Goal: Information Seeking & Learning: Learn about a topic

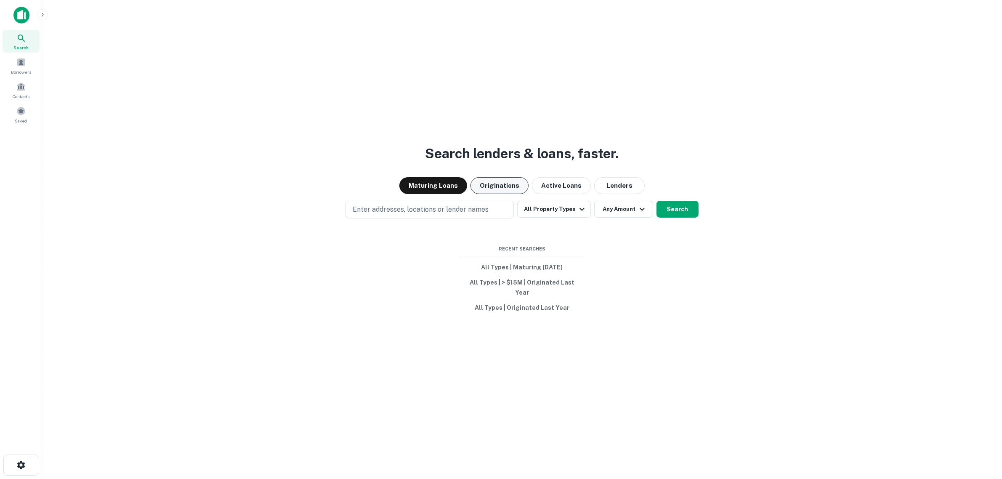
click at [491, 191] on button "Originations" at bounding box center [499, 185] width 58 height 17
click at [401, 209] on p "Enter addresses, locations or lender names" at bounding box center [421, 209] width 136 height 10
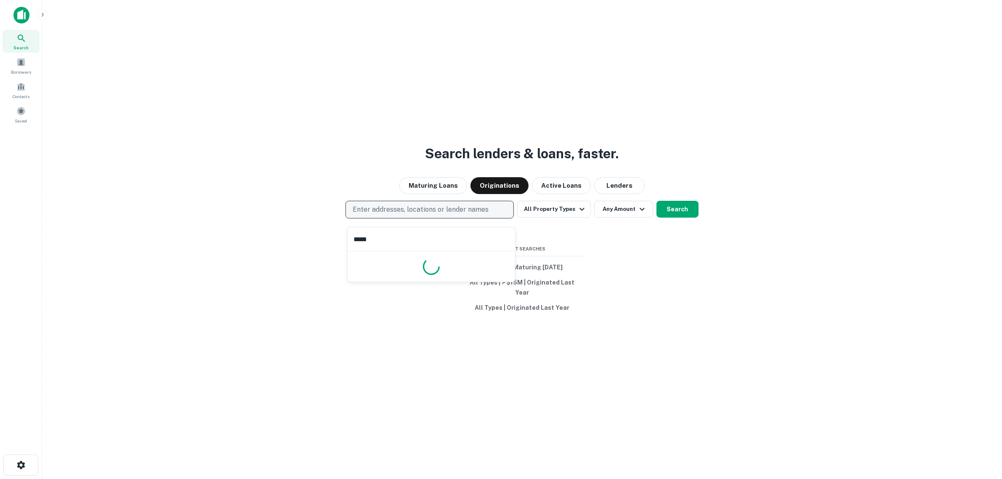
type input "******"
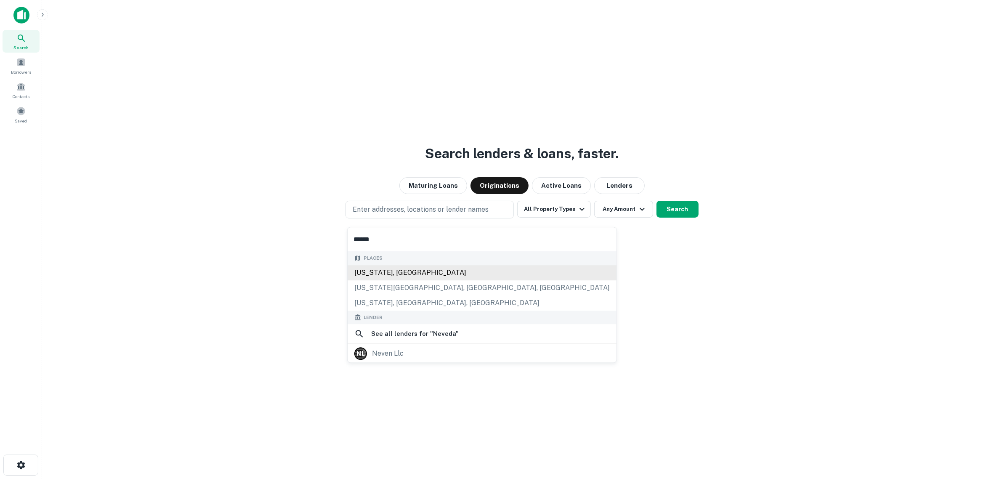
click at [376, 273] on div "Nevada, USA" at bounding box center [482, 272] width 269 height 15
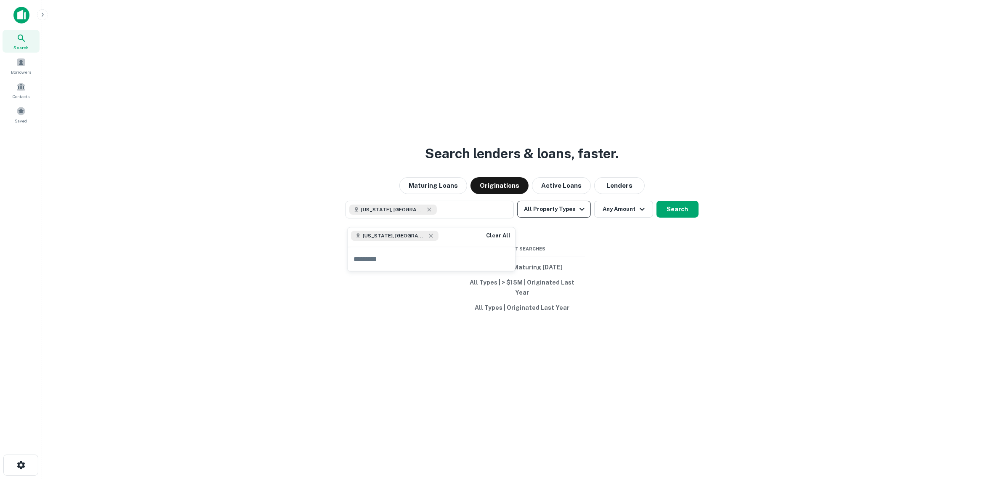
click at [552, 215] on button "All Property Types" at bounding box center [553, 209] width 73 height 17
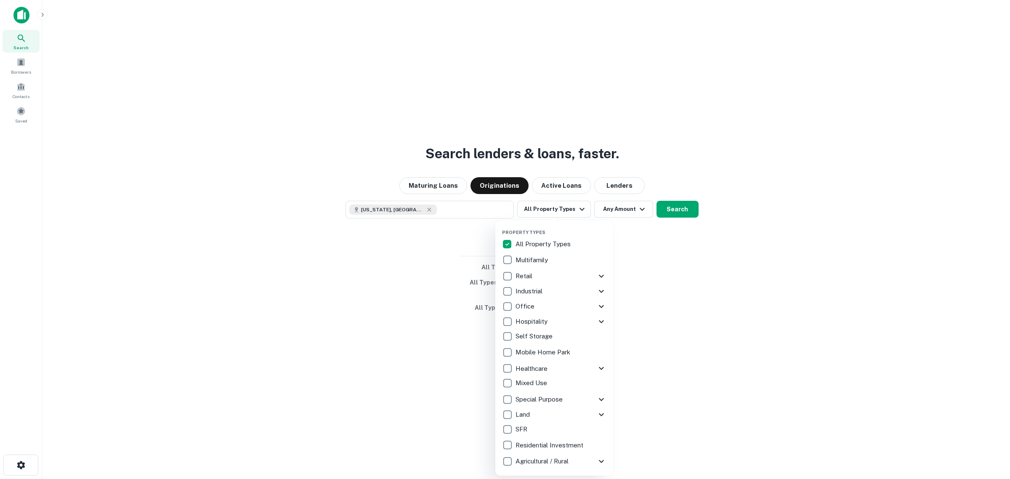
click at [536, 318] on p "Hospitality" at bounding box center [532, 321] width 34 height 10
click at [526, 411] on p "Land" at bounding box center [523, 414] width 16 height 10
click at [531, 381] on p "Mixed Use" at bounding box center [531, 383] width 33 height 10
click at [541, 399] on p "Special Purpose" at bounding box center [539, 399] width 49 height 10
click at [624, 213] on div at bounding box center [505, 239] width 1010 height 479
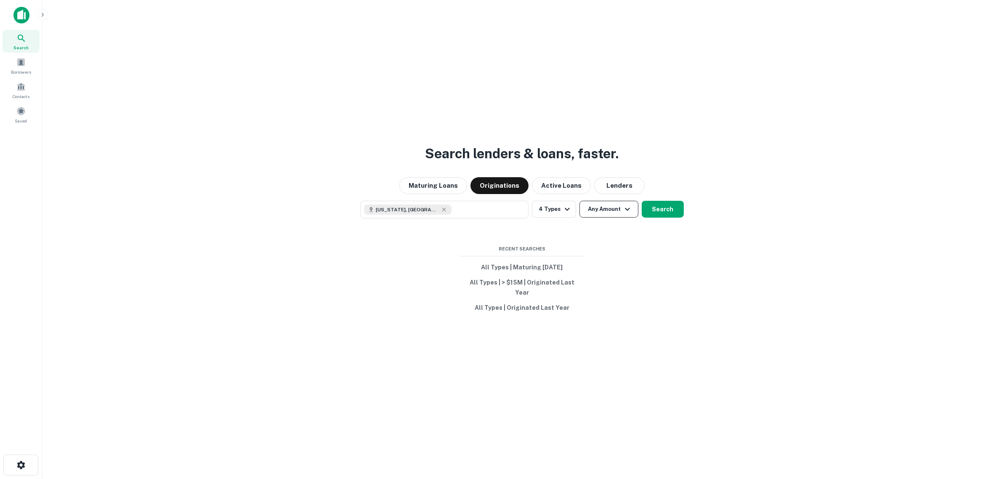
click at [611, 217] on button "Any Amount" at bounding box center [608, 209] width 59 height 17
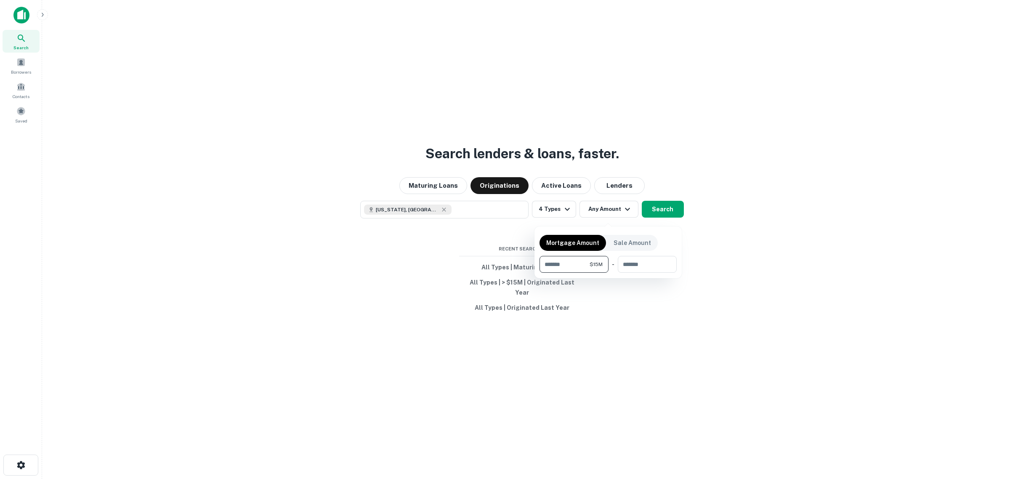
type input "********"
click at [666, 219] on div at bounding box center [505, 239] width 1010 height 479
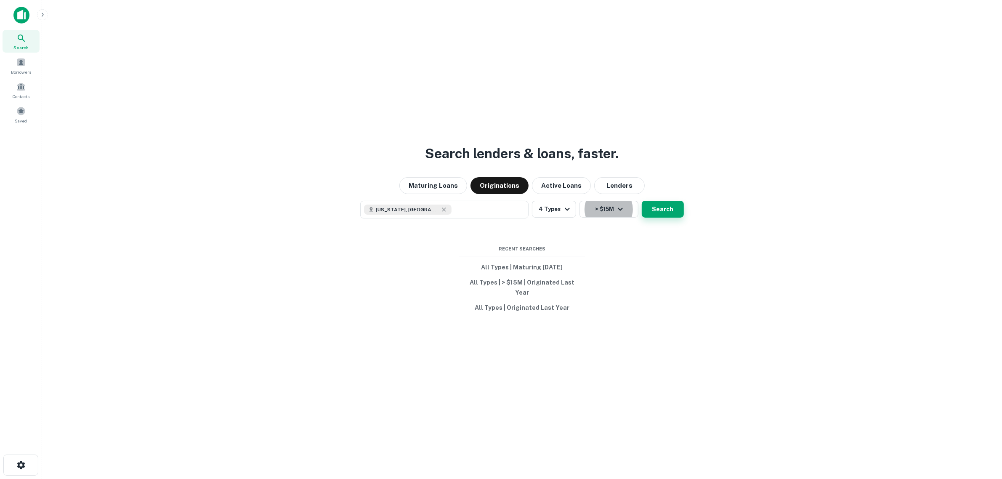
click at [661, 217] on button "Search" at bounding box center [663, 209] width 42 height 17
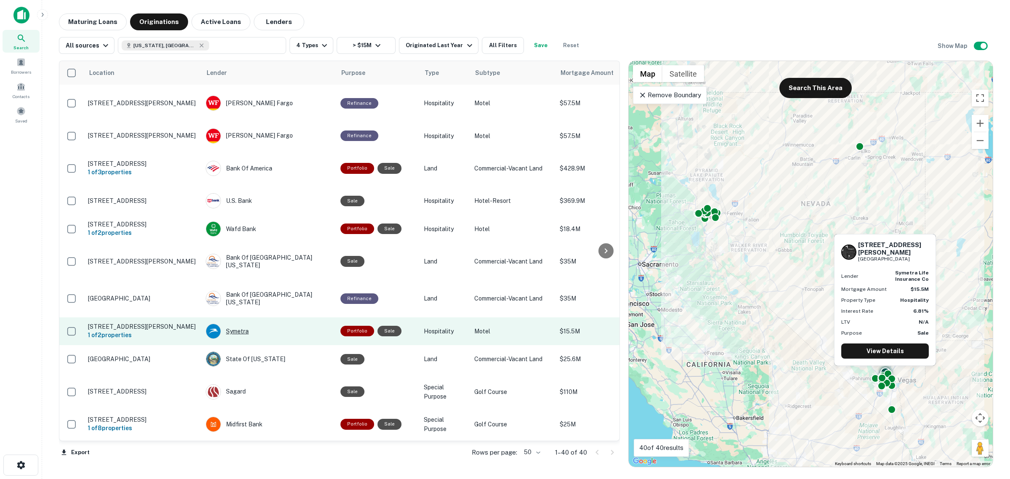
click at [238, 324] on div "Symetra" at bounding box center [269, 331] width 126 height 15
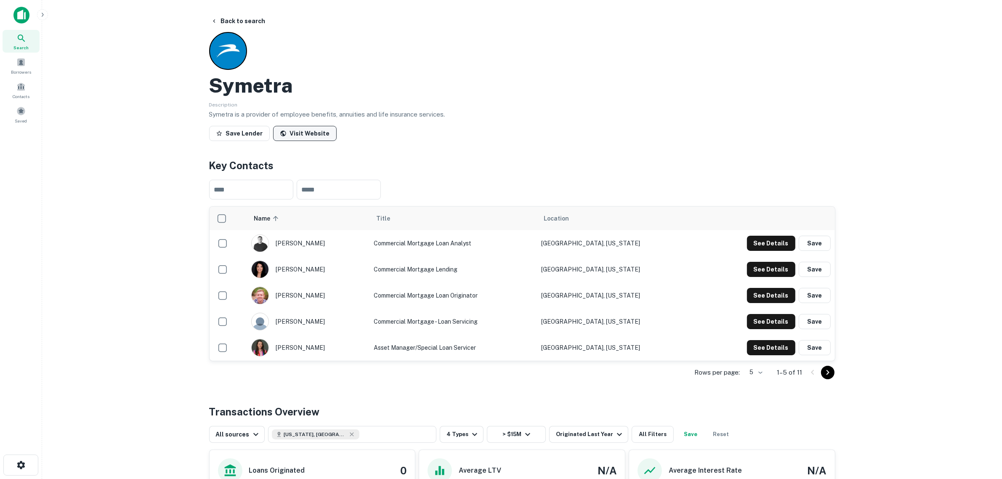
click at [302, 135] on link "Visit Website" at bounding box center [305, 133] width 64 height 15
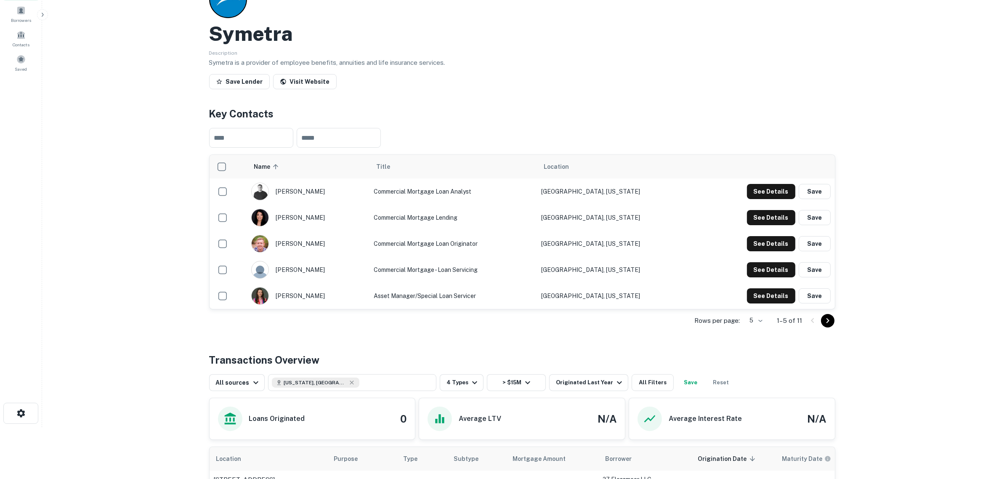
scroll to position [53, 0]
click at [827, 321] on icon "Go to next page" at bounding box center [827, 319] width 3 height 5
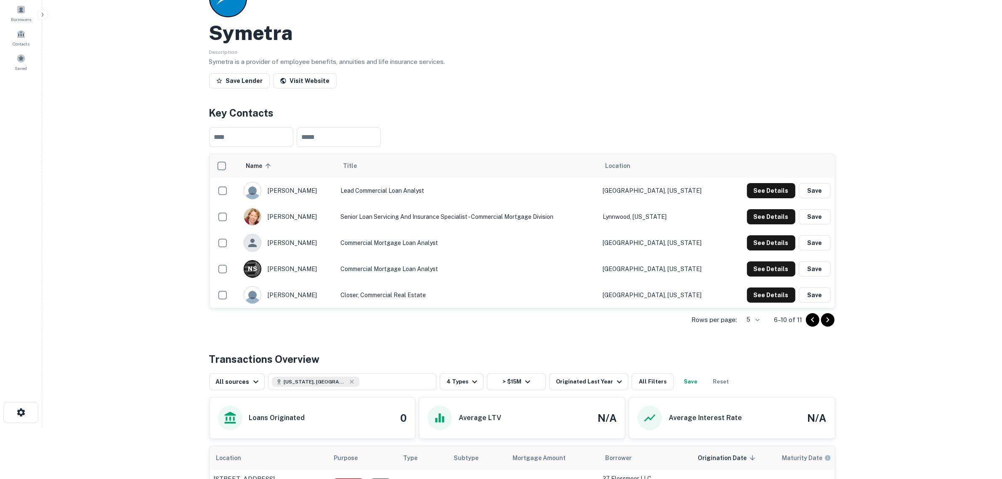
click at [827, 321] on icon "Go to next page" at bounding box center [827, 320] width 10 height 10
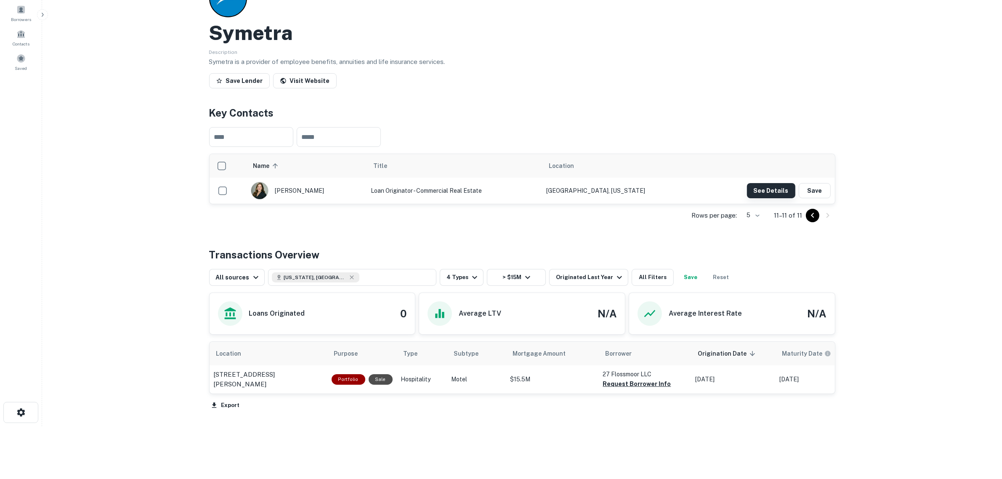
click at [757, 186] on button "See Details" at bounding box center [771, 190] width 48 height 15
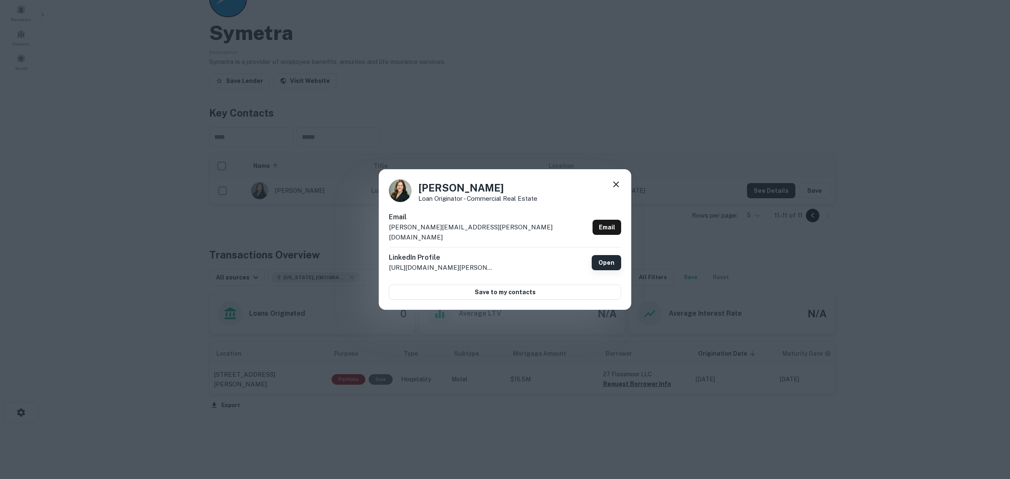
click at [605, 259] on link "Open" at bounding box center [606, 262] width 29 height 15
click at [619, 188] on icon at bounding box center [616, 184] width 10 height 10
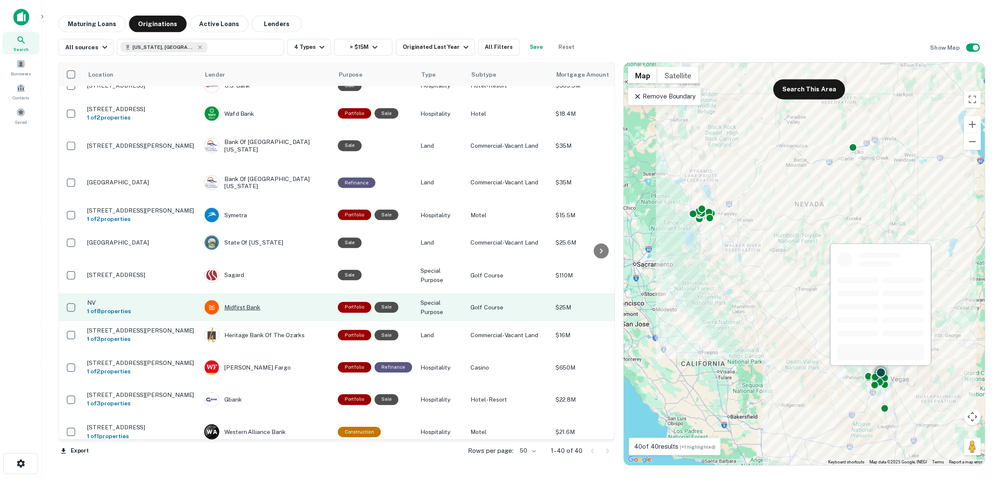
scroll to position [158, 0]
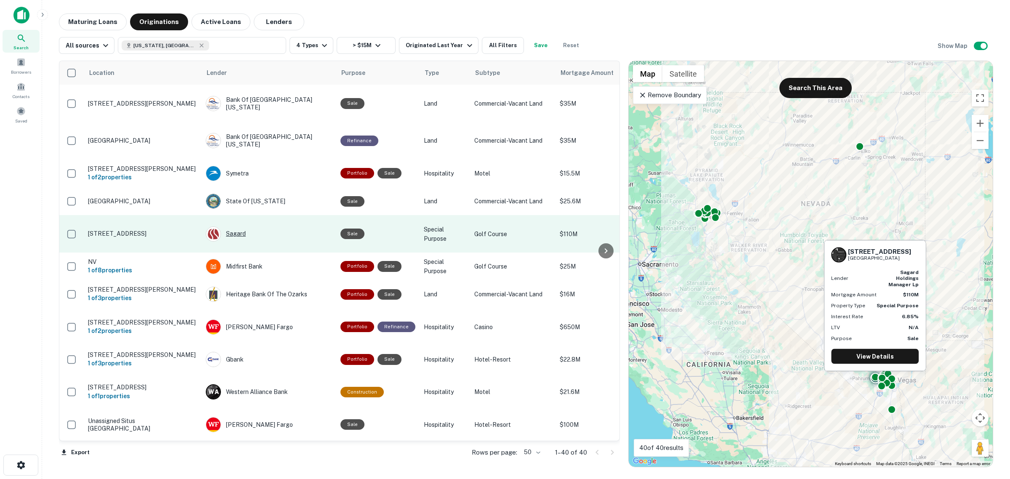
click at [233, 226] on div "Sagard" at bounding box center [269, 233] width 126 height 15
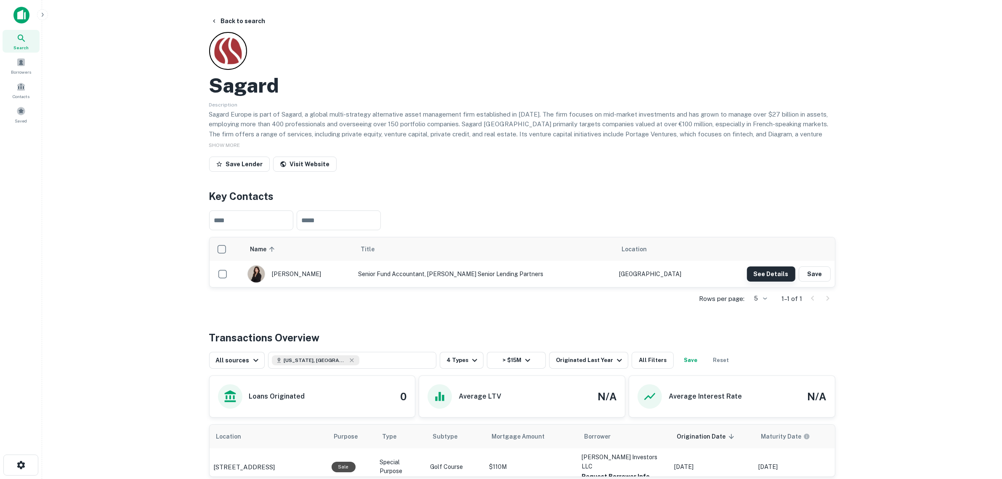
click at [762, 276] on button "See Details" at bounding box center [771, 273] width 48 height 15
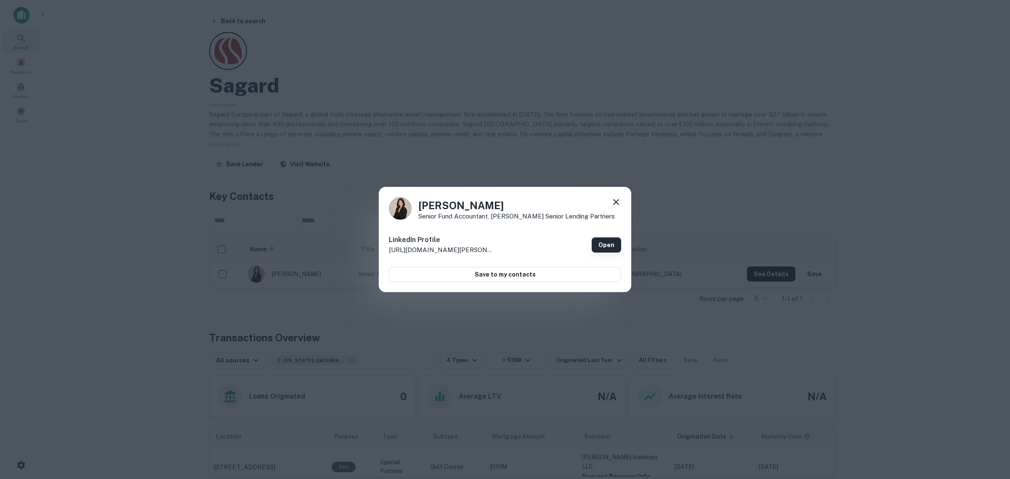
click at [596, 244] on link "Open" at bounding box center [606, 244] width 29 height 15
click at [611, 202] on icon at bounding box center [616, 202] width 10 height 10
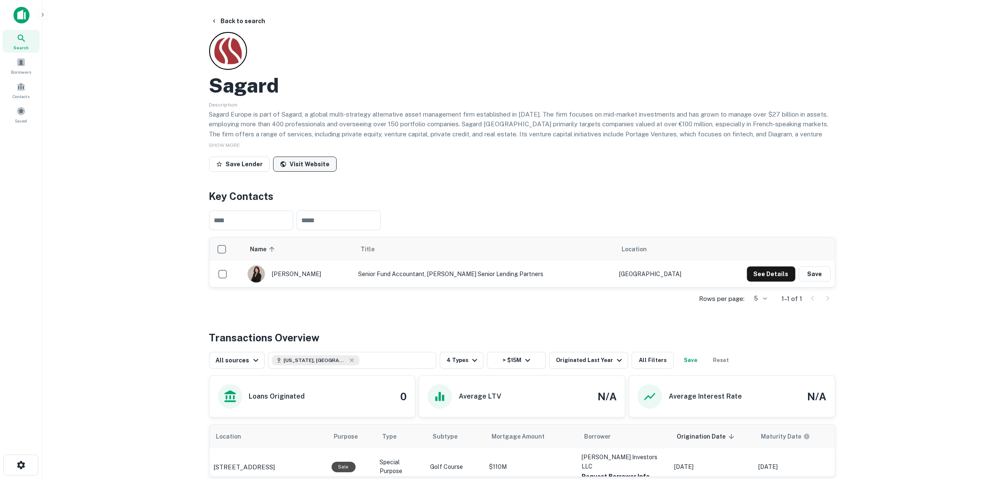
click at [320, 161] on link "Visit Website" at bounding box center [305, 164] width 64 height 15
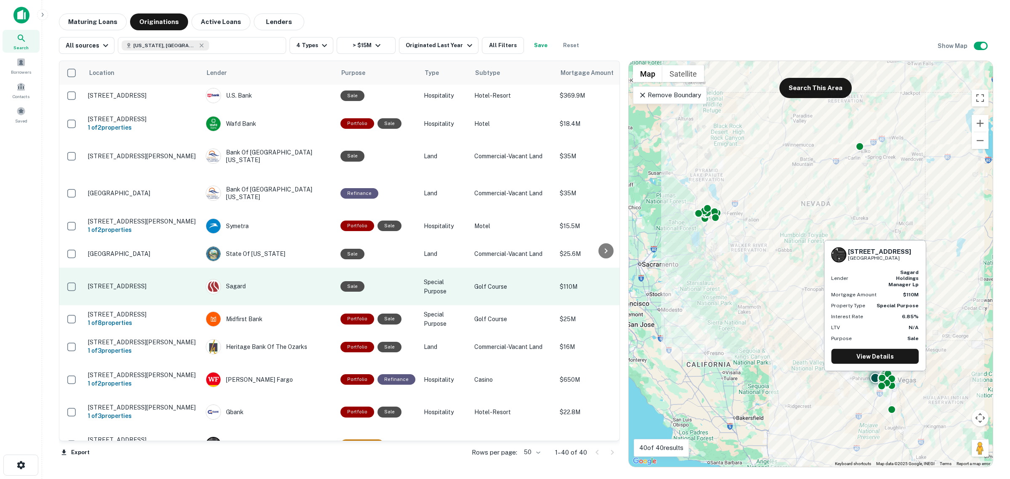
scroll to position [158, 0]
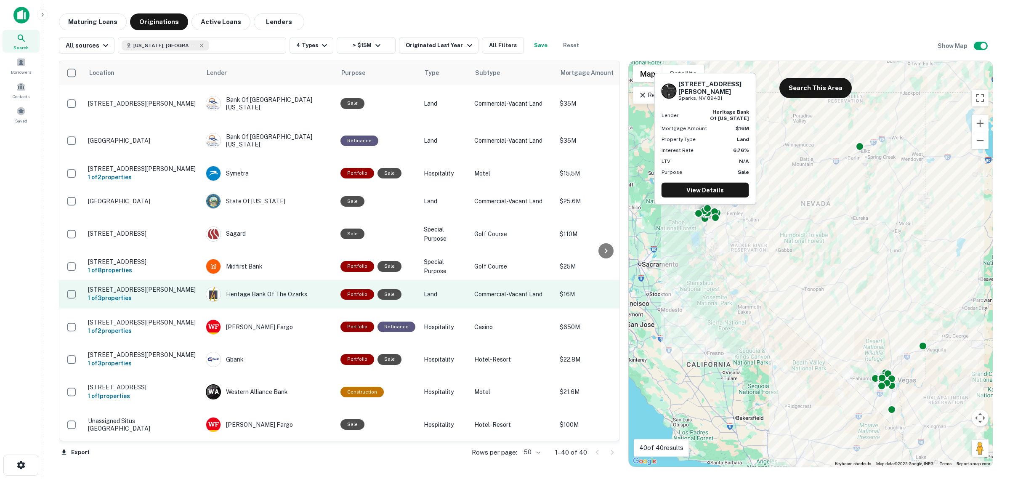
click at [271, 287] on div "Heritage Bank Of The Ozarks" at bounding box center [269, 294] width 126 height 15
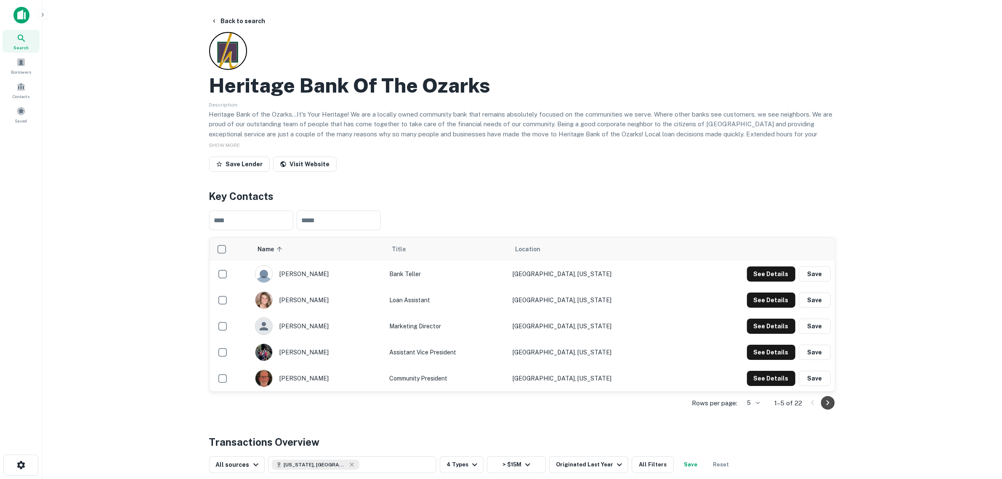
click at [828, 404] on icon "Go to next page" at bounding box center [827, 403] width 10 height 10
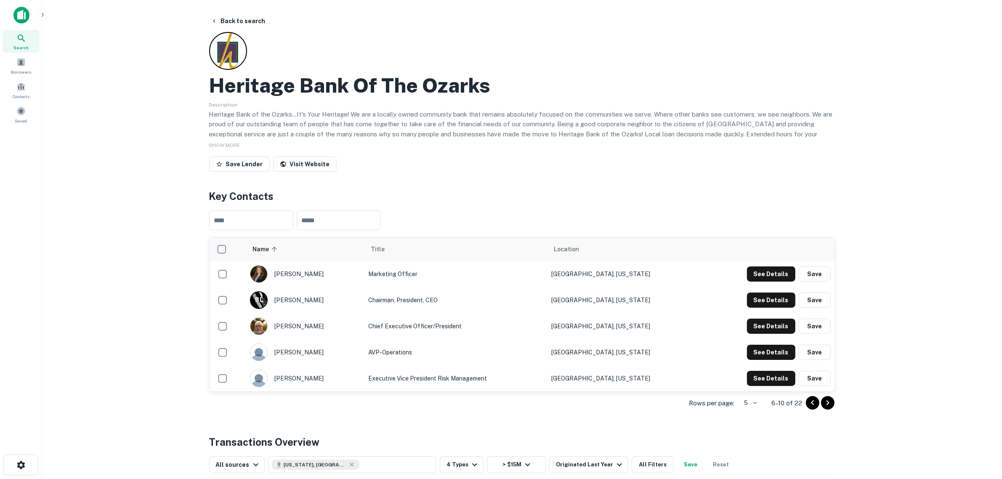
click at [828, 404] on icon "Go to next page" at bounding box center [827, 403] width 10 height 10
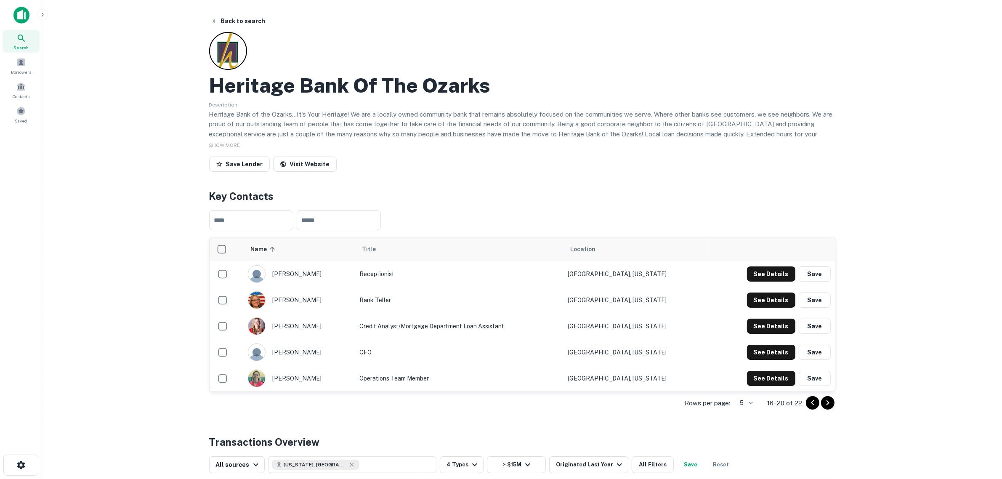
click at [828, 404] on icon "Go to next page" at bounding box center [827, 403] width 10 height 10
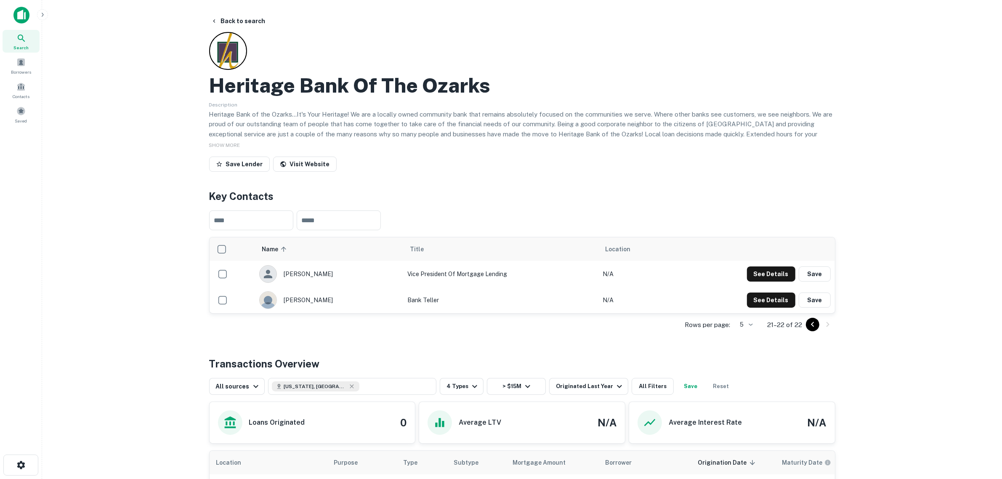
click at [808, 326] on icon "Go to previous page" at bounding box center [812, 324] width 10 height 10
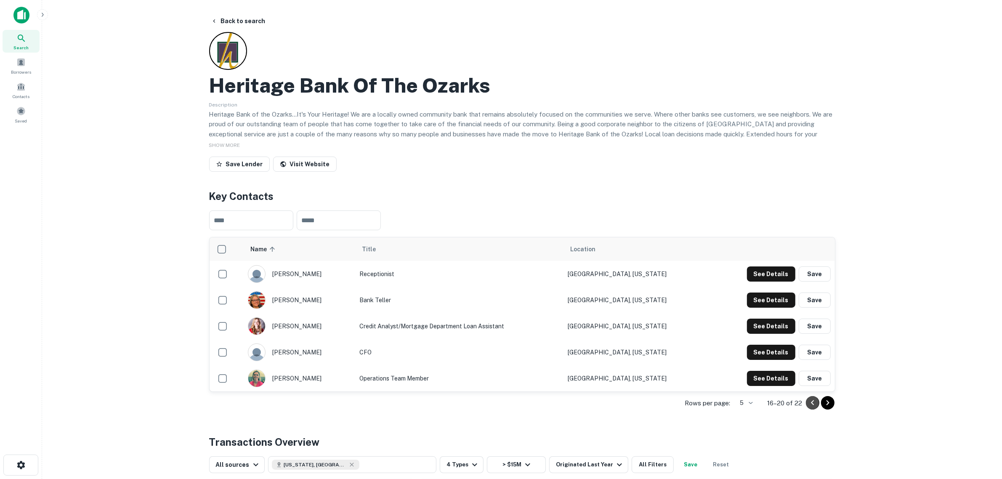
click at [812, 403] on icon "Go to previous page" at bounding box center [812, 402] width 3 height 5
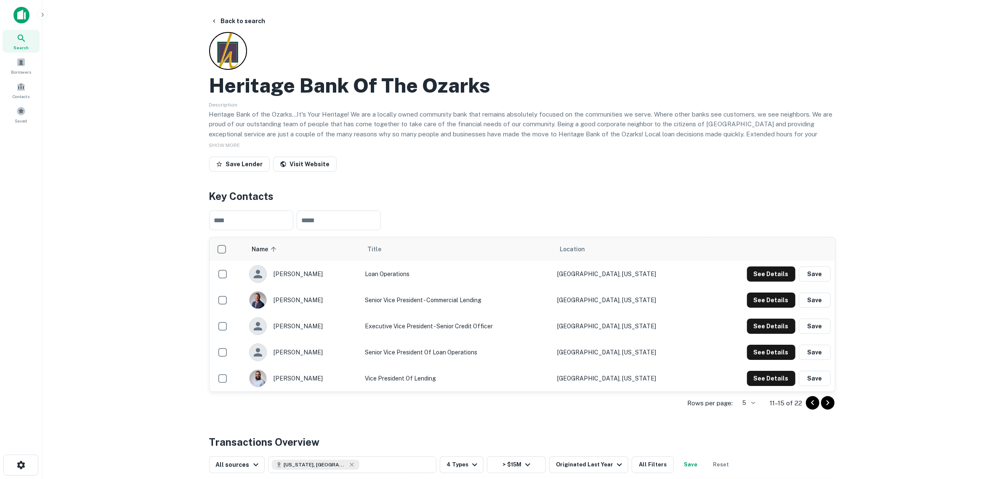
click at [812, 403] on icon "Go to previous page" at bounding box center [812, 402] width 3 height 5
click at [811, 403] on icon "Go to previous page" at bounding box center [812, 403] width 10 height 10
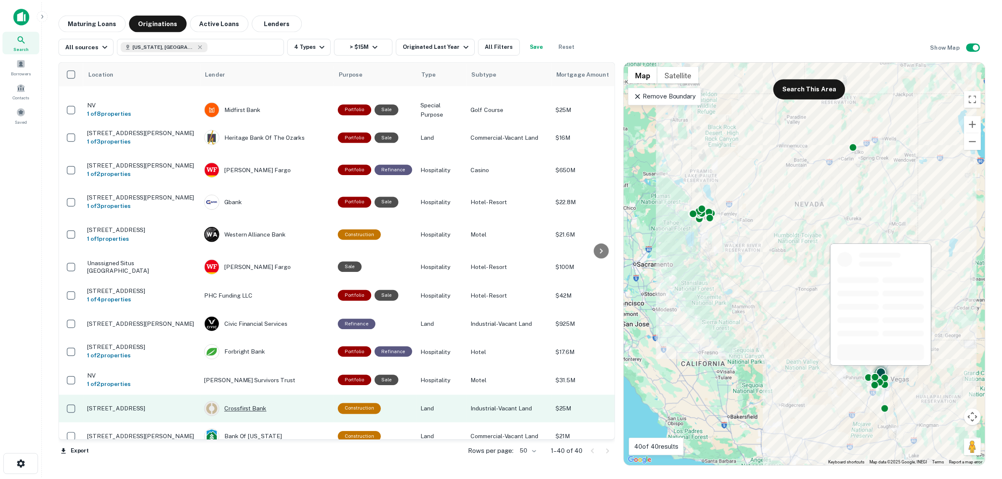
scroll to position [421, 0]
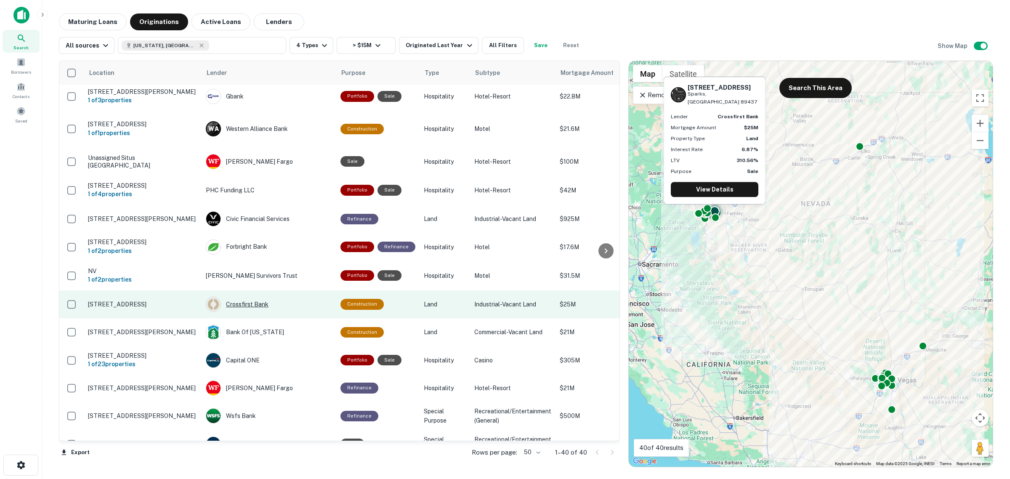
click at [244, 297] on div "Crossfirst Bank" at bounding box center [269, 304] width 126 height 15
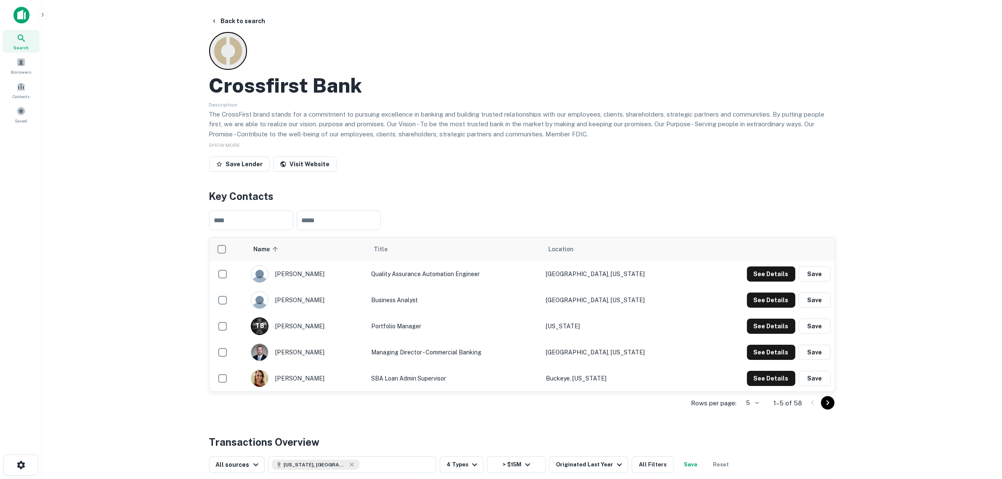
click at [829, 404] on icon "Go to next page" at bounding box center [827, 403] width 10 height 10
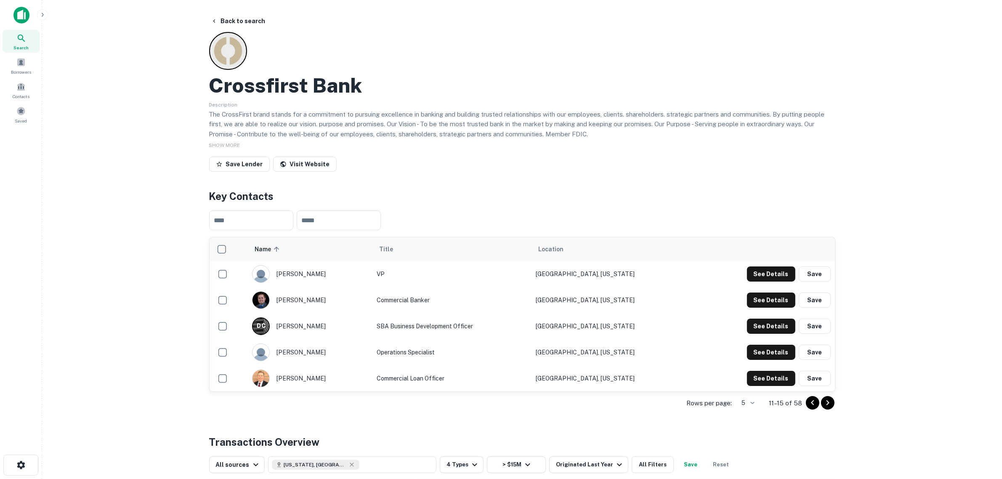
click at [831, 402] on icon "Go to next page" at bounding box center [827, 403] width 10 height 10
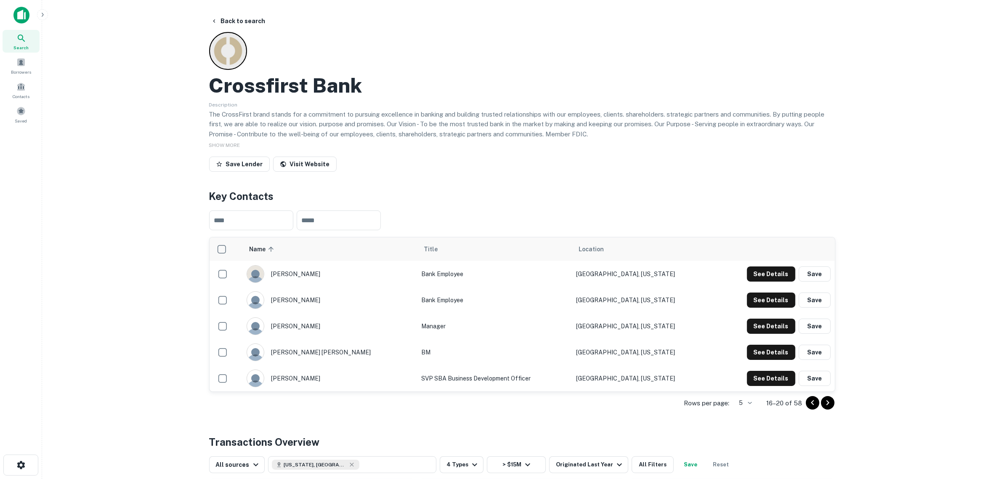
click at [830, 402] on icon "Go to next page" at bounding box center [827, 403] width 10 height 10
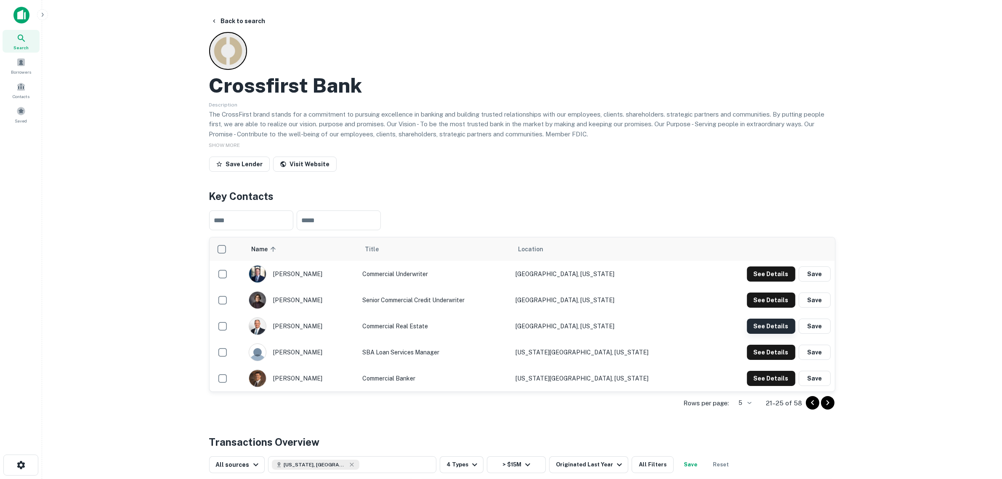
click at [776, 330] on button "See Details" at bounding box center [771, 325] width 48 height 15
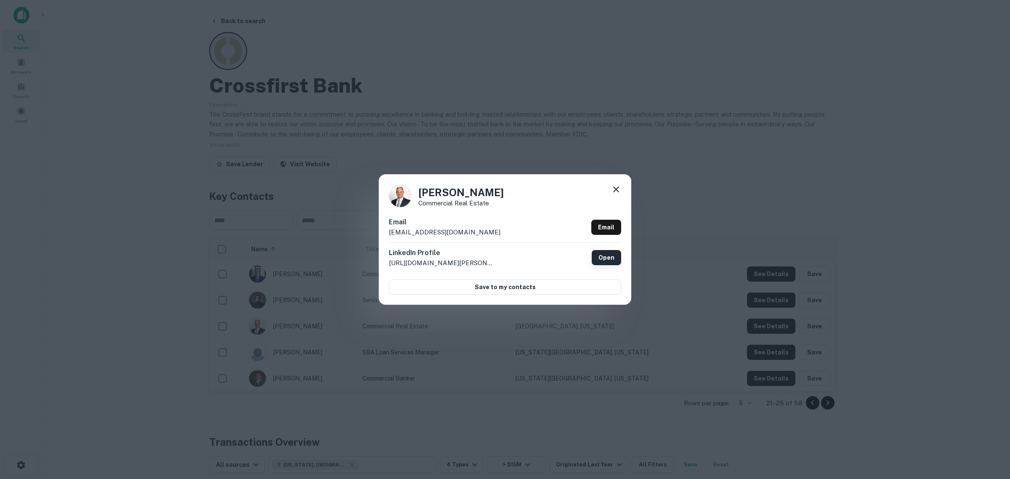
click at [610, 253] on link "Open" at bounding box center [606, 257] width 29 height 15
drag, startPoint x: 613, startPoint y: 190, endPoint x: 647, endPoint y: 202, distance: 35.4
click at [614, 190] on icon at bounding box center [616, 189] width 10 height 10
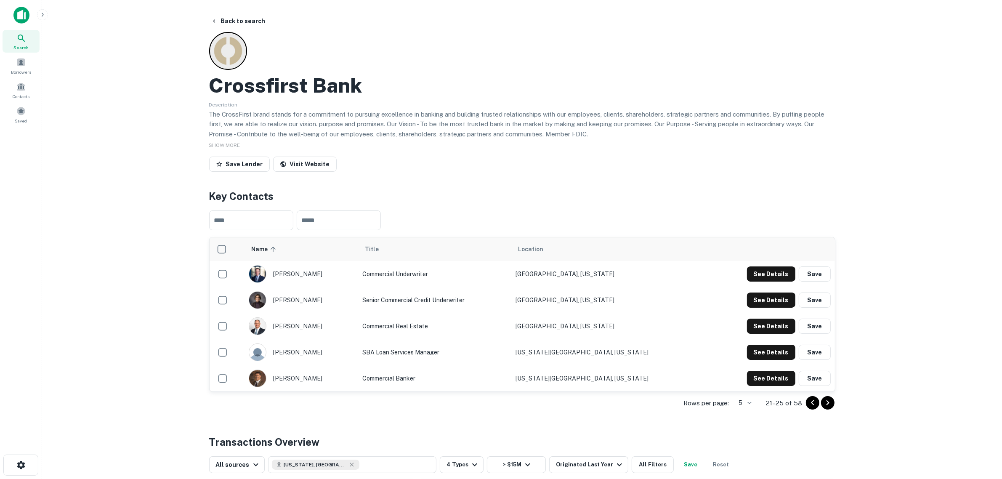
click at [833, 407] on div at bounding box center [820, 402] width 29 height 13
click at [831, 406] on icon "Go to next page" at bounding box center [827, 403] width 10 height 10
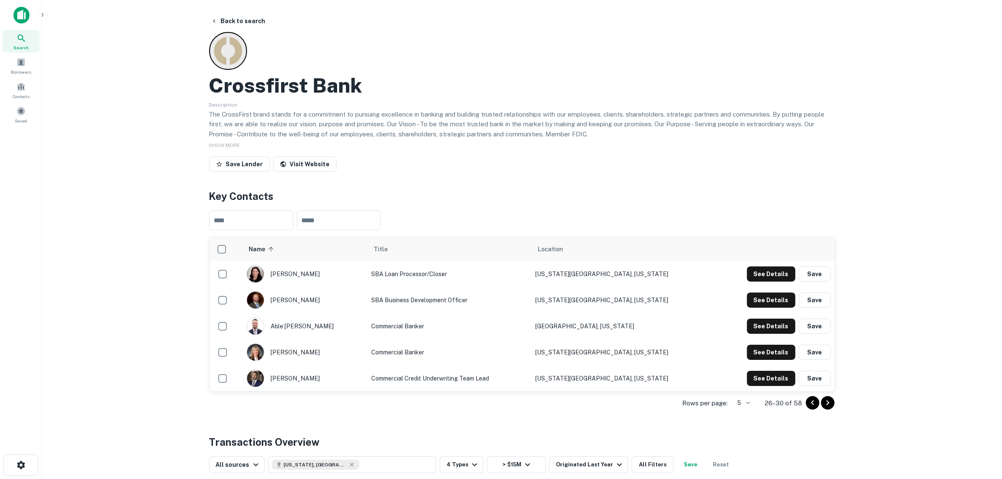
click at [832, 405] on icon "Go to next page" at bounding box center [827, 403] width 10 height 10
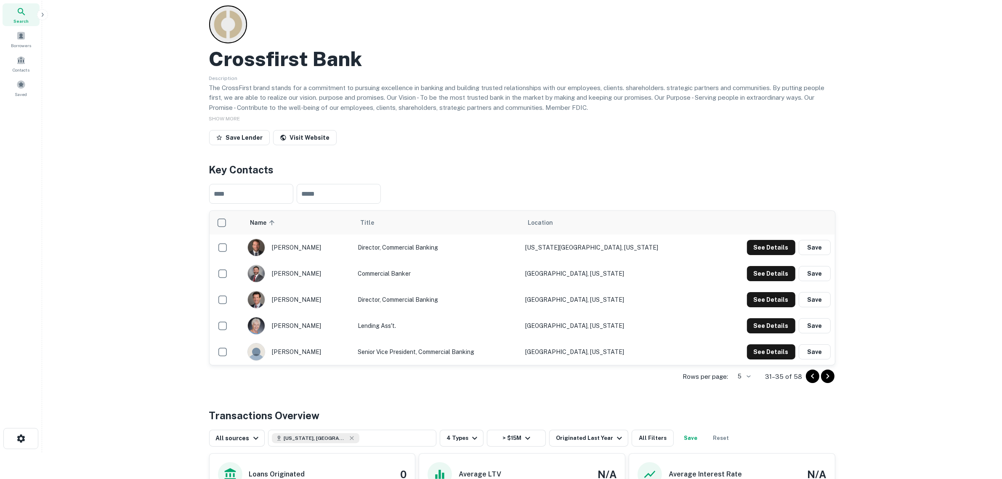
scroll to position [53, 0]
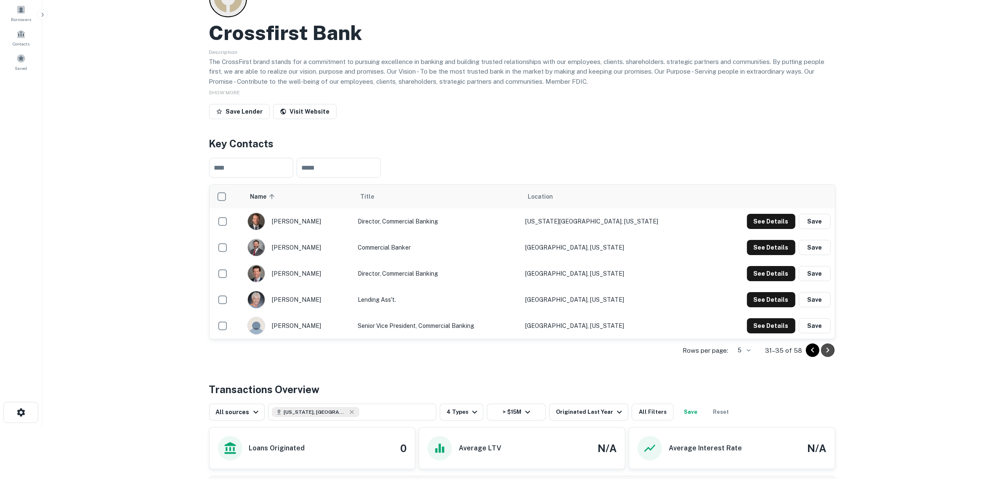
click at [825, 350] on icon "Go to next page" at bounding box center [827, 350] width 10 height 10
click at [826, 350] on icon "Go to next page" at bounding box center [827, 350] width 10 height 10
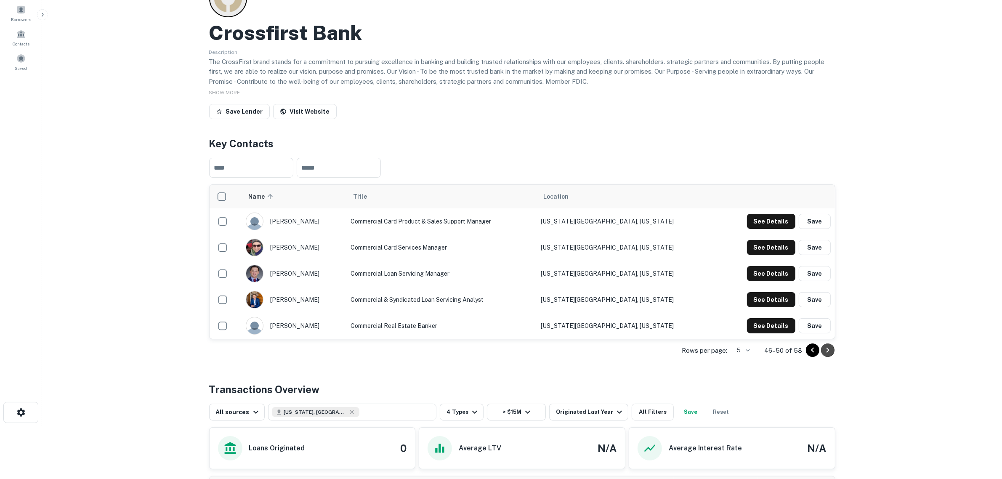
click at [826, 350] on icon "Go to next page" at bounding box center [827, 350] width 10 height 10
click at [829, 352] on icon "Go to next page" at bounding box center [827, 350] width 10 height 10
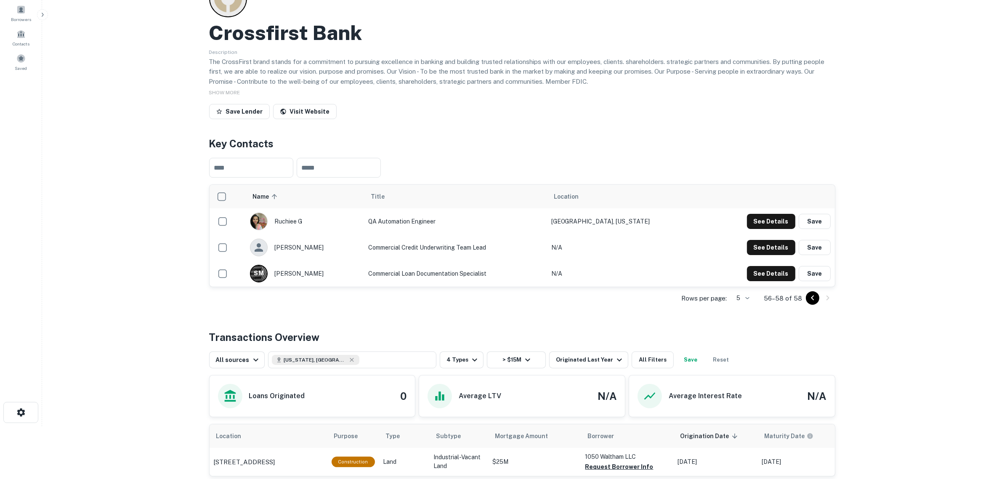
click at [811, 299] on icon "Go to previous page" at bounding box center [812, 298] width 10 height 10
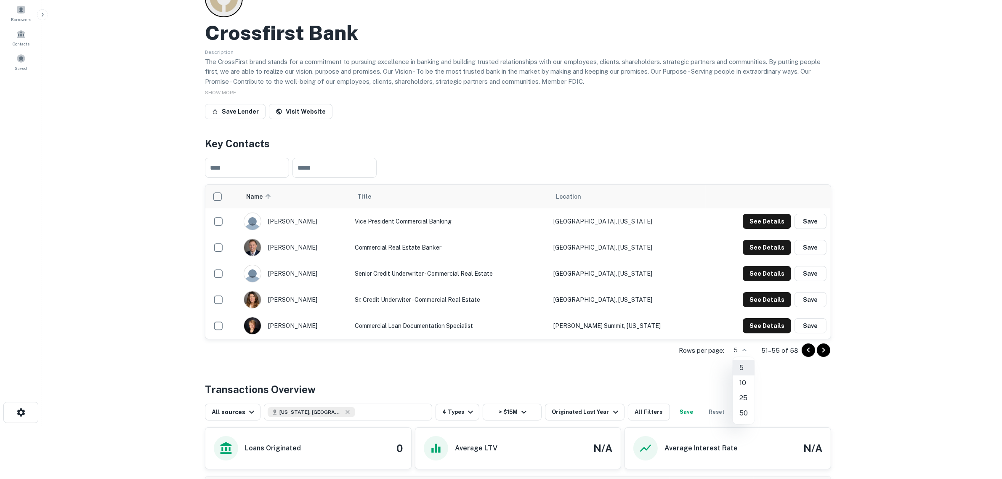
click at [747, 350] on body "Search Borrowers Contacts Saved Back to search Crossfirst Bank Description The …" at bounding box center [501, 186] width 1002 height 479
click at [813, 354] on div at bounding box center [505, 239] width 1010 height 479
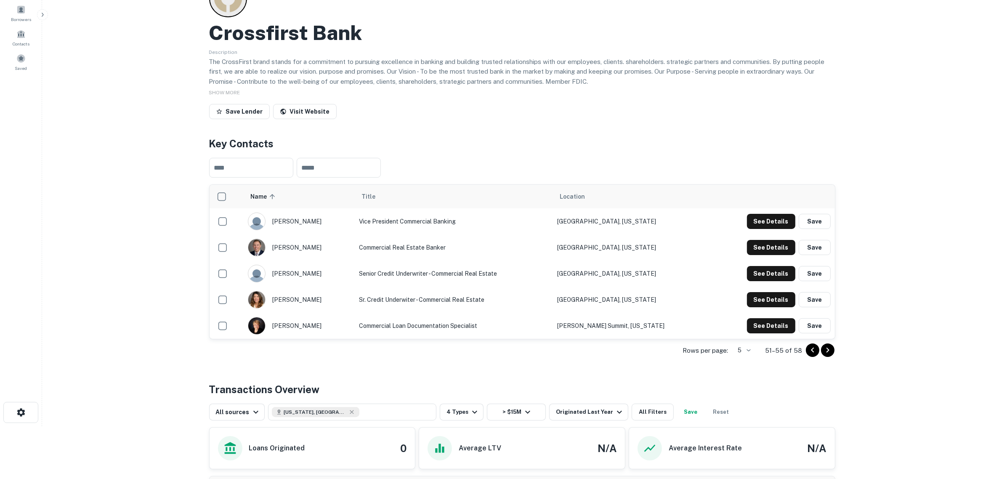
click at [812, 353] on div "5 10 25 50" at bounding box center [501, 239] width 1002 height 479
click at [812, 353] on icon "Go to previous page" at bounding box center [812, 350] width 10 height 10
click at [811, 352] on icon "Go to previous page" at bounding box center [812, 350] width 10 height 10
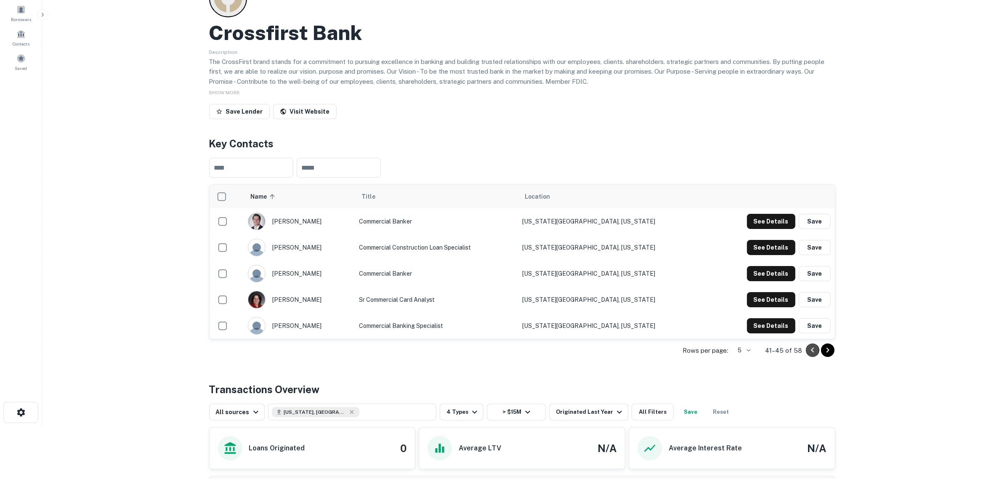
click at [811, 352] on icon "Go to previous page" at bounding box center [812, 350] width 10 height 10
click at [810, 352] on icon "Go to previous page" at bounding box center [812, 350] width 10 height 10
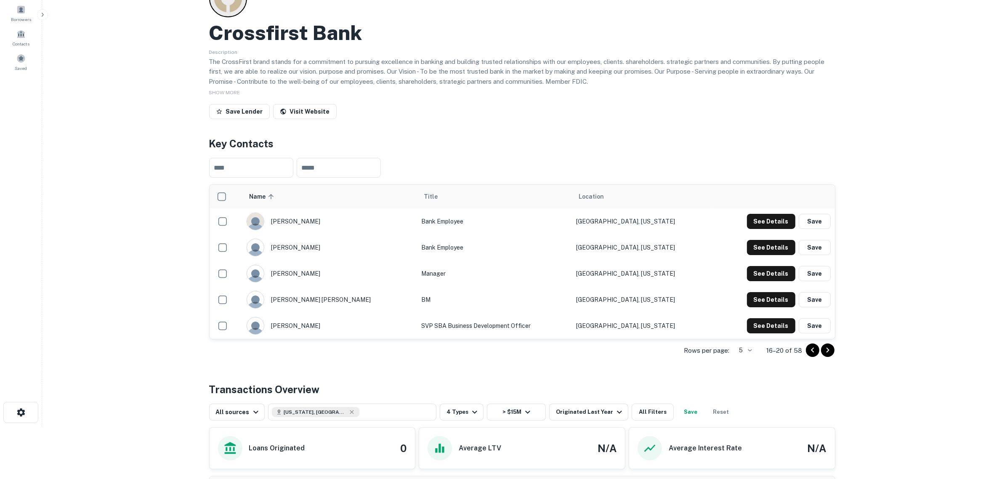
click at [810, 351] on icon "Go to previous page" at bounding box center [812, 350] width 10 height 10
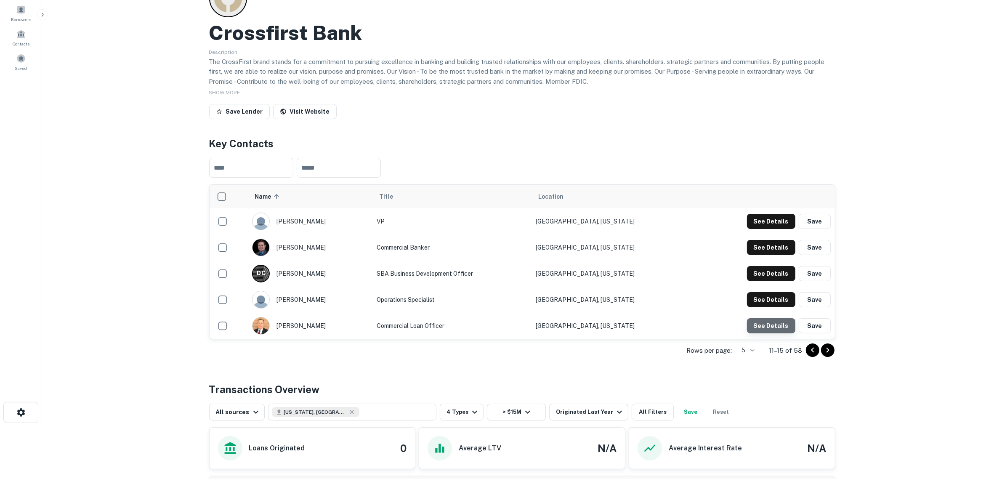
click at [777, 326] on button "See Details" at bounding box center [771, 325] width 48 height 15
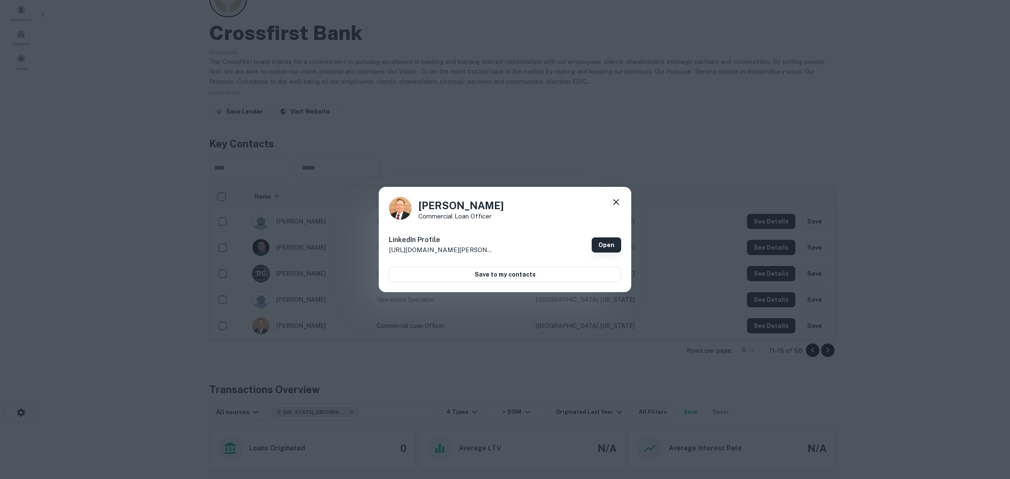
click at [613, 243] on link "Open" at bounding box center [606, 244] width 29 height 15
click at [611, 200] on icon at bounding box center [616, 202] width 10 height 10
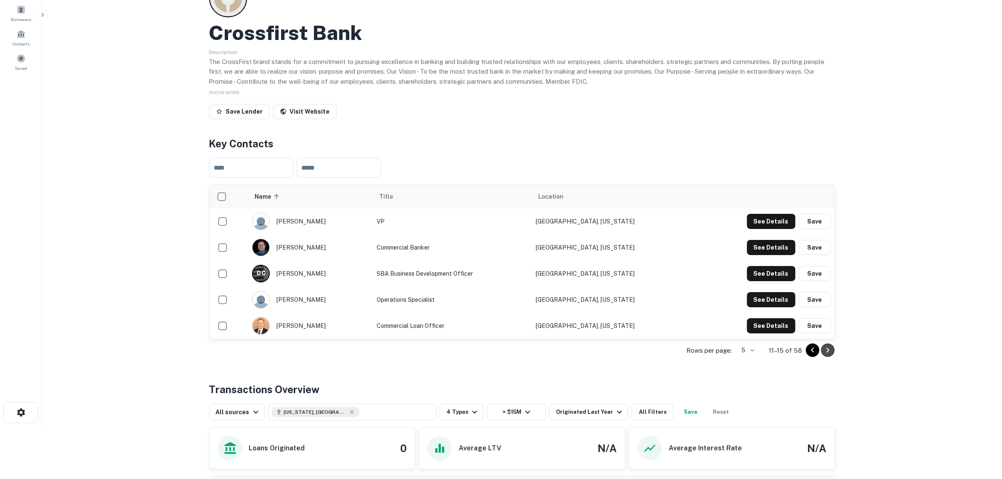
click at [829, 350] on icon "Go to next page" at bounding box center [827, 350] width 3 height 5
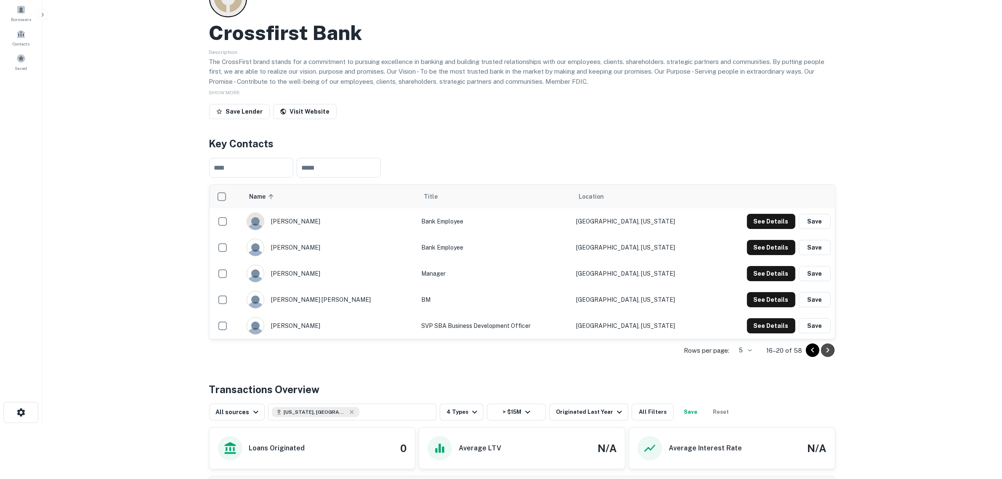
click at [825, 352] on icon "Go to next page" at bounding box center [827, 350] width 10 height 10
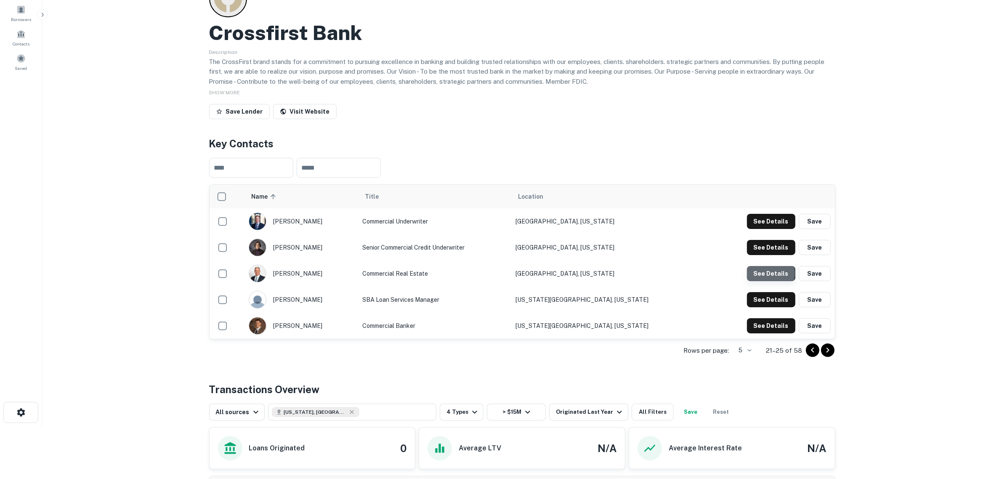
click at [769, 273] on button "See Details" at bounding box center [771, 273] width 48 height 15
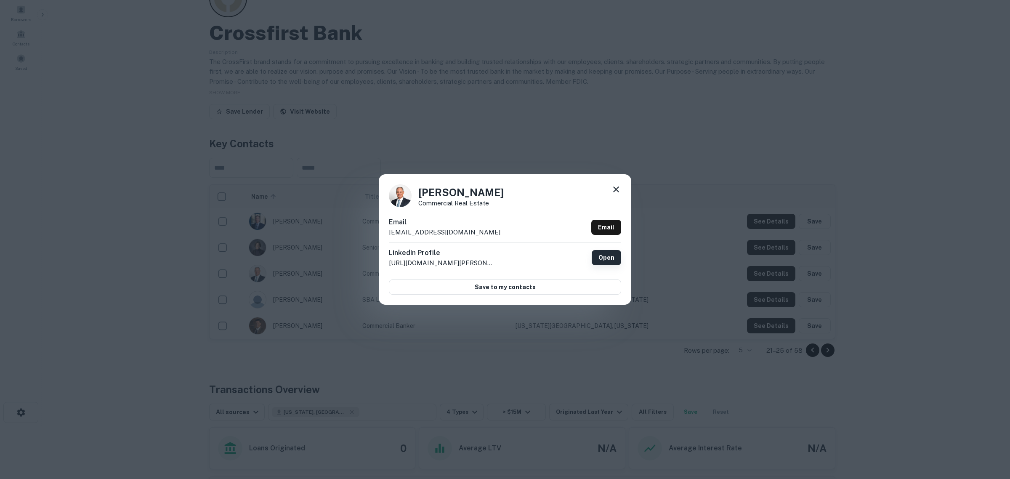
click at [605, 256] on link "Open" at bounding box center [606, 257] width 29 height 15
click at [615, 192] on icon at bounding box center [616, 189] width 10 height 10
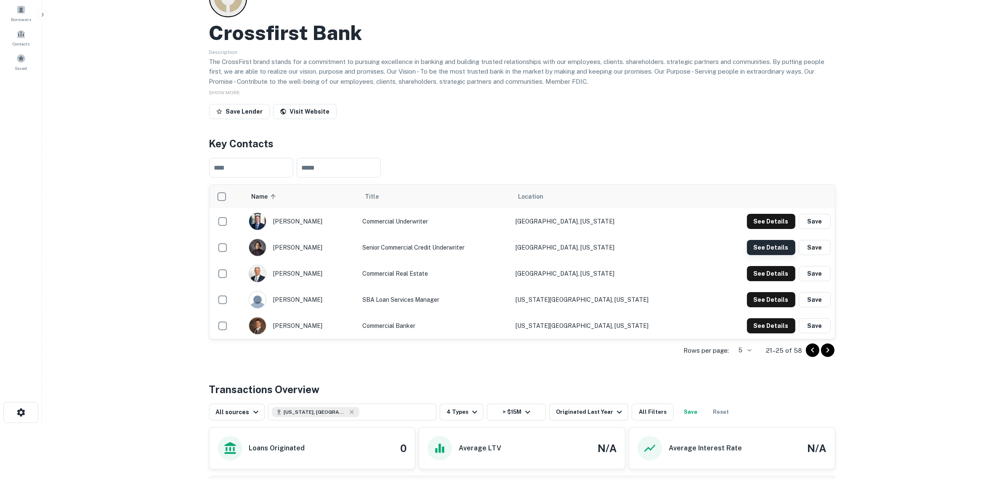
click at [771, 245] on button "See Details" at bounding box center [771, 247] width 48 height 15
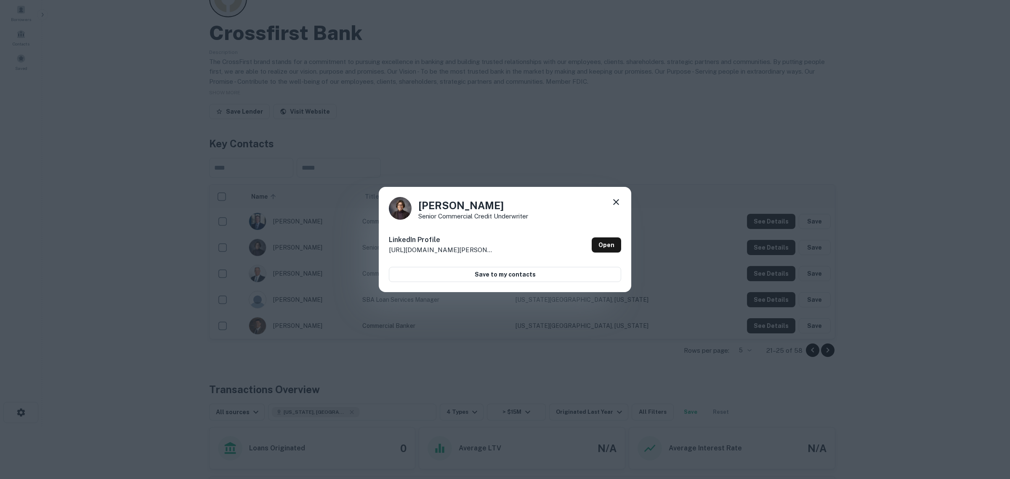
click at [621, 202] on icon at bounding box center [616, 202] width 10 height 10
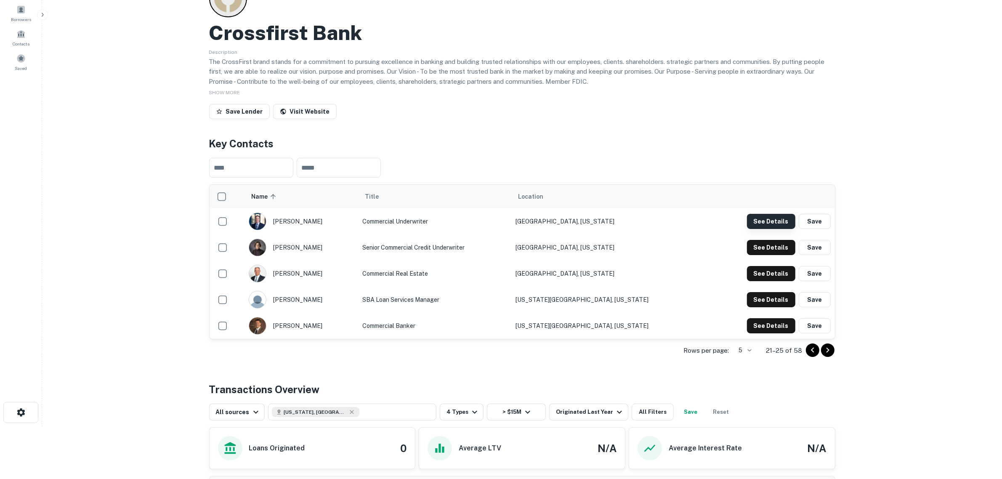
click at [767, 219] on button "See Details" at bounding box center [771, 221] width 48 height 15
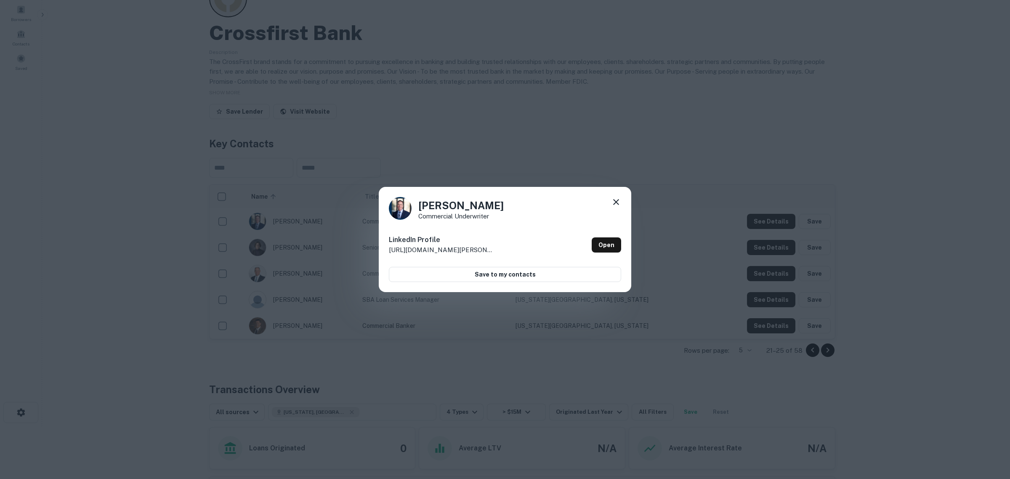
click at [619, 200] on icon at bounding box center [616, 202] width 10 height 10
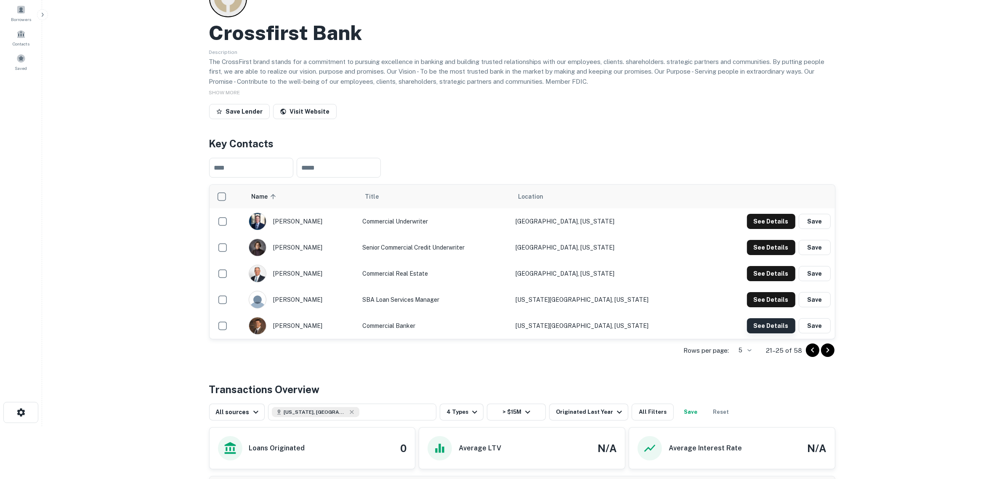
click at [761, 332] on button "See Details" at bounding box center [771, 325] width 48 height 15
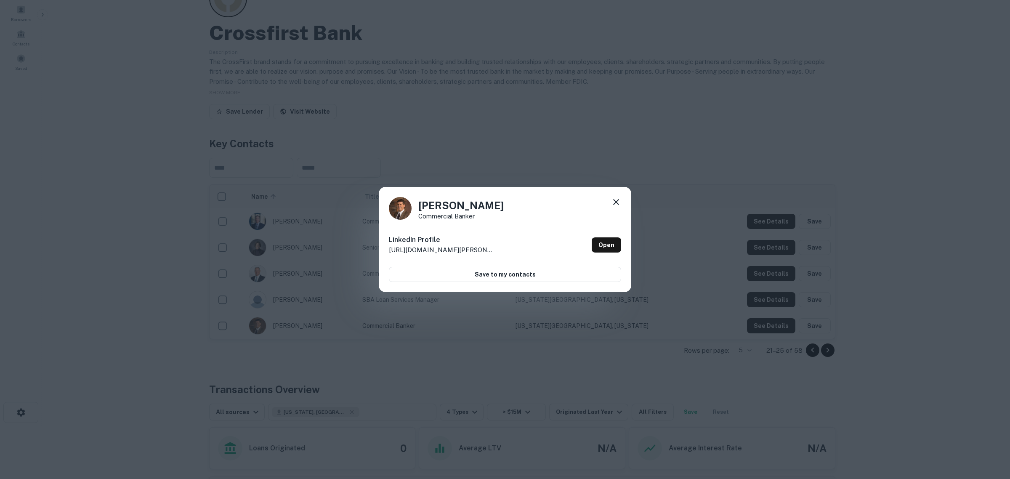
click at [618, 205] on icon at bounding box center [616, 202] width 10 height 10
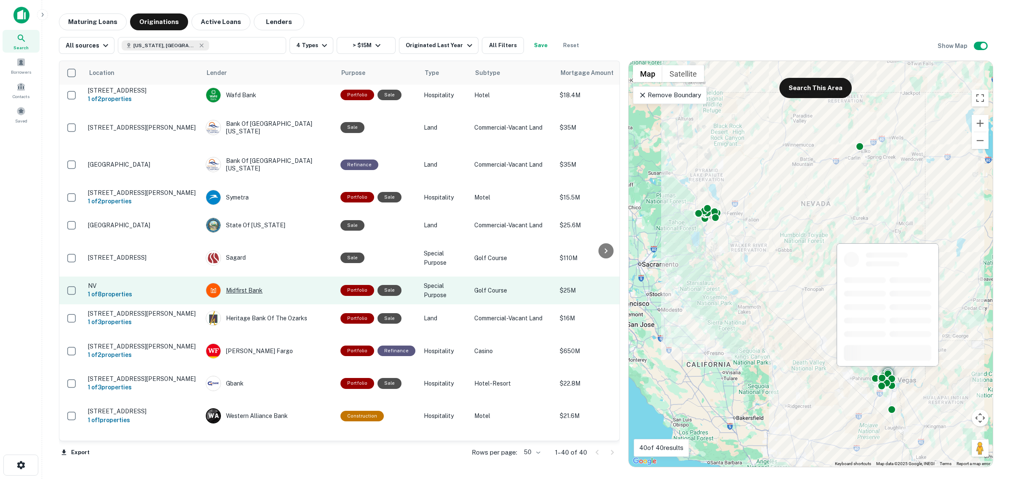
scroll to position [158, 0]
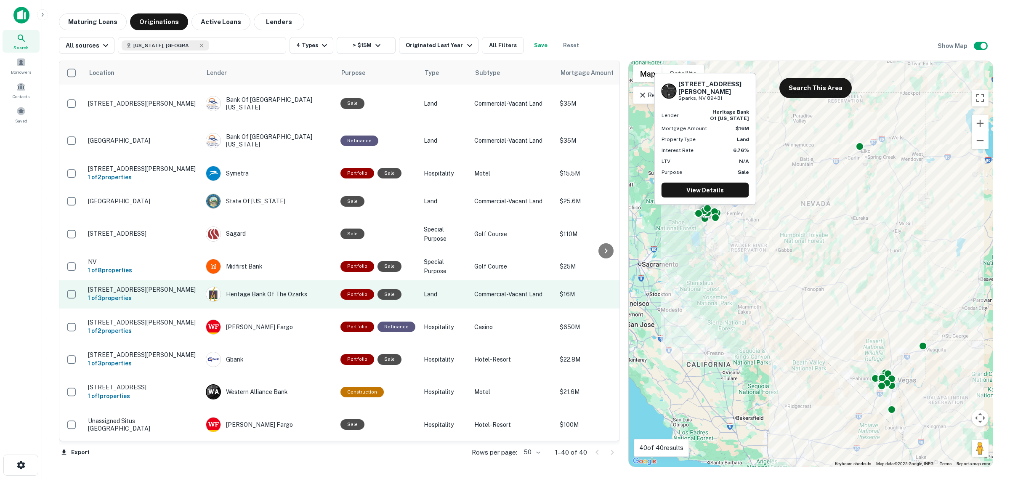
click at [258, 287] on div "Heritage Bank Of The Ozarks" at bounding box center [269, 294] width 126 height 15
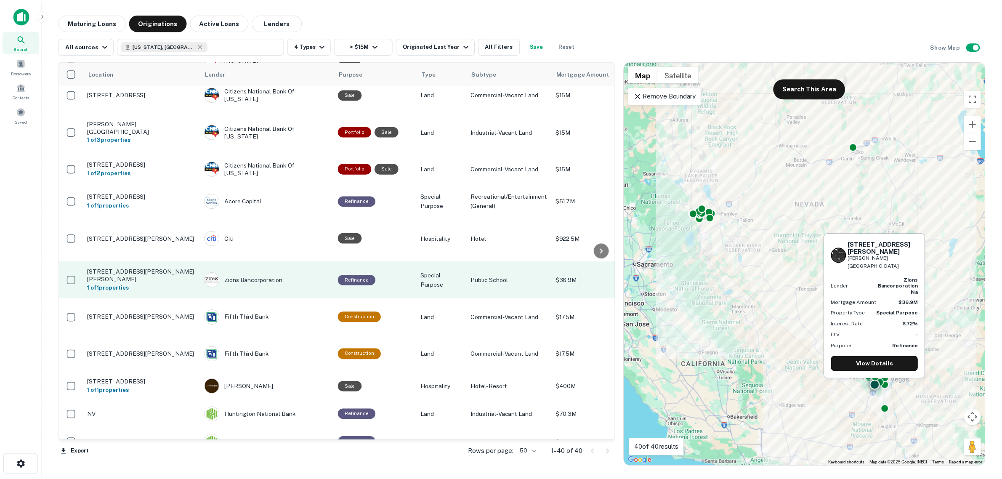
scroll to position [908, 0]
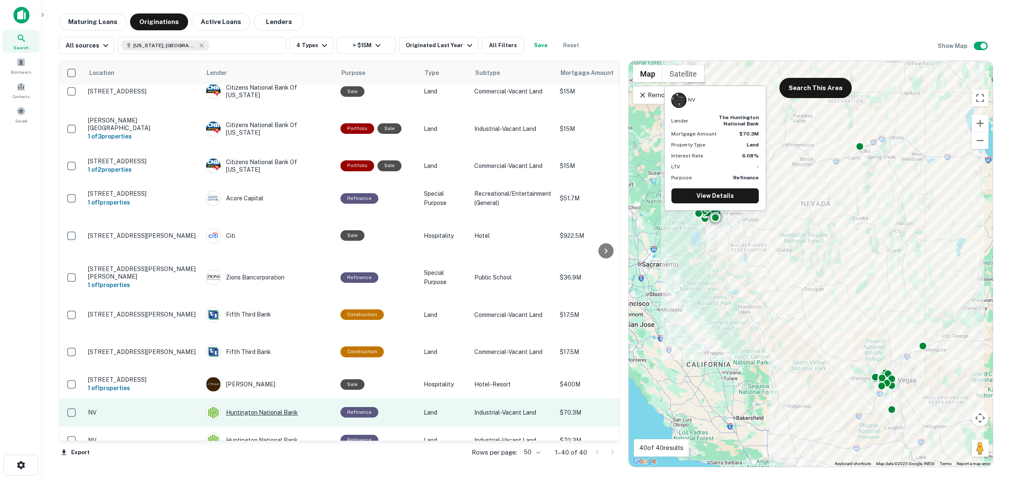
click at [265, 405] on div "Huntington National Bank" at bounding box center [269, 412] width 126 height 15
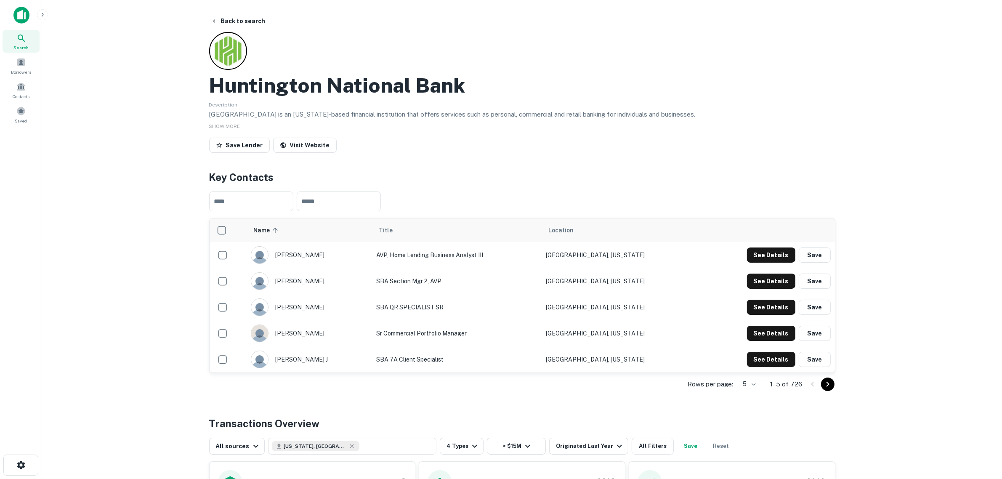
click at [753, 383] on body "Search Borrowers Contacts Saved Back to search Huntington National Bank Descrip…" at bounding box center [501, 239] width 1002 height 479
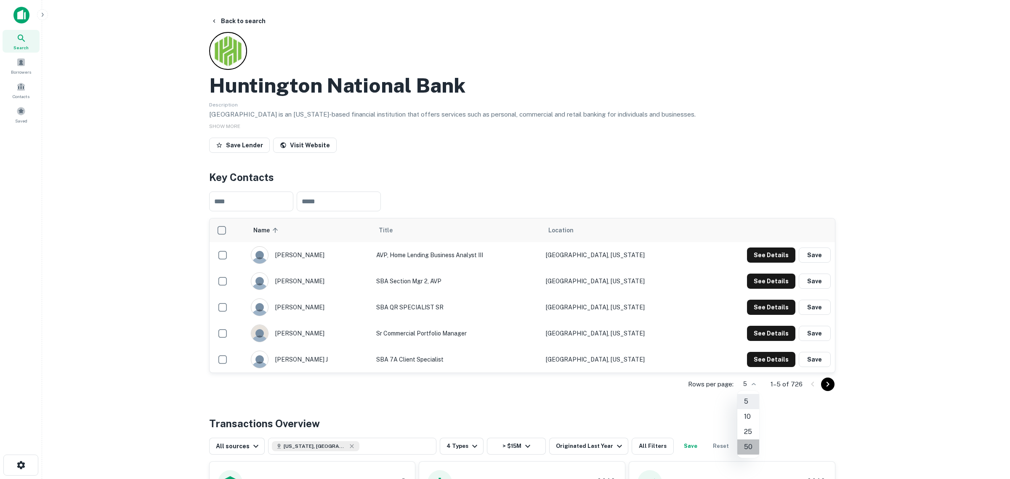
click at [749, 446] on li "50" at bounding box center [748, 446] width 22 height 15
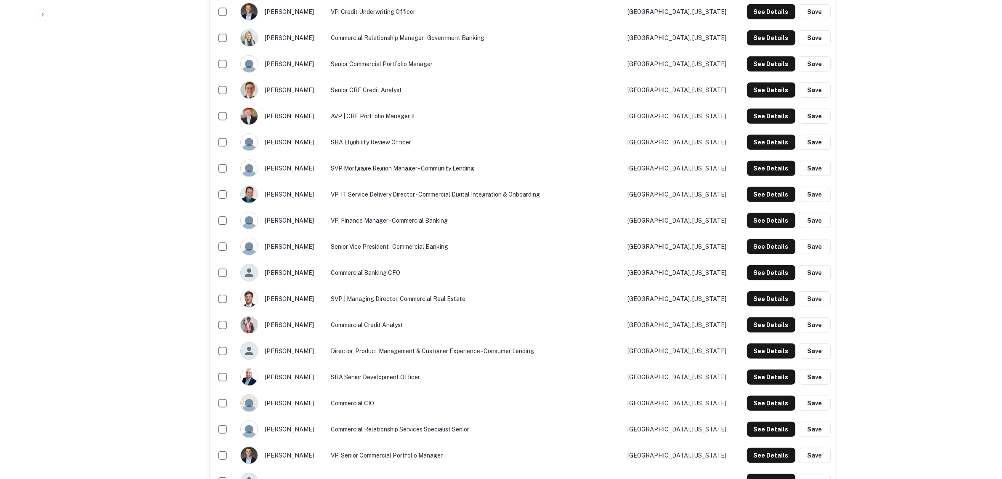
scroll to position [841, 0]
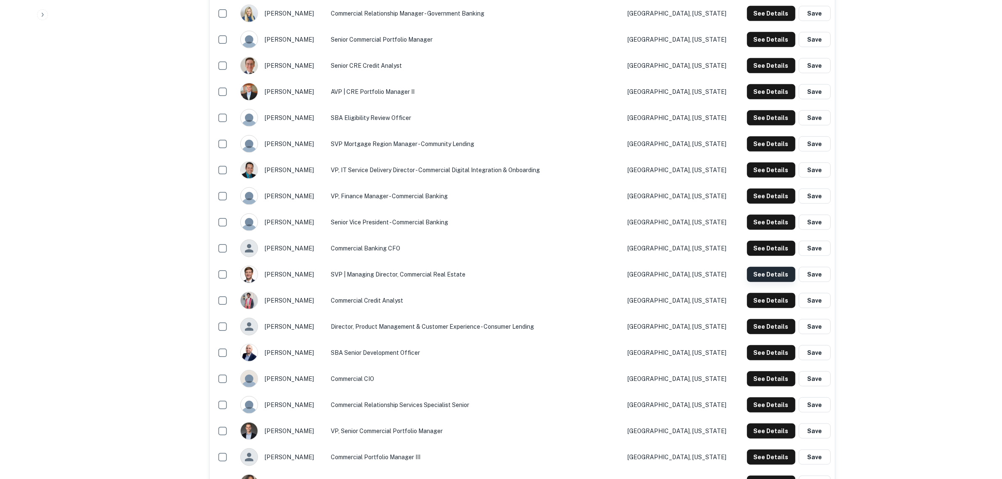
click at [768, 268] on button "See Details" at bounding box center [771, 274] width 48 height 15
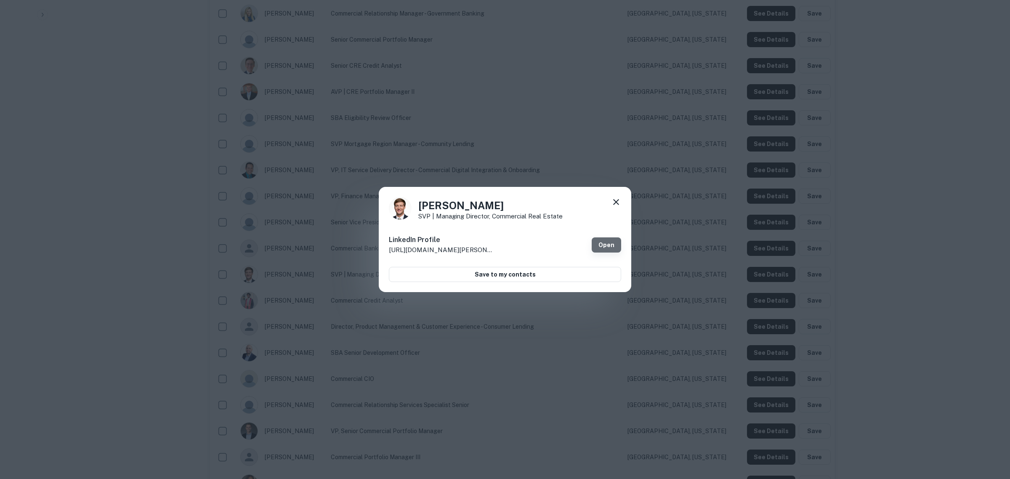
click at [607, 248] on link "Open" at bounding box center [606, 244] width 29 height 15
click at [616, 203] on icon at bounding box center [616, 202] width 10 height 10
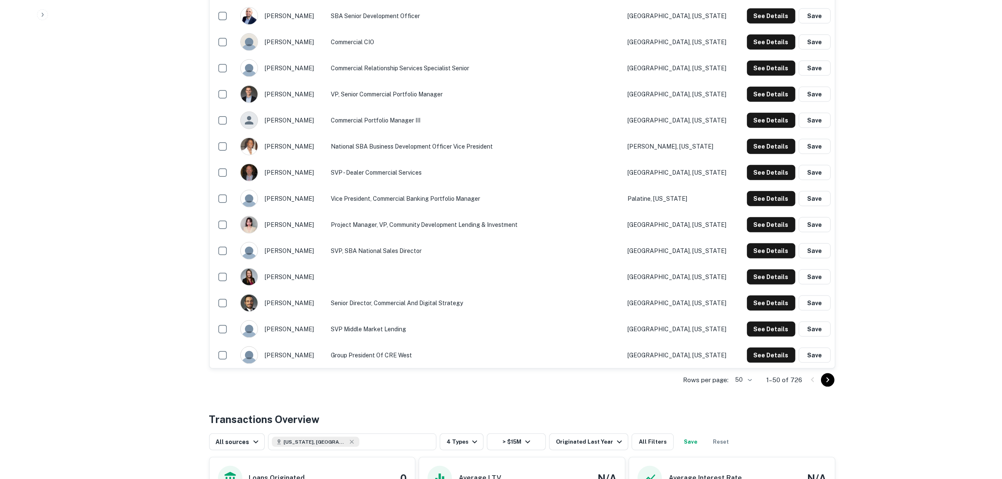
scroll to position [1315, 0]
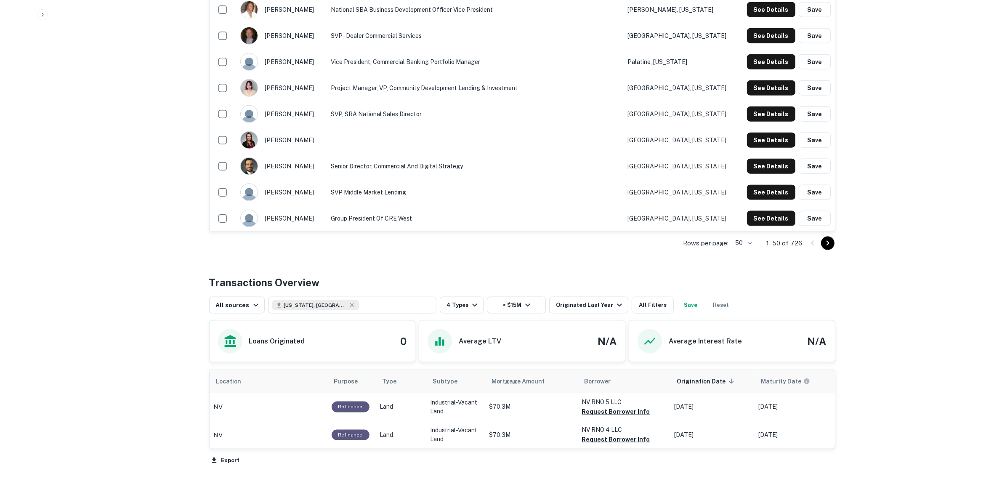
click at [825, 246] on icon "Go to next page" at bounding box center [827, 243] width 10 height 10
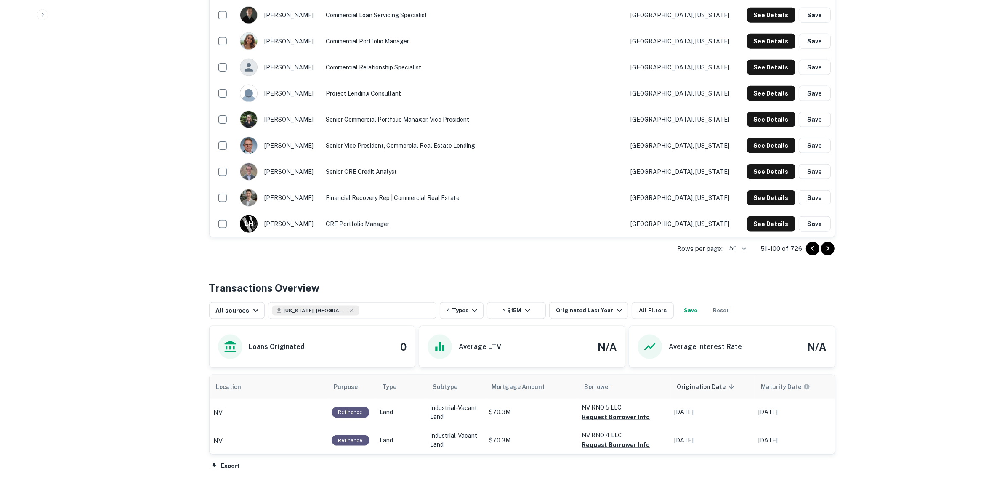
scroll to position [1383, 0]
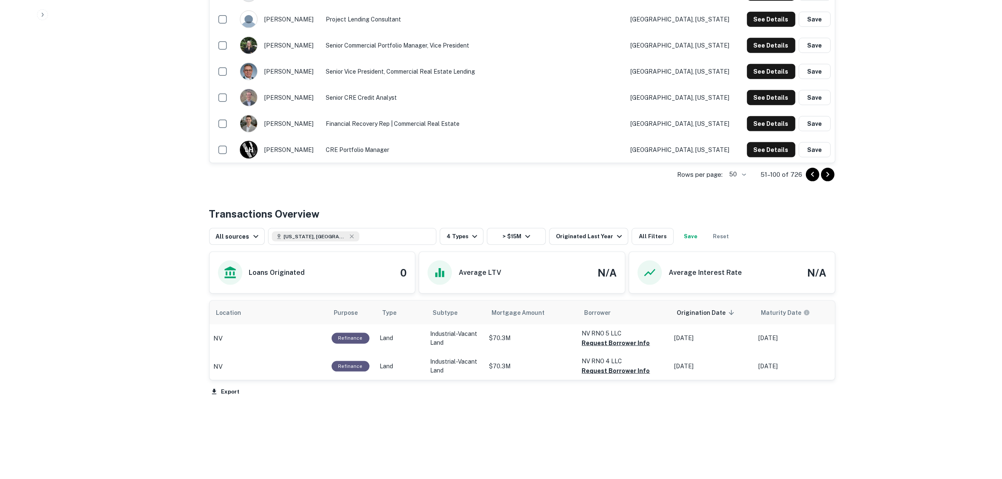
click at [828, 177] on icon "Go to next page" at bounding box center [827, 175] width 10 height 10
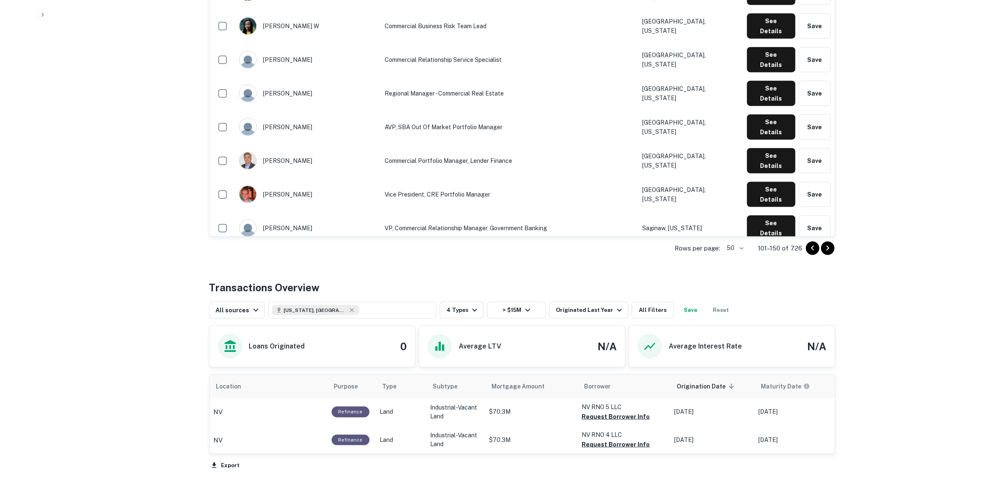
scroll to position [1315, 0]
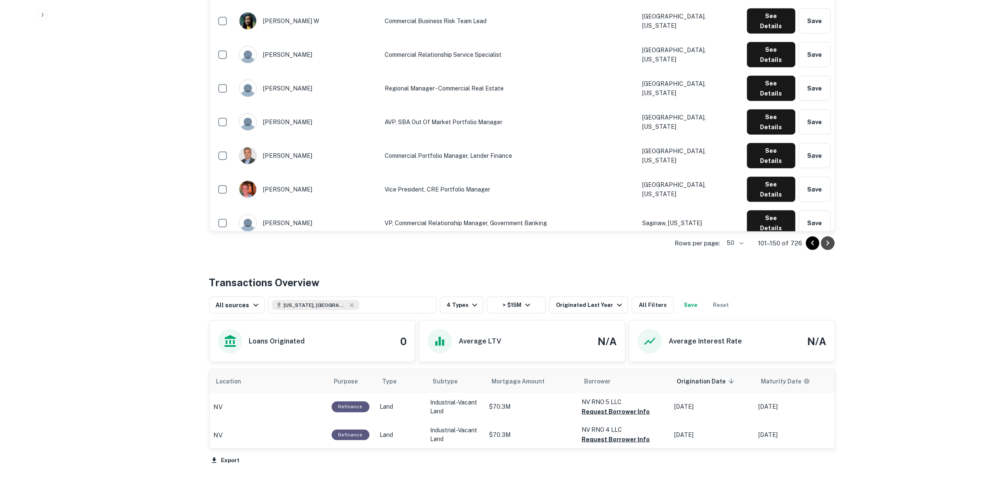
click at [830, 244] on icon "Go to next page" at bounding box center [827, 243] width 10 height 10
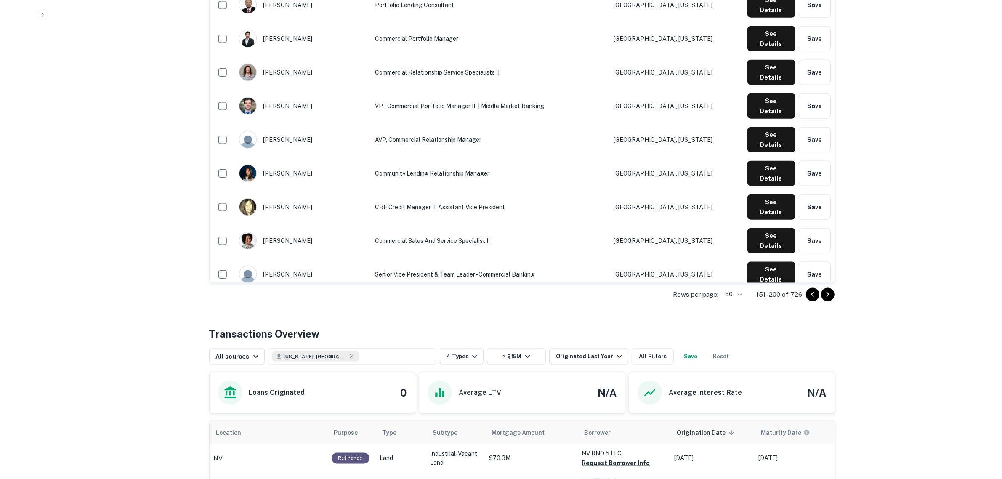
scroll to position [1383, 0]
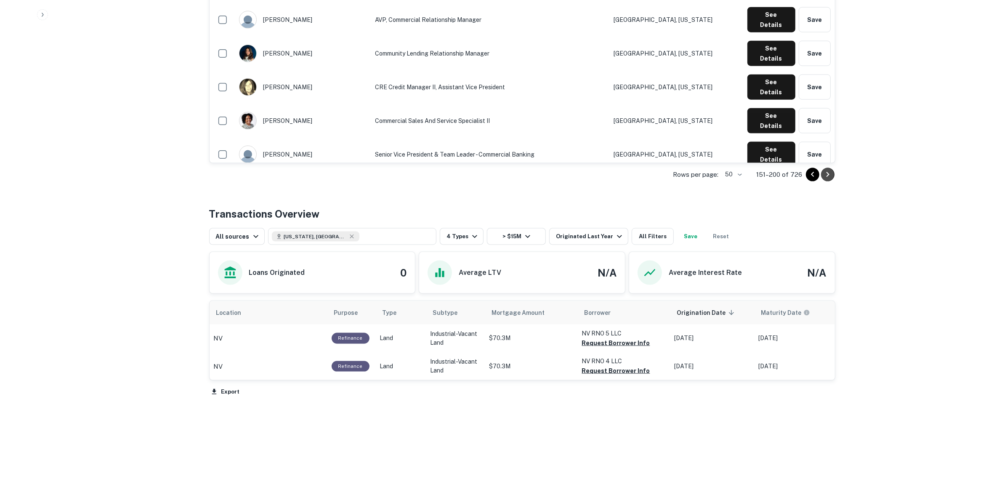
click at [826, 175] on icon "Go to next page" at bounding box center [827, 175] width 10 height 10
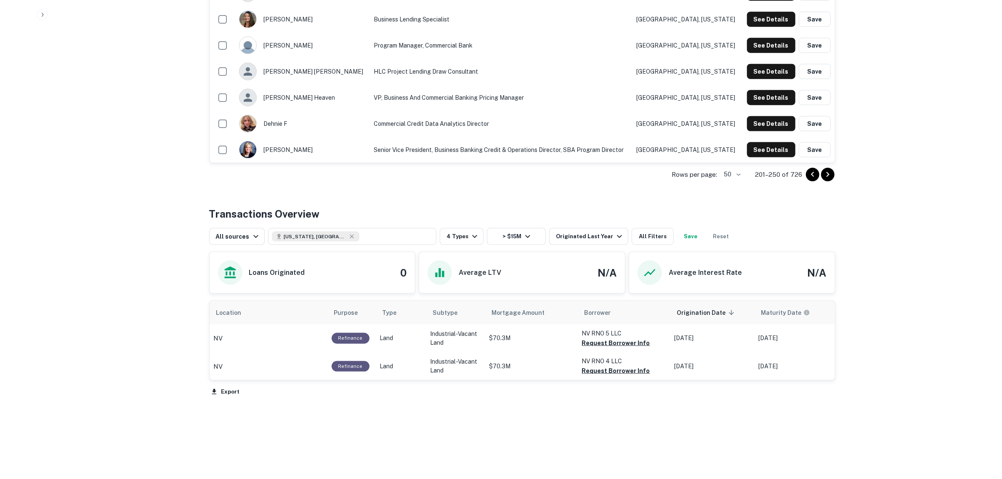
click at [827, 178] on icon "Go to next page" at bounding box center [827, 175] width 10 height 10
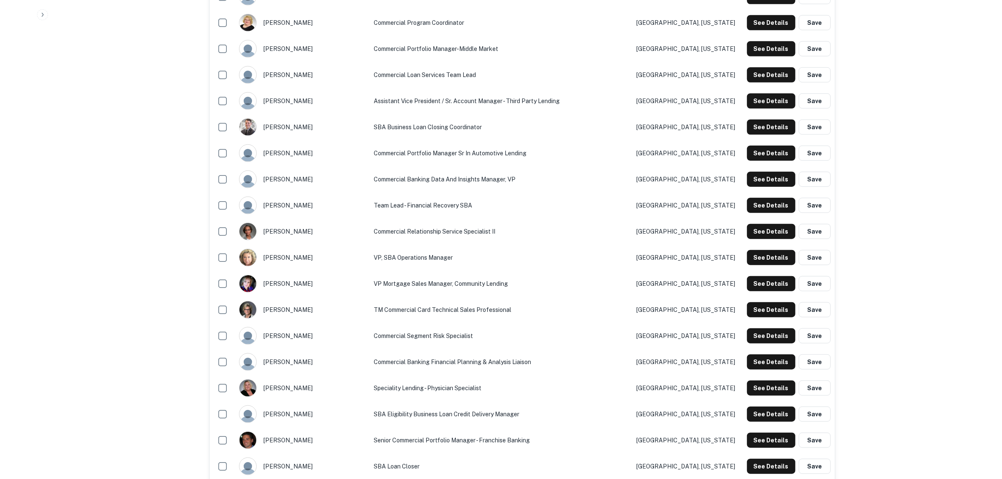
scroll to position [1226, 0]
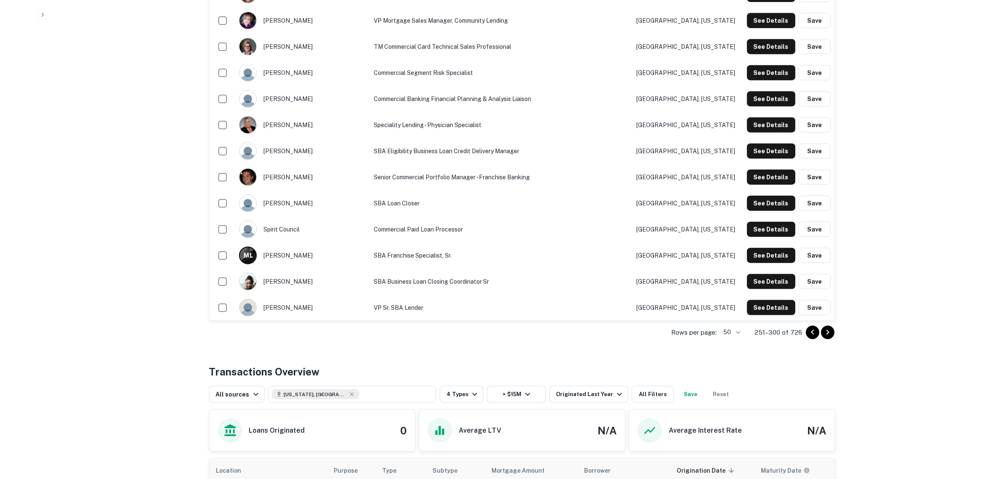
click at [825, 329] on icon "Go to next page" at bounding box center [827, 332] width 10 height 10
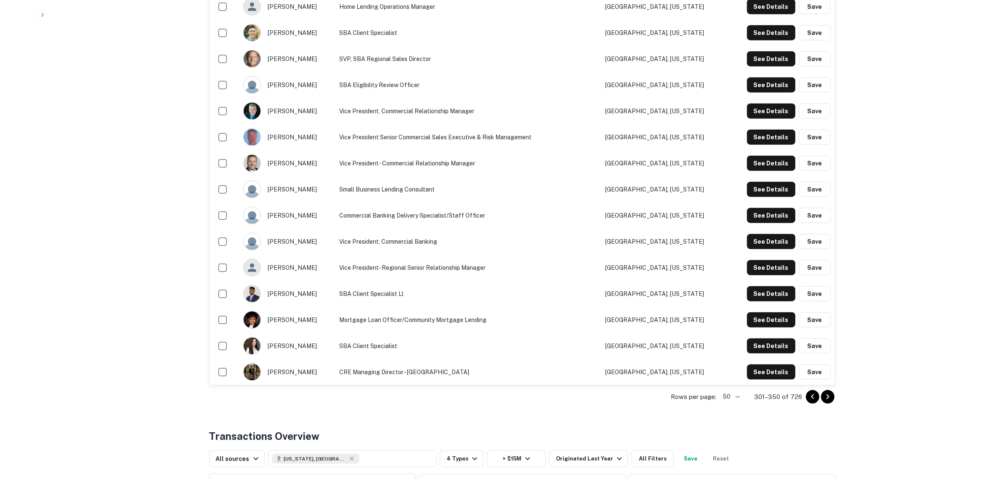
scroll to position [1210, 0]
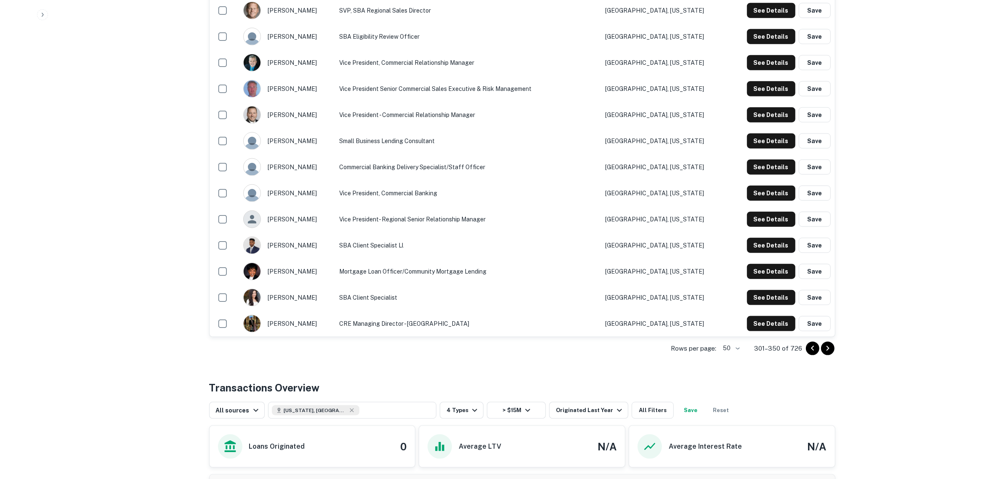
click at [827, 350] on icon "Go to next page" at bounding box center [827, 348] width 3 height 5
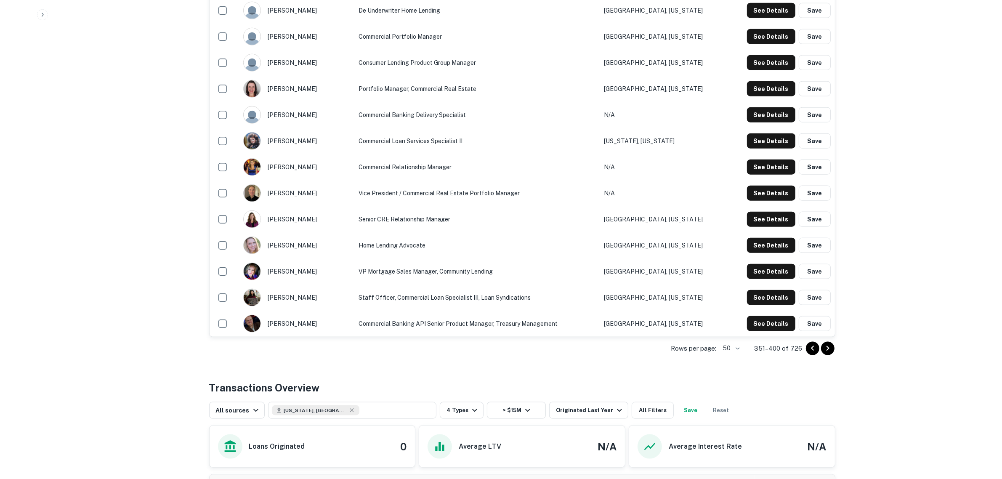
click at [826, 350] on icon "Go to next page" at bounding box center [827, 348] width 10 height 10
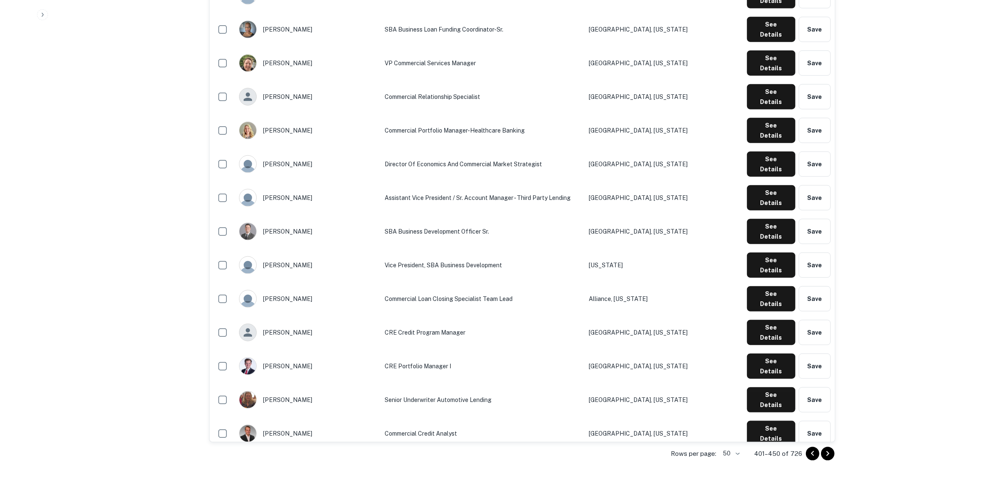
scroll to position [1157, 0]
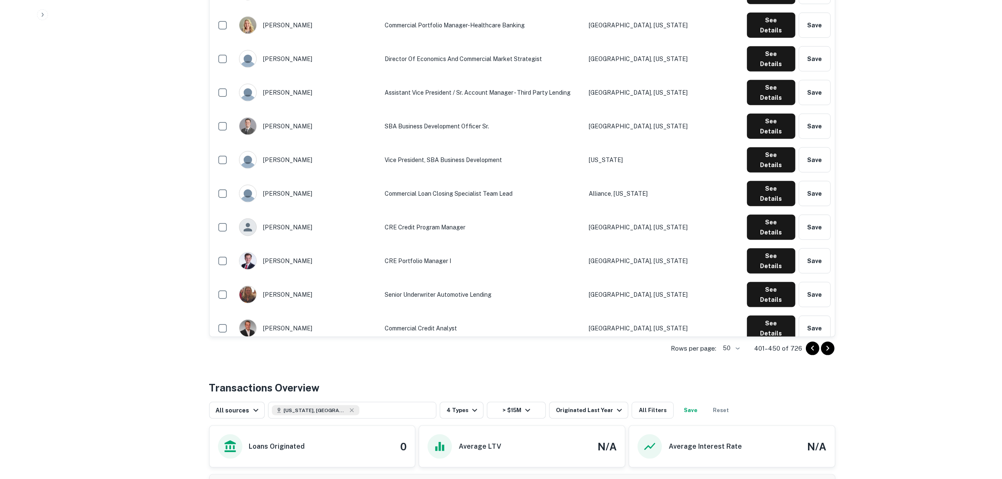
click at [831, 350] on icon "Go to next page" at bounding box center [827, 348] width 10 height 10
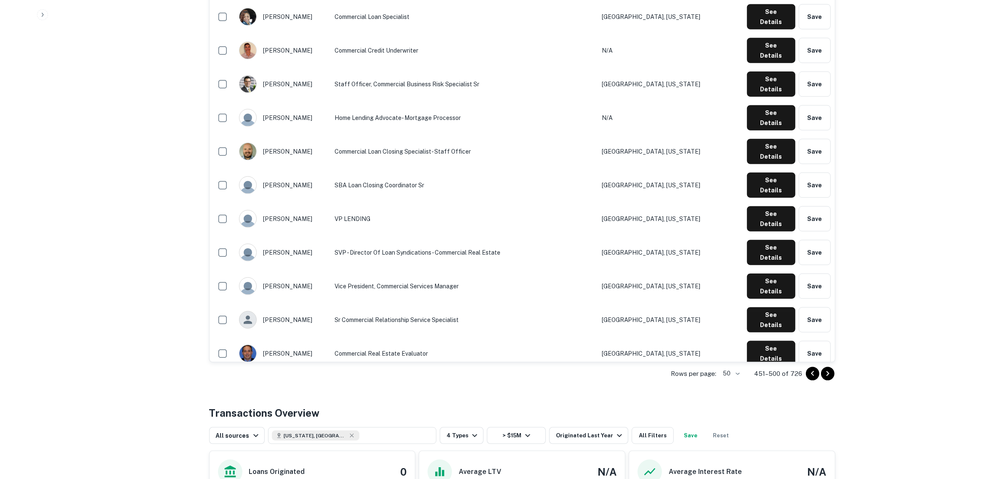
scroll to position [1210, 0]
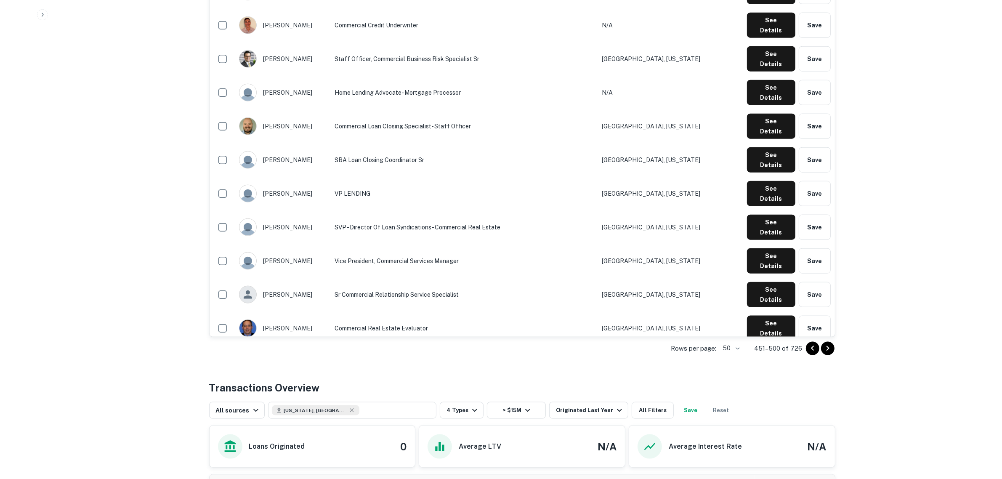
click at [828, 349] on icon "Go to next page" at bounding box center [827, 348] width 3 height 5
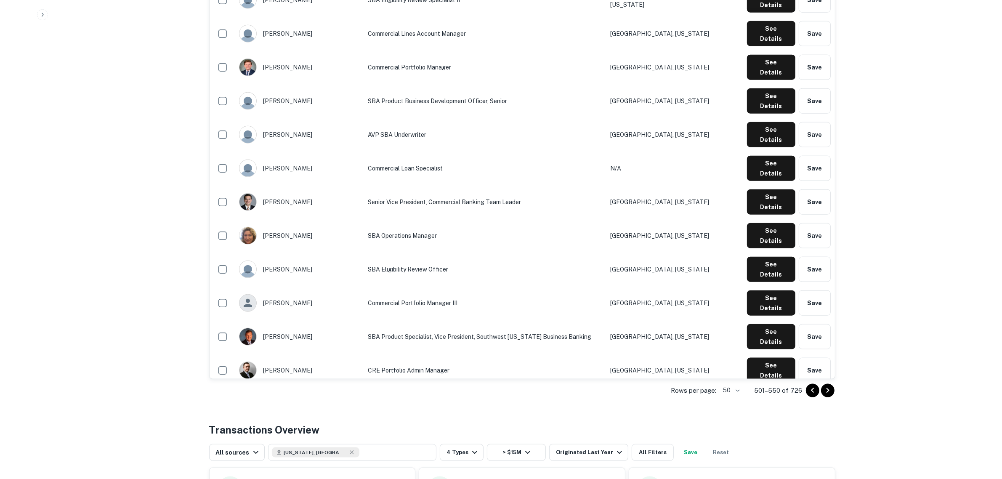
scroll to position [1262, 0]
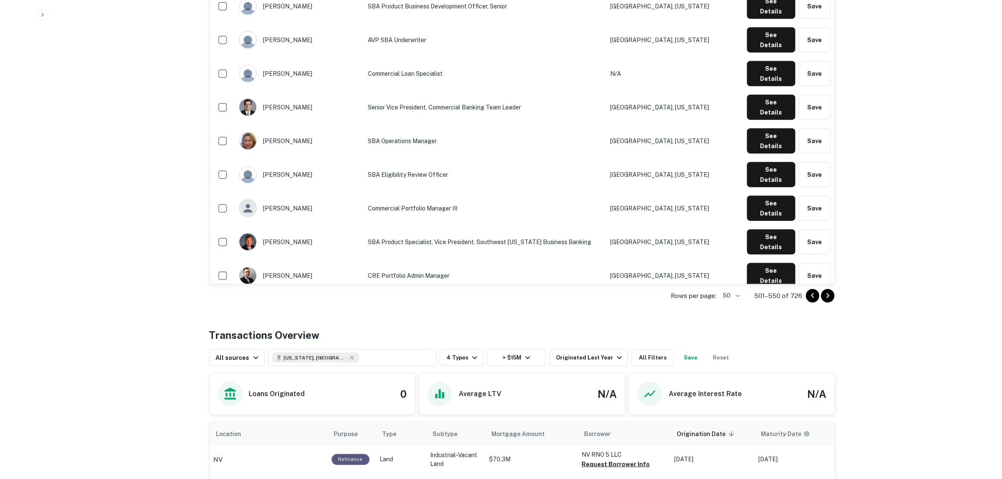
click at [825, 297] on icon "Go to next page" at bounding box center [827, 296] width 10 height 10
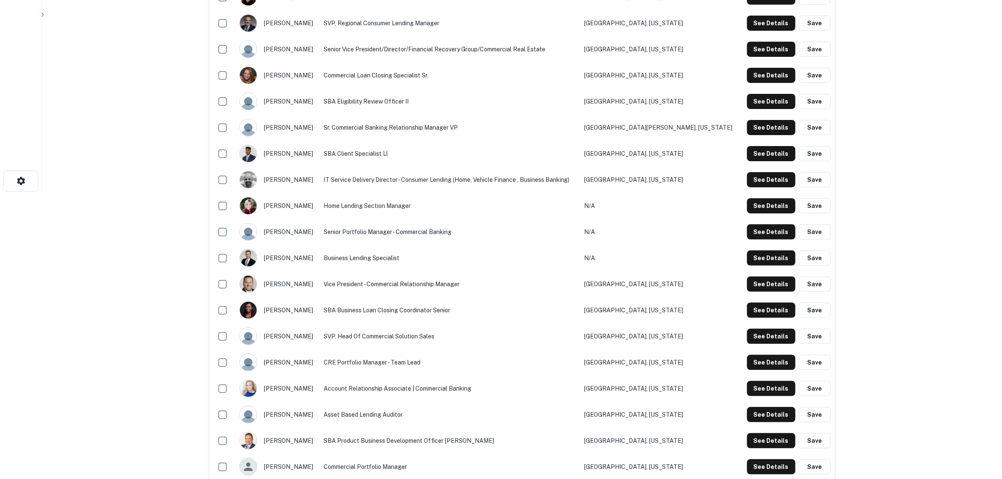
scroll to position [316, 0]
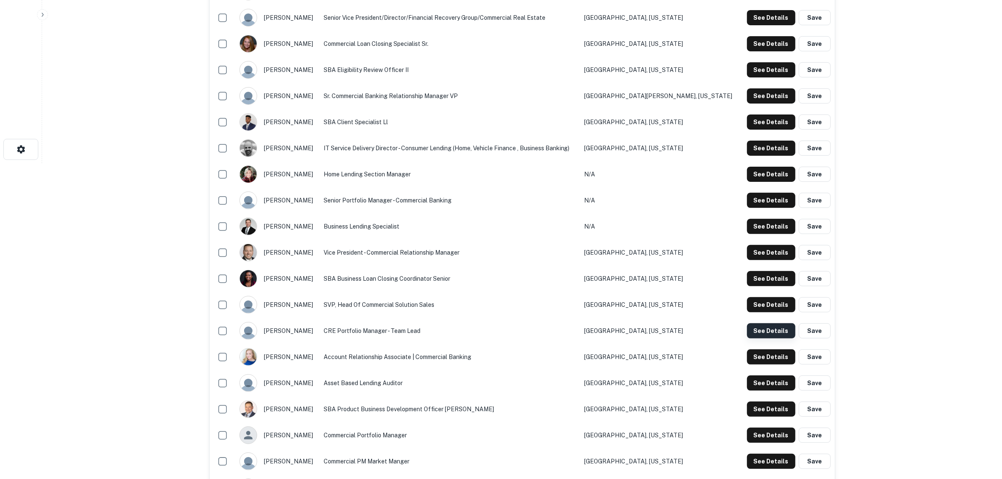
click at [788, 331] on button "See Details" at bounding box center [771, 330] width 48 height 15
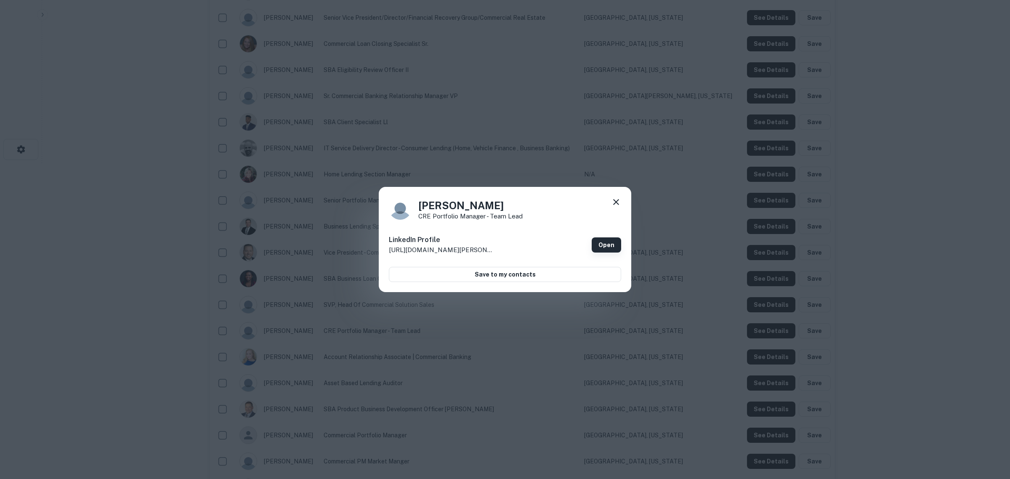
click at [604, 247] on link "Open" at bounding box center [606, 244] width 29 height 15
click at [613, 204] on icon at bounding box center [616, 202] width 6 height 6
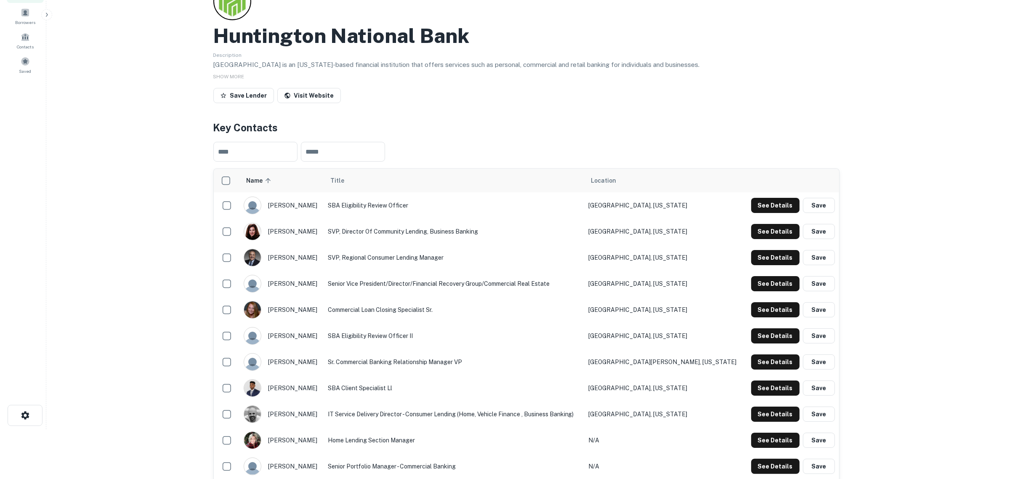
scroll to position [0, 0]
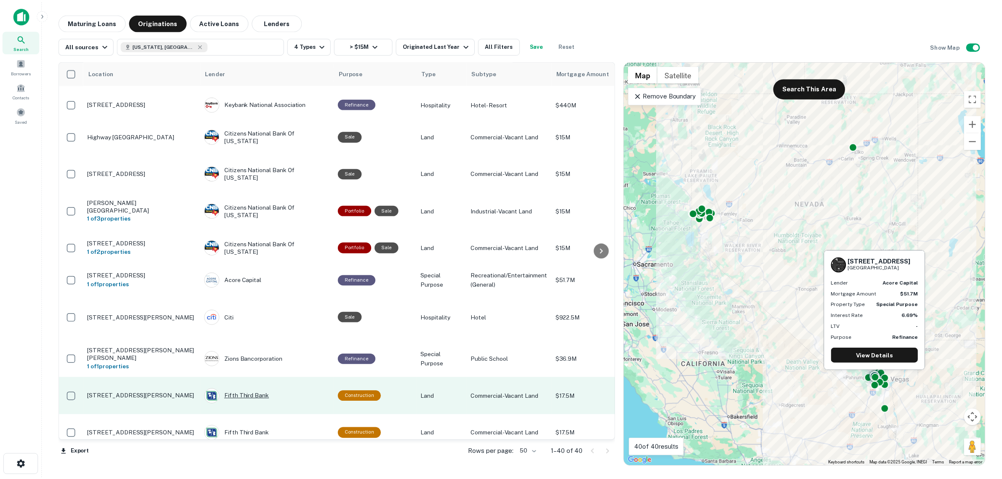
scroll to position [894, 0]
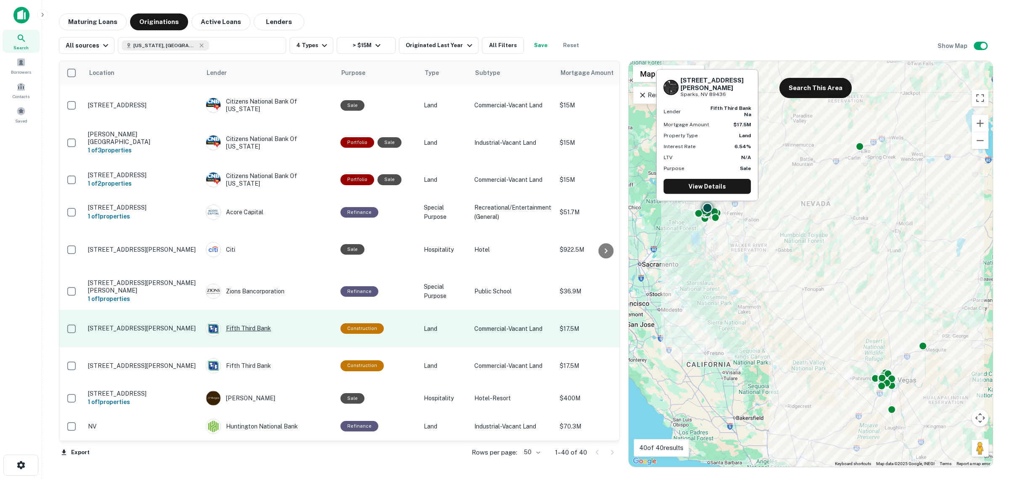
click at [247, 321] on div "Fifth Third Bank" at bounding box center [269, 328] width 126 height 15
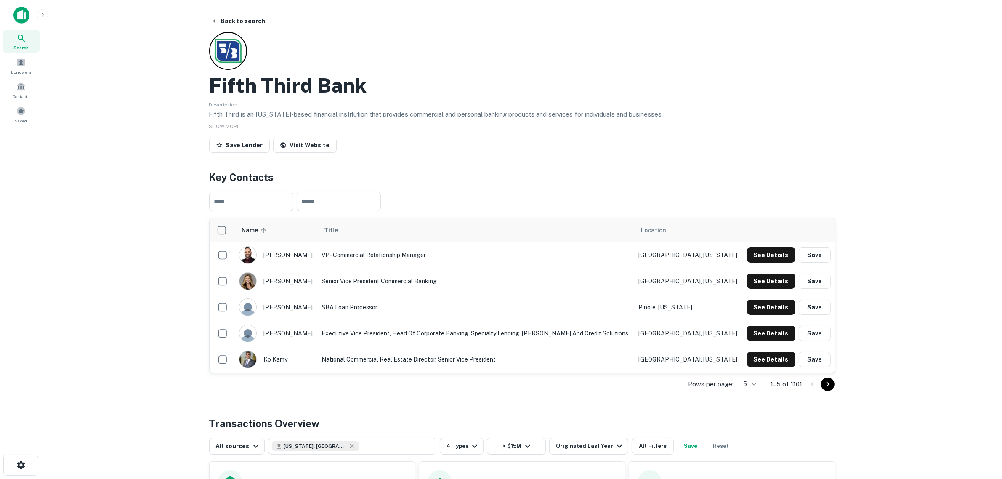
scroll to position [105, 0]
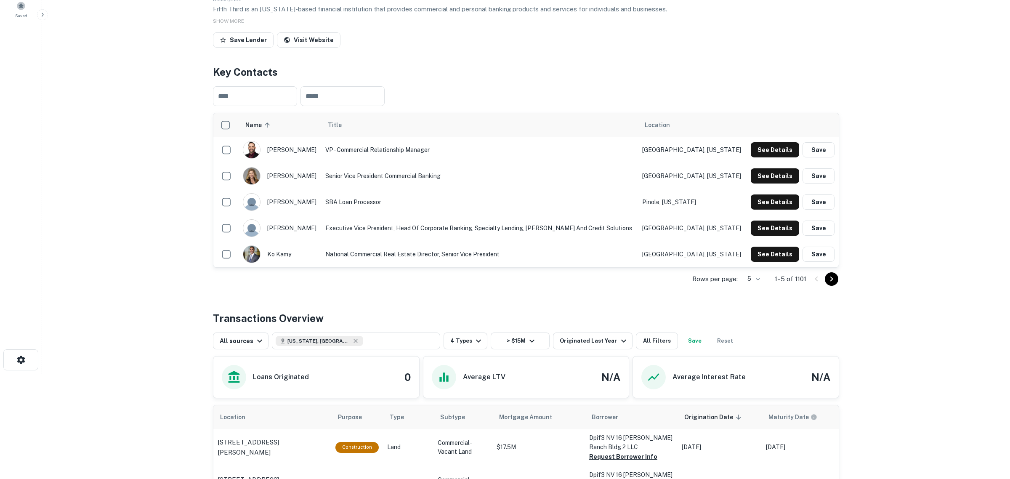
click at [752, 281] on body "Search Borrowers Contacts Saved Back to search Fifth Third Bank Description Fif…" at bounding box center [505, 134] width 1010 height 479
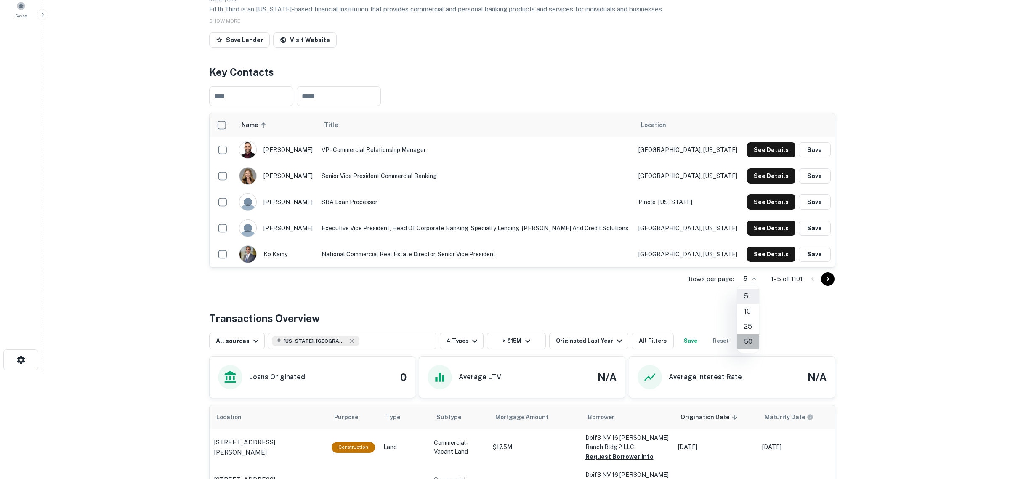
click at [745, 341] on li "50" at bounding box center [748, 341] width 22 height 15
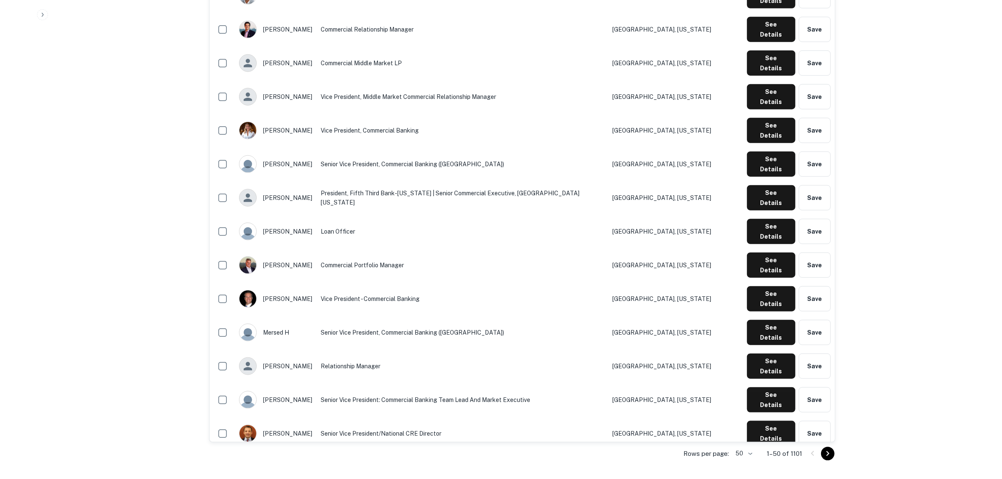
scroll to position [1157, 0]
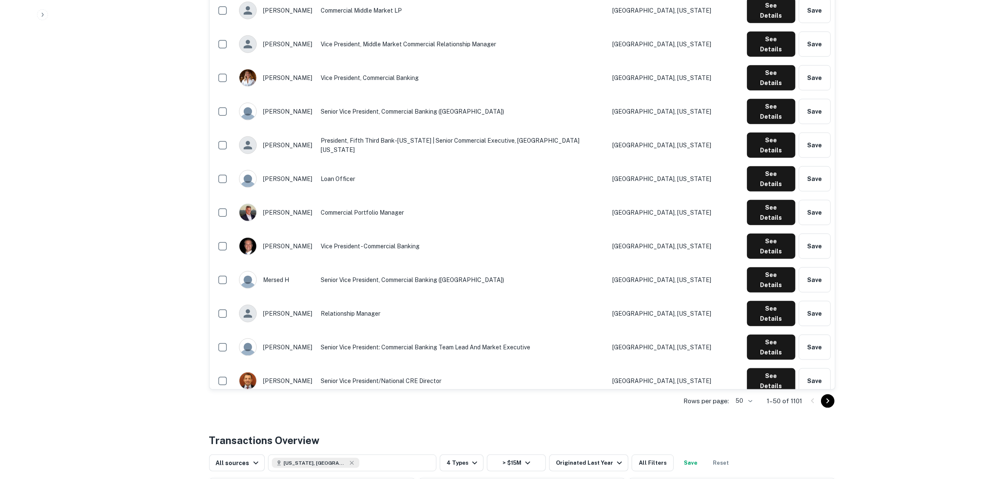
click at [829, 401] on icon "Go to next page" at bounding box center [827, 400] width 3 height 5
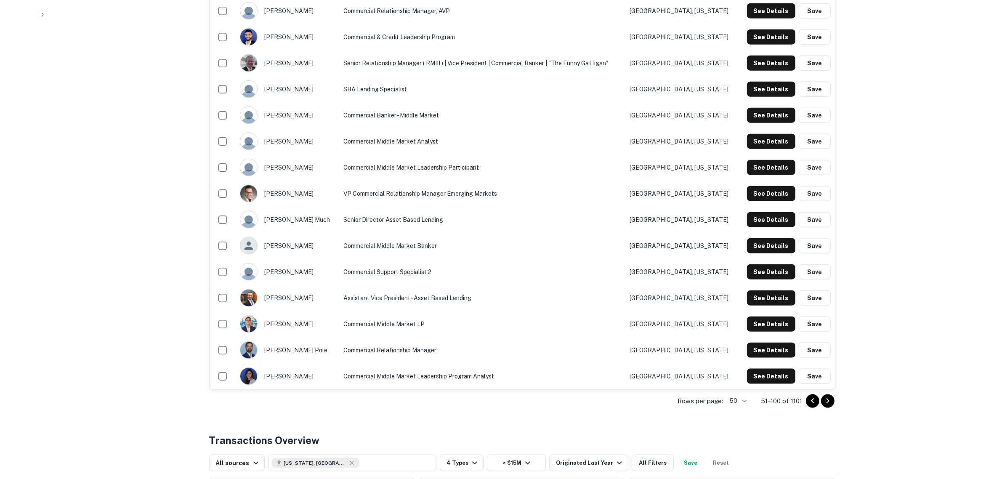
click at [829, 403] on icon "Go to next page" at bounding box center [827, 401] width 10 height 10
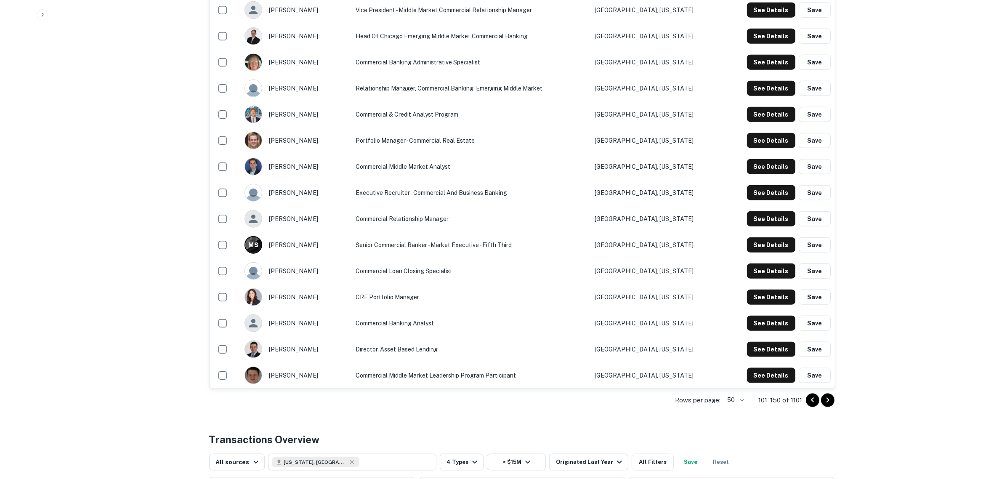
scroll to position [1210, 0]
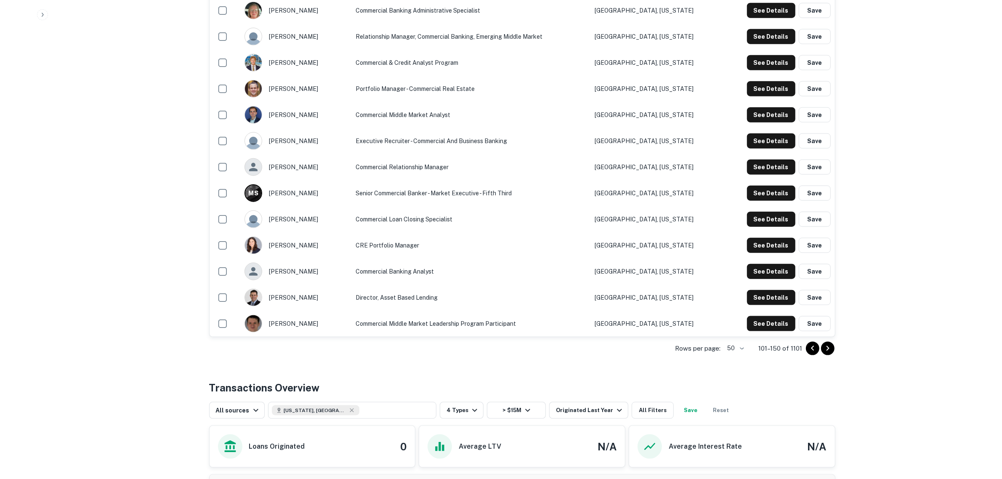
click at [834, 349] on div at bounding box center [820, 348] width 29 height 13
click at [828, 354] on button "Go to next page" at bounding box center [827, 348] width 13 height 13
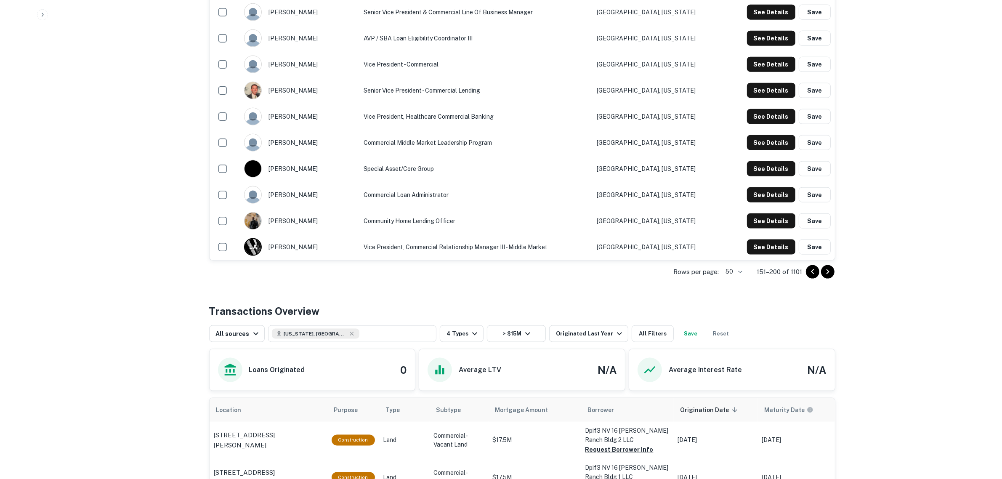
scroll to position [1315, 0]
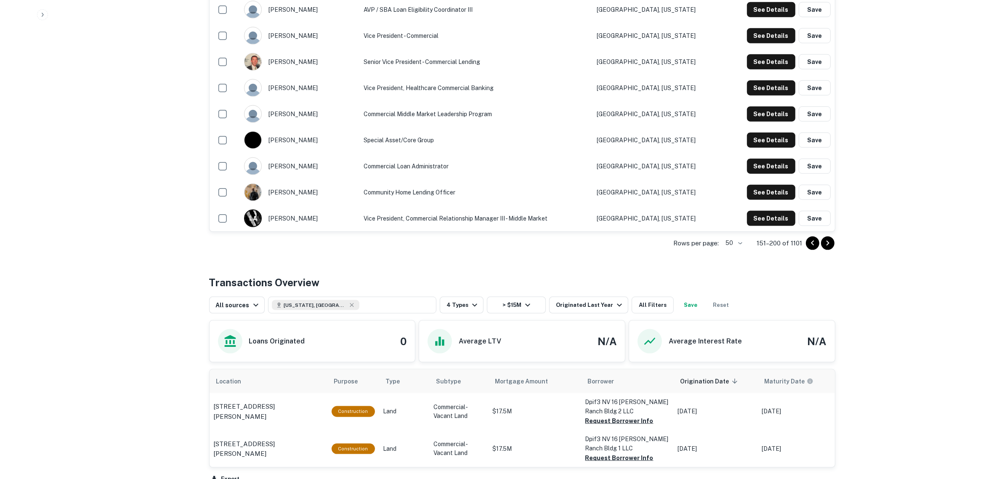
click at [826, 242] on icon "Go to next page" at bounding box center [827, 243] width 10 height 10
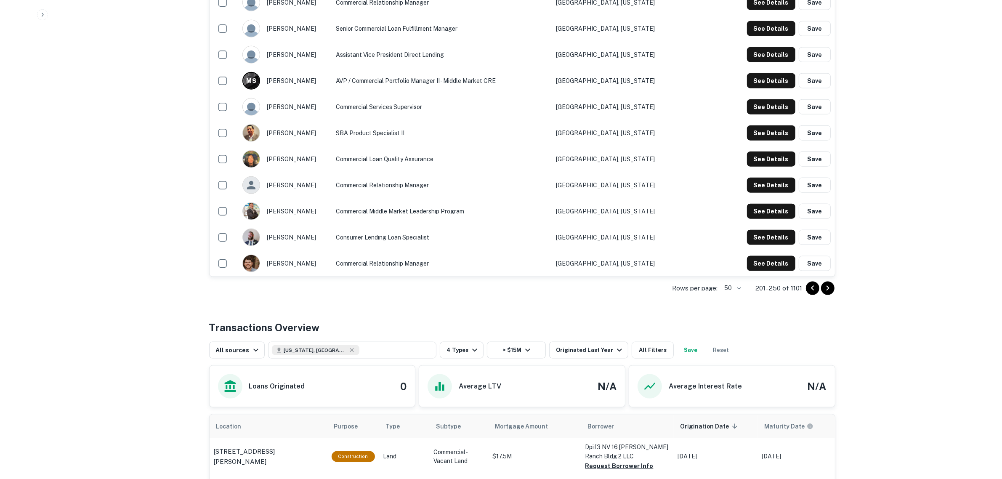
scroll to position [1402, 0]
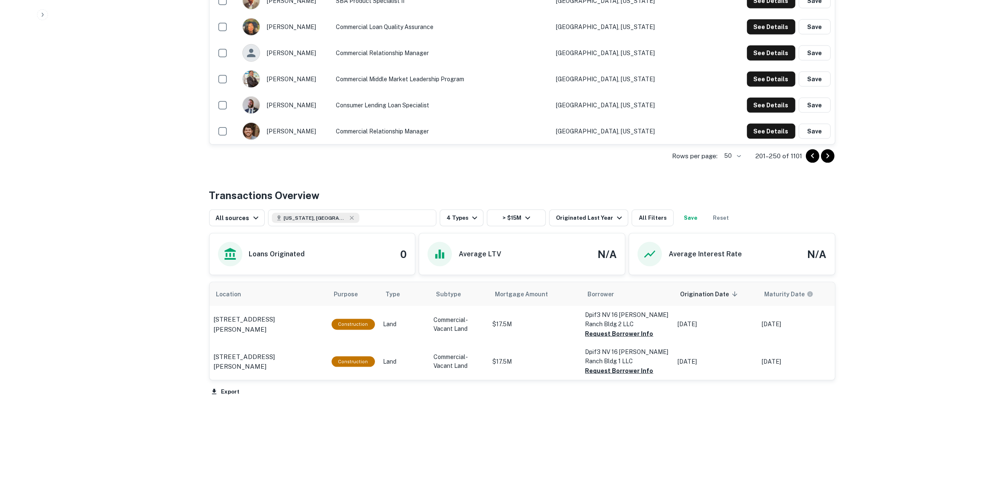
click at [832, 160] on icon "Go to next page" at bounding box center [827, 156] width 10 height 10
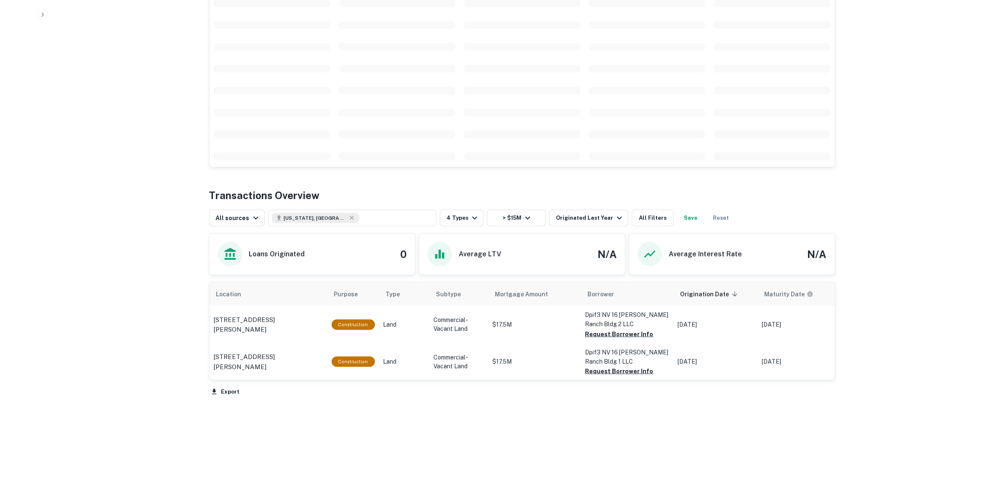
scroll to position [1146, 0]
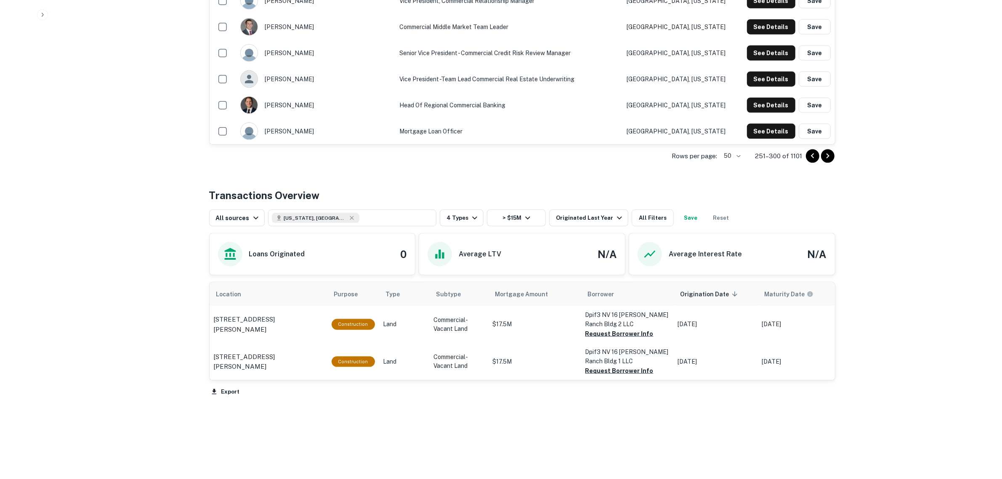
click at [829, 155] on icon "Go to next page" at bounding box center [827, 156] width 10 height 10
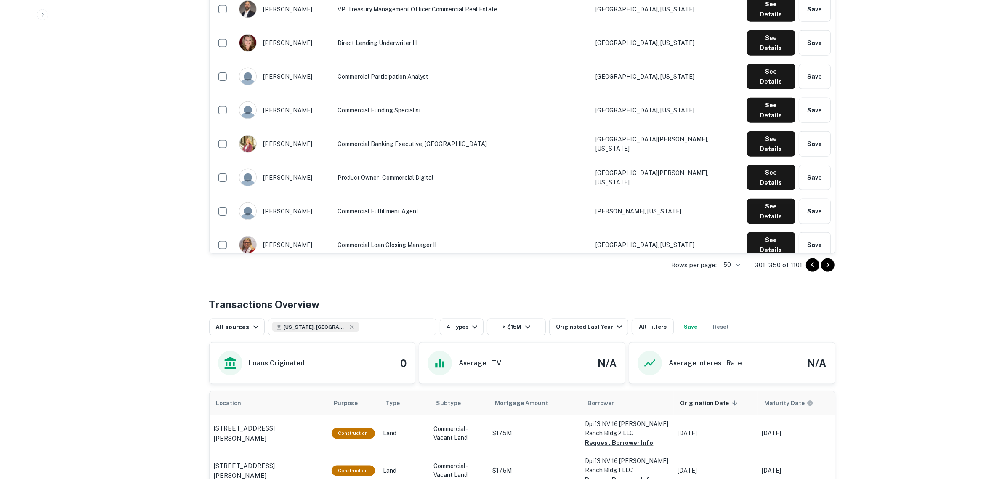
scroll to position [1402, 0]
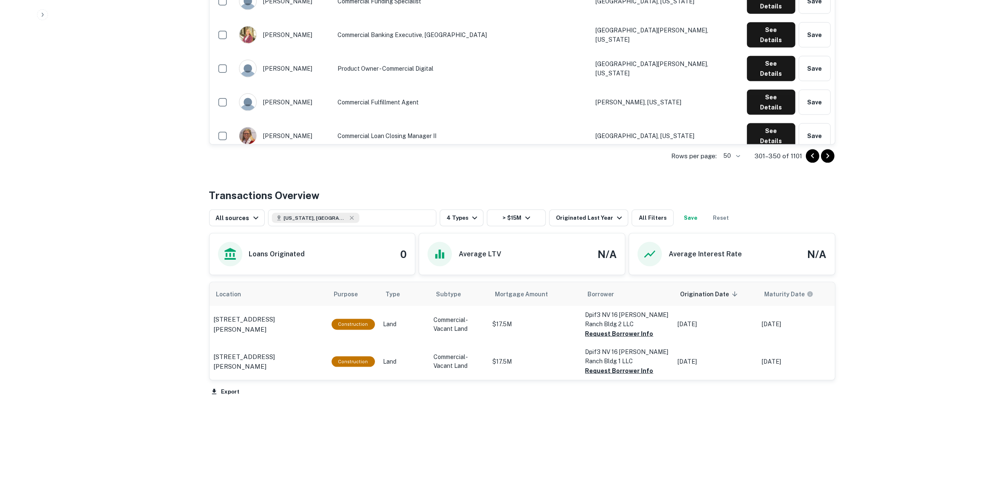
click at [829, 155] on icon "Go to next page" at bounding box center [827, 156] width 10 height 10
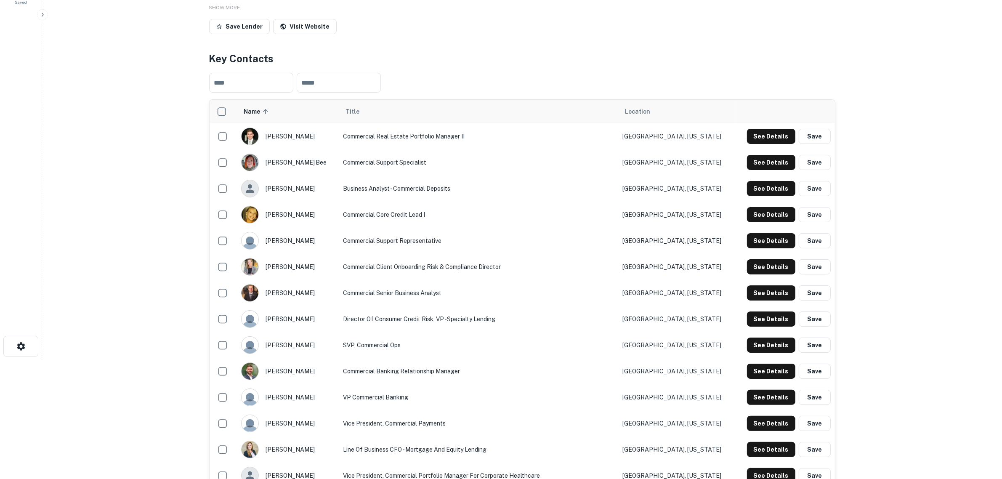
scroll to position [0, 0]
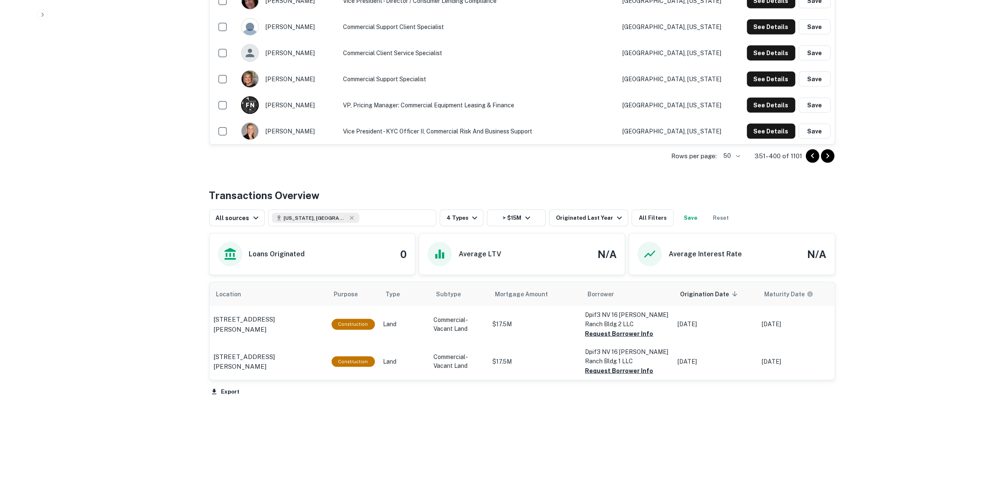
click at [824, 156] on icon "Go to next page" at bounding box center [827, 156] width 10 height 10
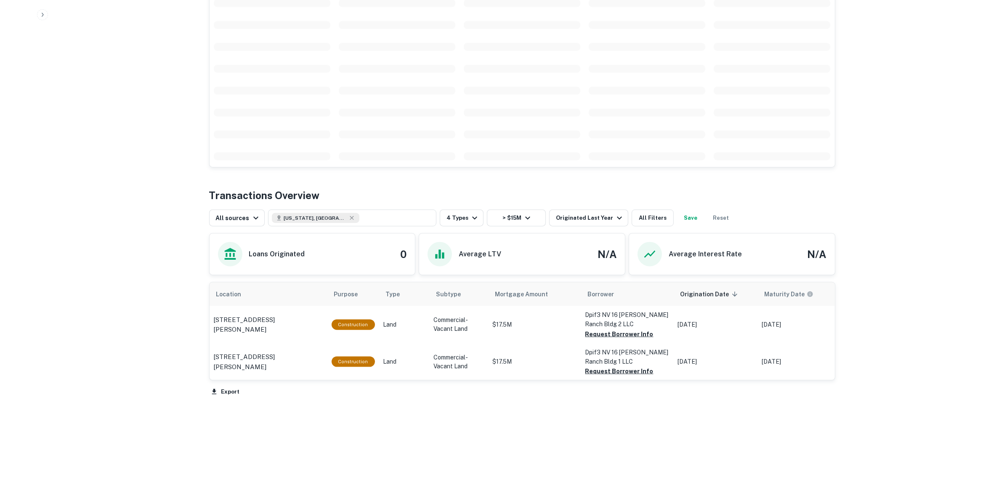
scroll to position [1146, 0]
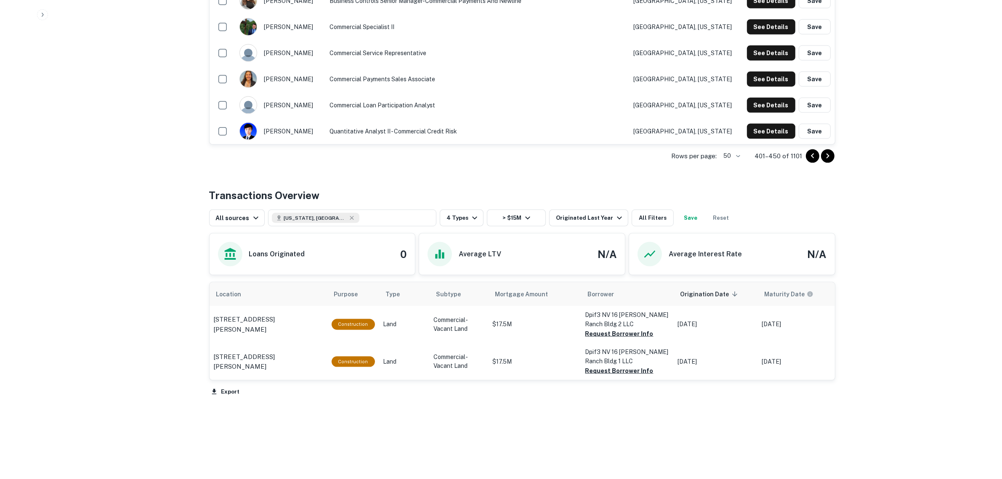
drag, startPoint x: 828, startPoint y: 156, endPoint x: 859, endPoint y: 152, distance: 31.8
click at [829, 157] on icon "Go to next page" at bounding box center [827, 156] width 10 height 10
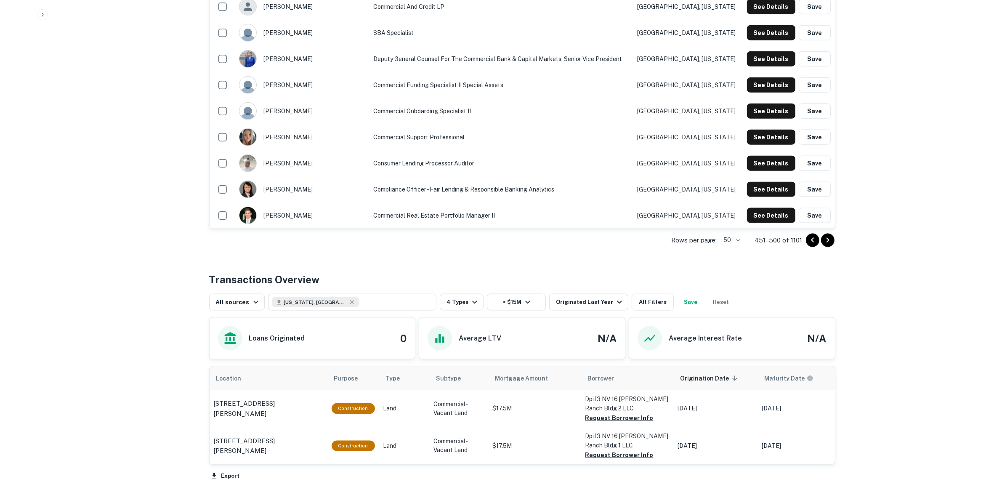
scroll to position [1402, 0]
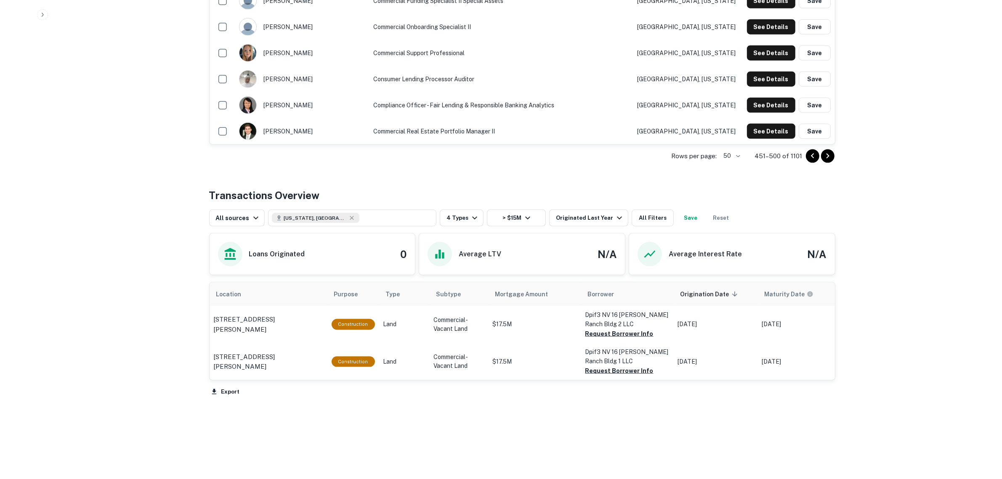
click at [830, 155] on icon "Go to next page" at bounding box center [827, 156] width 10 height 10
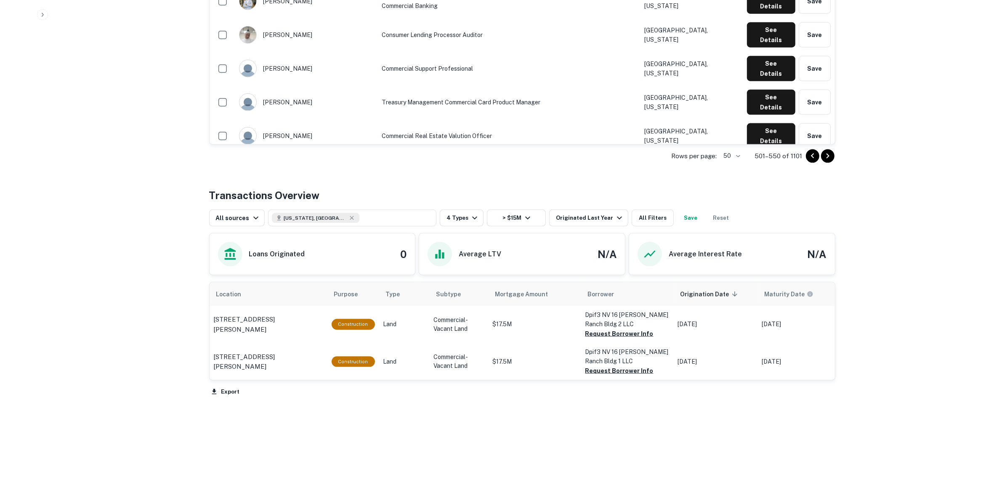
click at [825, 156] on icon "Go to next page" at bounding box center [827, 156] width 10 height 10
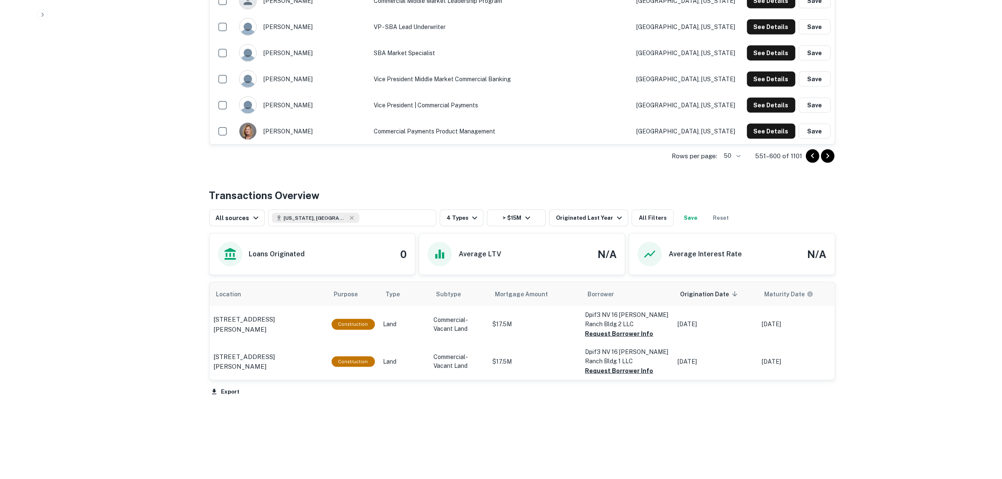
click at [828, 155] on icon "Go to next page" at bounding box center [827, 156] width 10 height 10
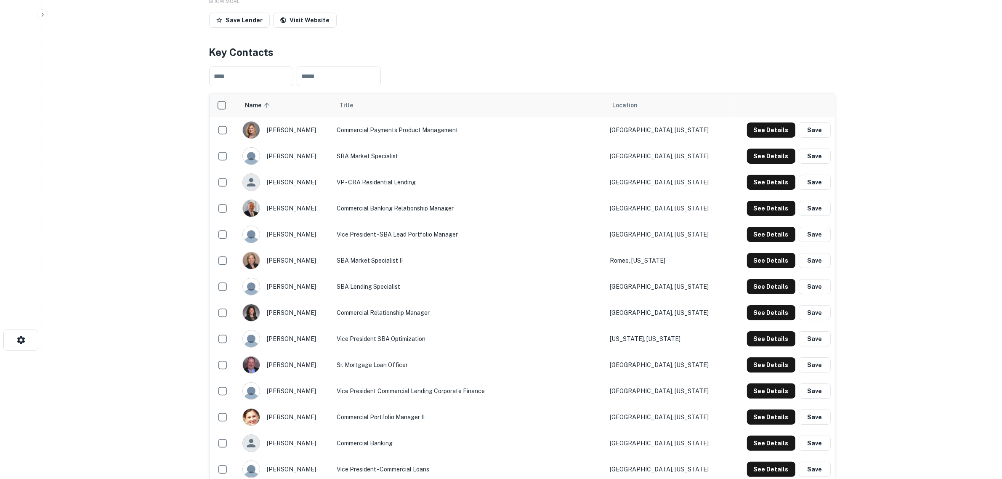
scroll to position [0, 0]
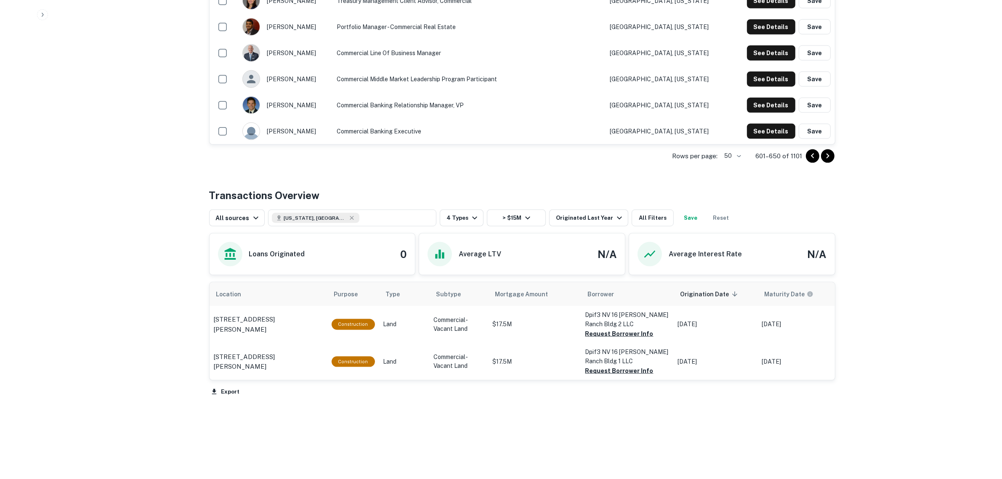
drag, startPoint x: 828, startPoint y: 160, endPoint x: 881, endPoint y: 168, distance: 54.1
click at [829, 160] on icon "Go to next page" at bounding box center [827, 156] width 10 height 10
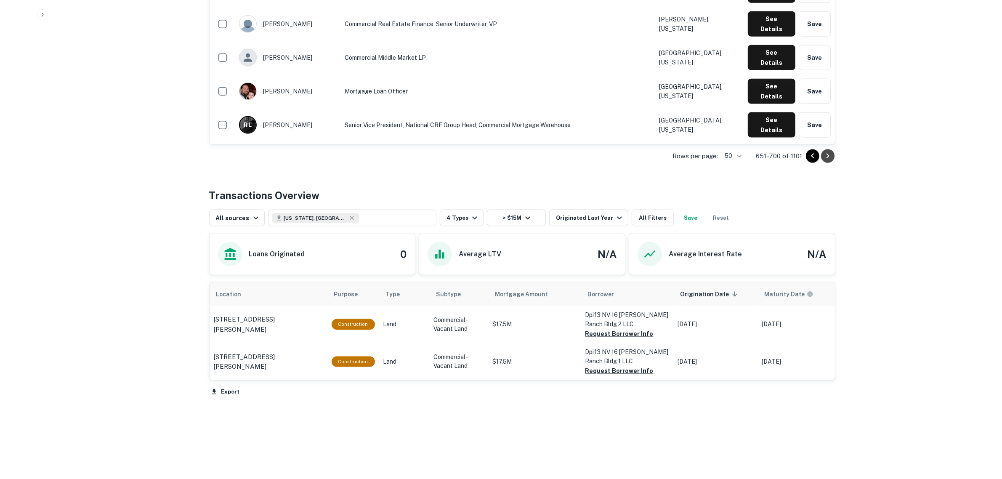
click at [828, 154] on icon "Go to next page" at bounding box center [827, 156] width 10 height 10
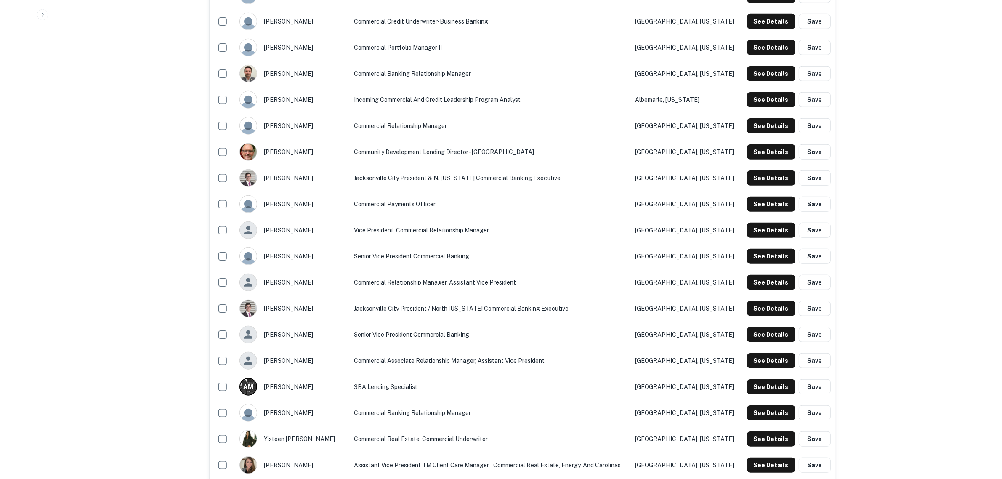
scroll to position [929, 0]
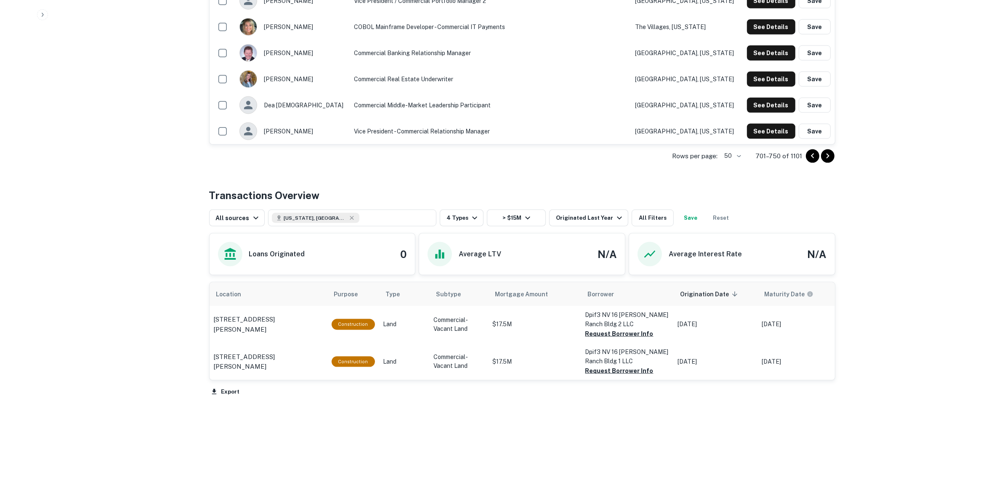
click at [827, 157] on icon "Go to next page" at bounding box center [827, 156] width 10 height 10
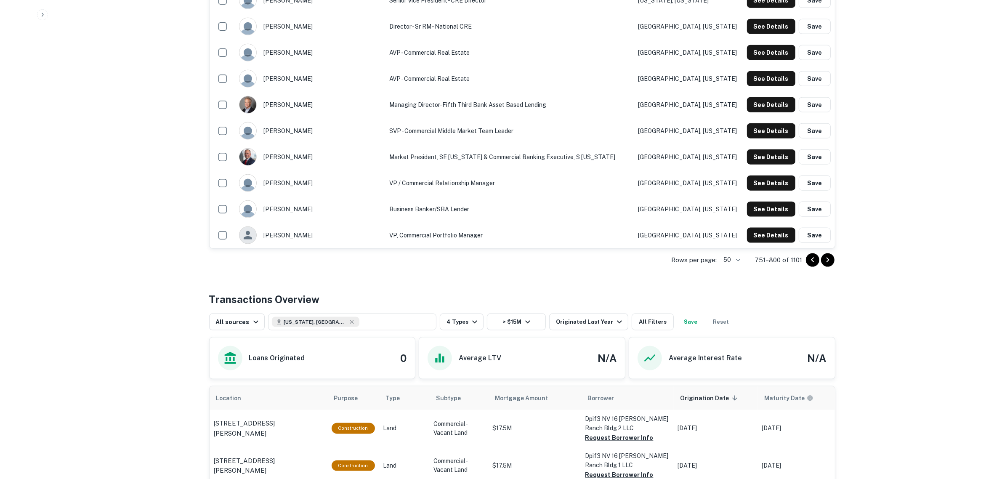
scroll to position [1297, 0]
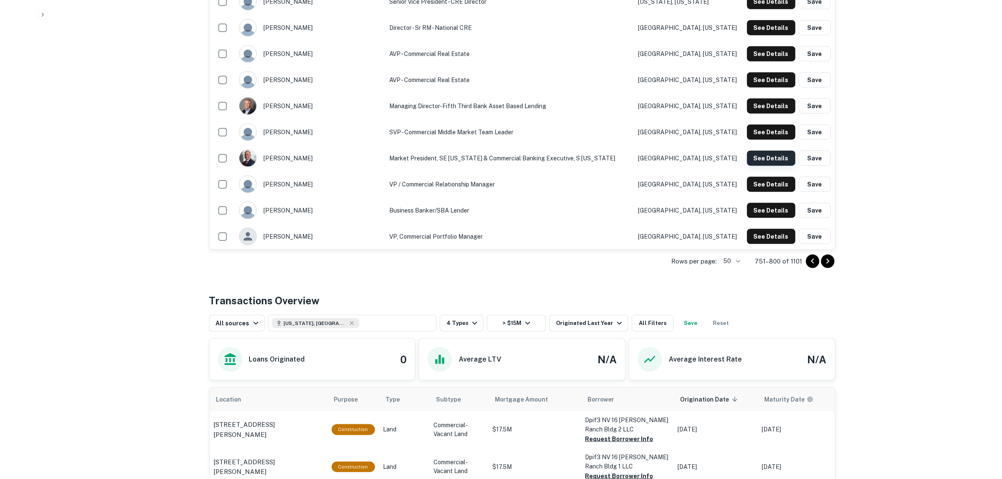
click at [772, 158] on button "See Details" at bounding box center [771, 158] width 48 height 15
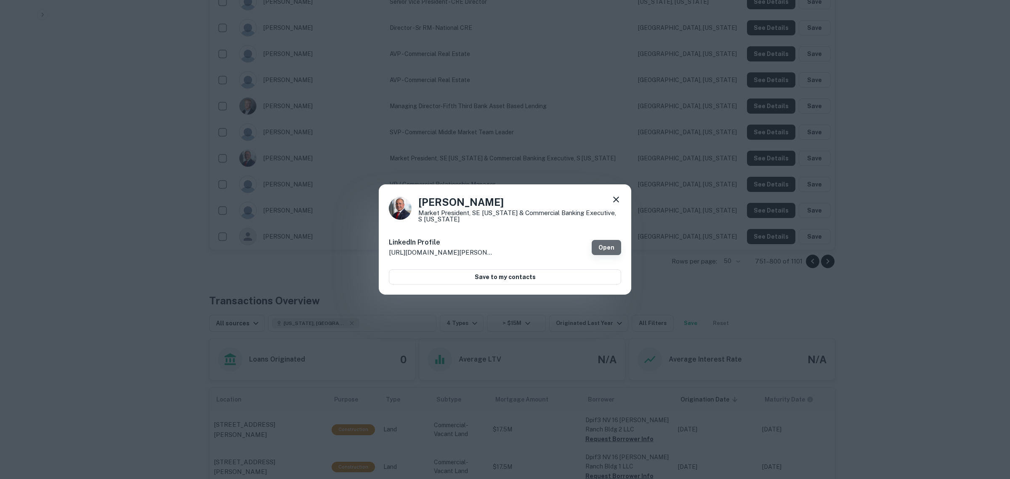
click at [607, 248] on link "Open" at bounding box center [606, 247] width 29 height 15
click at [609, 196] on h4 "Julio Ramirez" at bounding box center [519, 201] width 203 height 15
click at [614, 199] on icon at bounding box center [616, 199] width 10 height 10
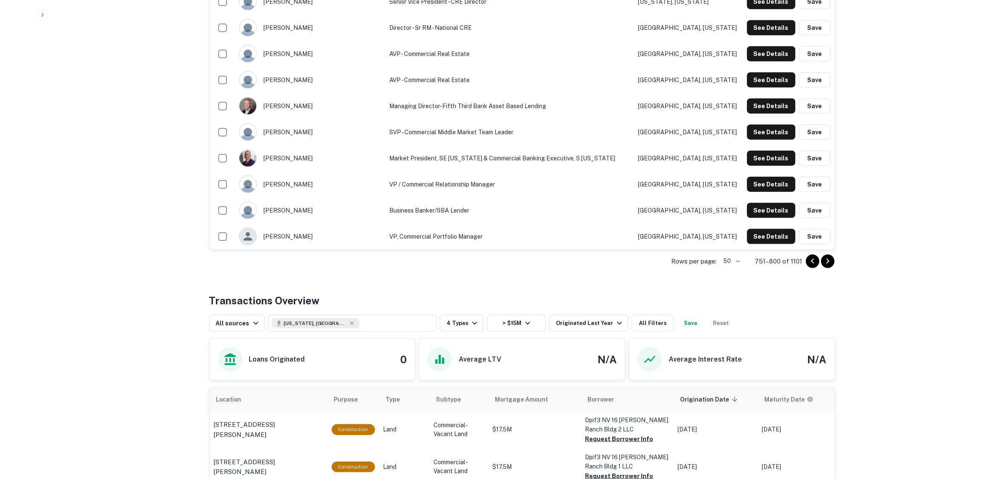
click at [832, 262] on icon "Go to next page" at bounding box center [827, 261] width 10 height 10
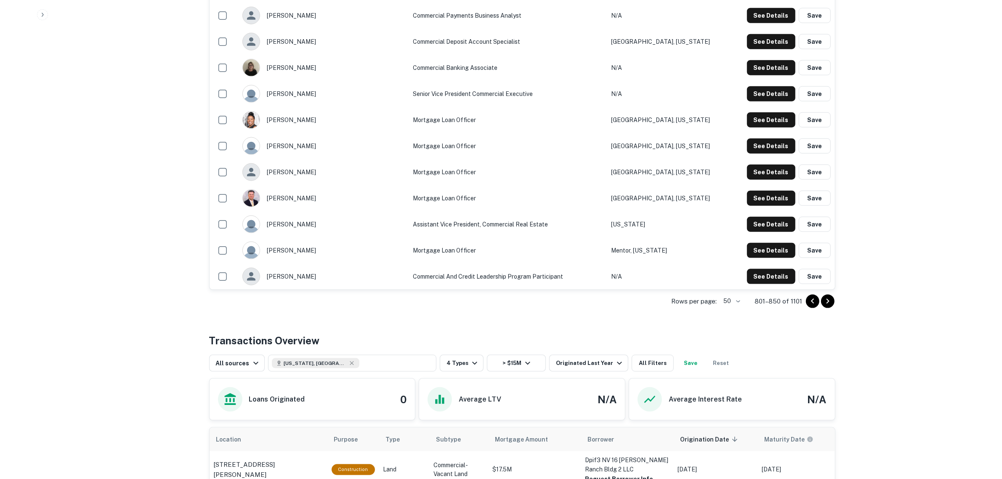
scroll to position [1349, 0]
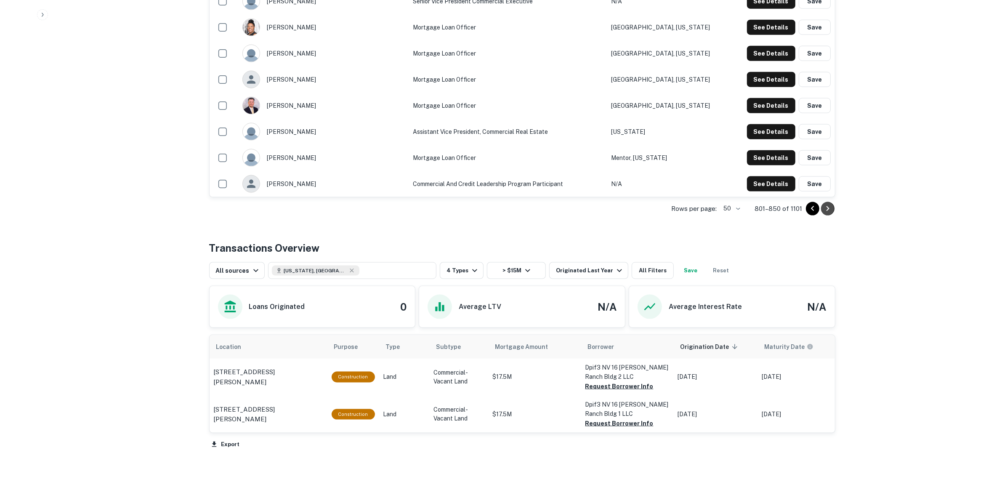
click at [824, 207] on icon "Go to next page" at bounding box center [827, 209] width 10 height 10
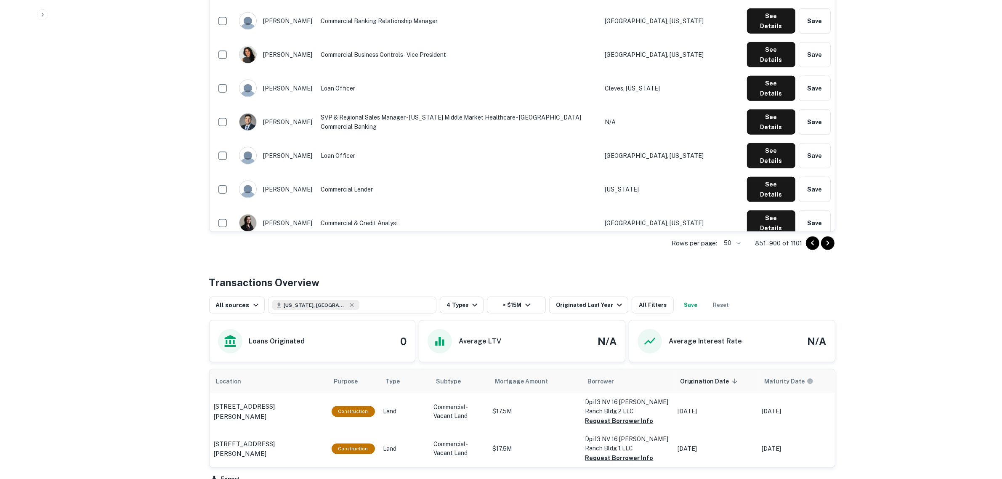
scroll to position [1402, 0]
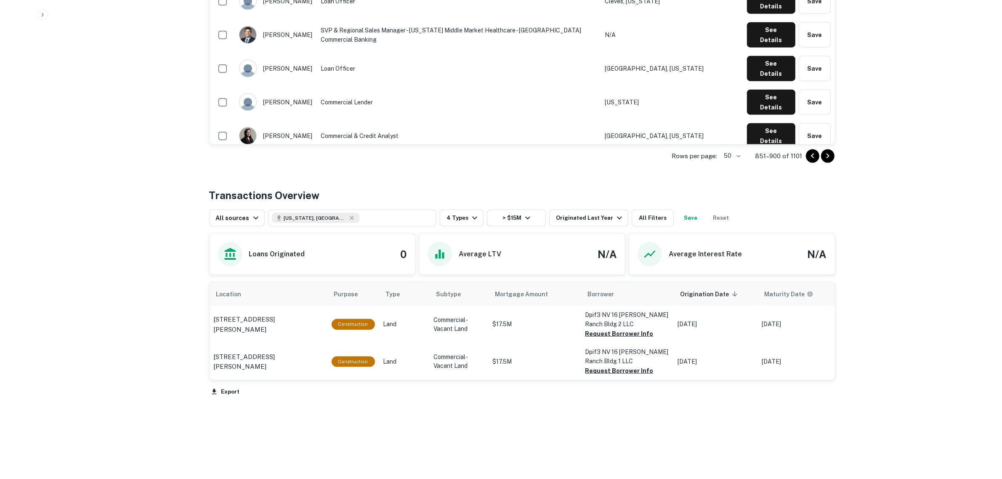
click at [830, 155] on icon "Go to next page" at bounding box center [827, 156] width 10 height 10
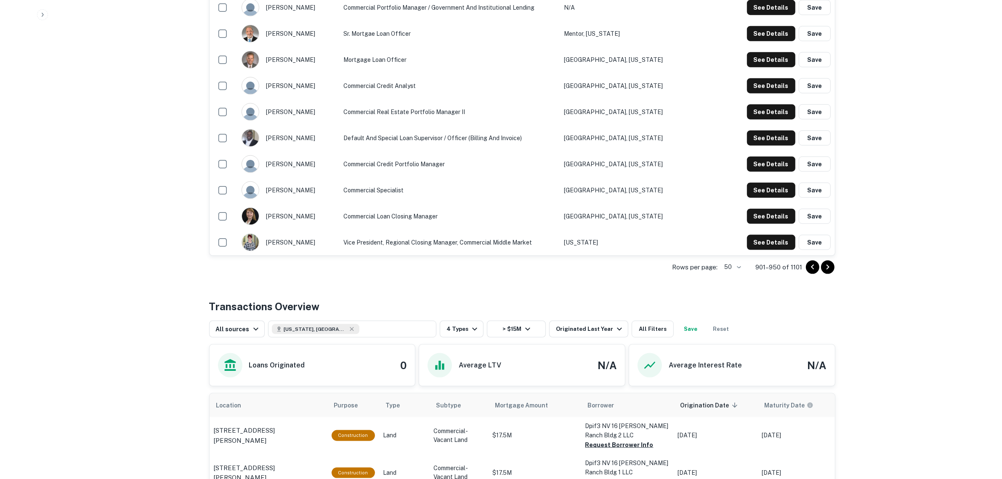
scroll to position [1367, 0]
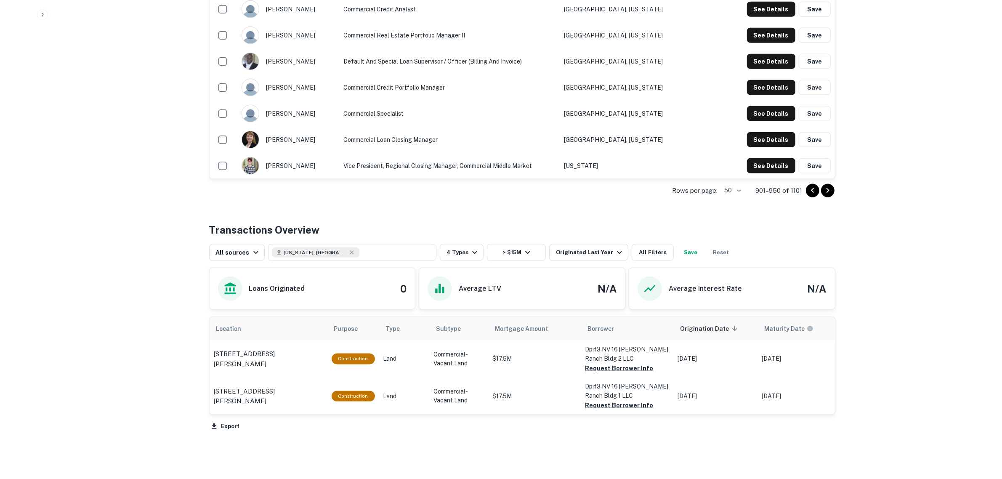
drag, startPoint x: 828, startPoint y: 191, endPoint x: 860, endPoint y: 183, distance: 33.8
click at [829, 192] on icon "Go to next page" at bounding box center [827, 191] width 10 height 10
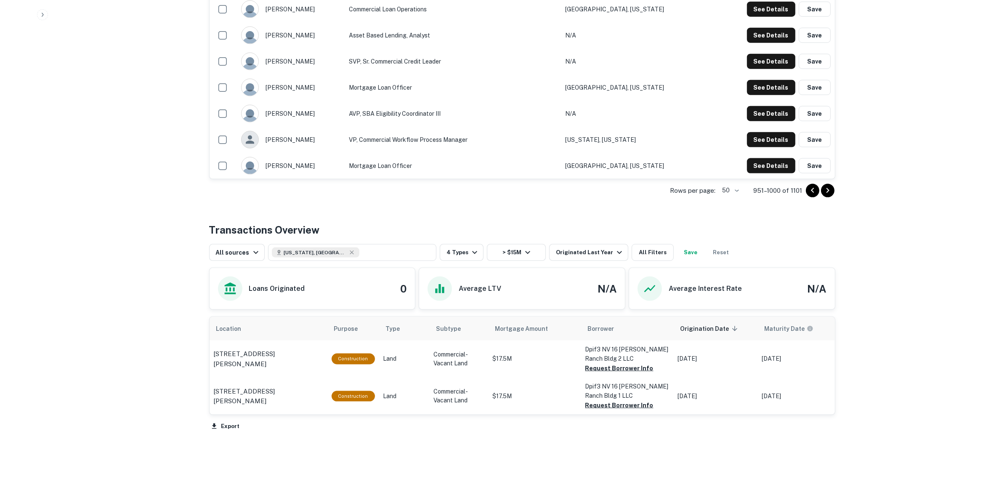
click at [828, 192] on icon "Go to next page" at bounding box center [827, 191] width 10 height 10
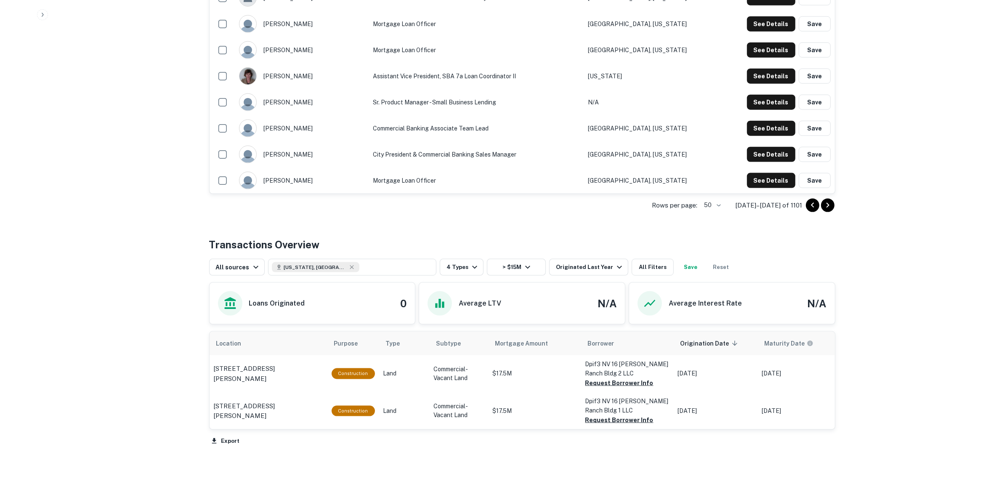
scroll to position [1402, 0]
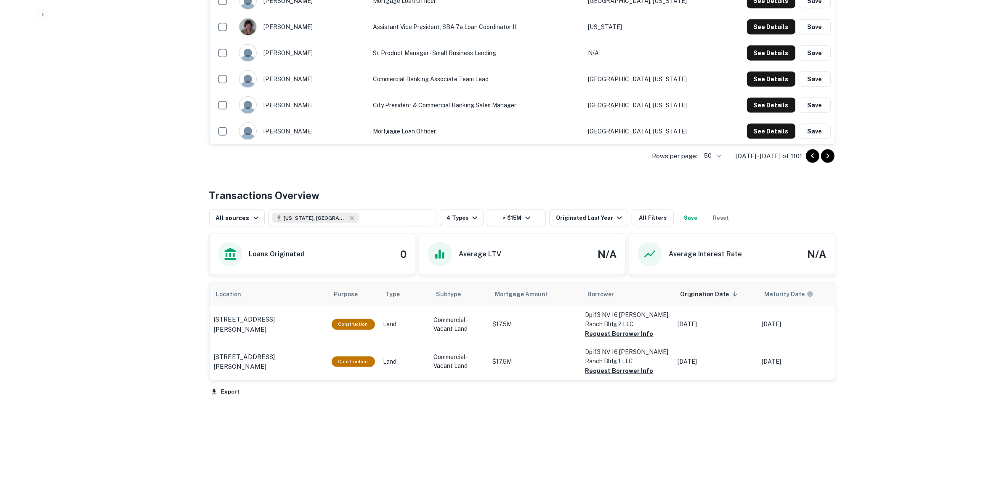
click at [830, 157] on icon "Go to next page" at bounding box center [827, 156] width 10 height 10
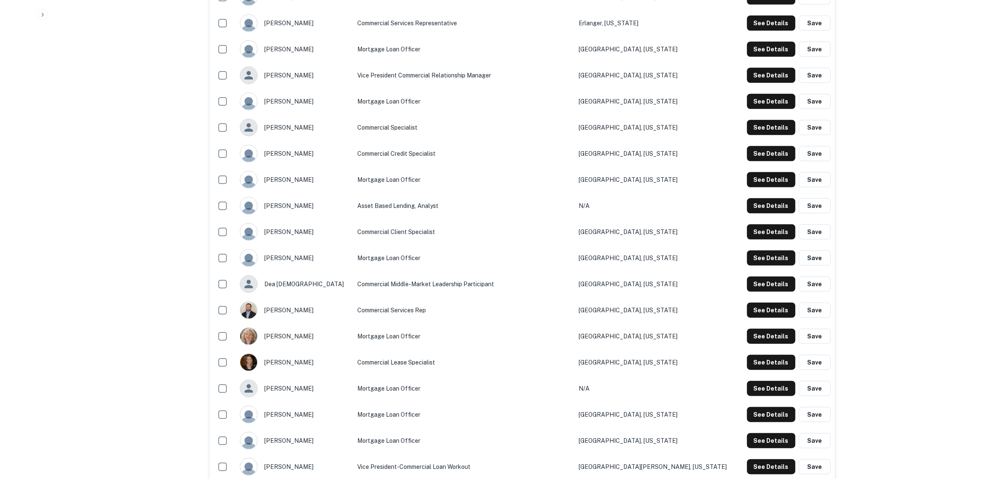
scroll to position [894, 0]
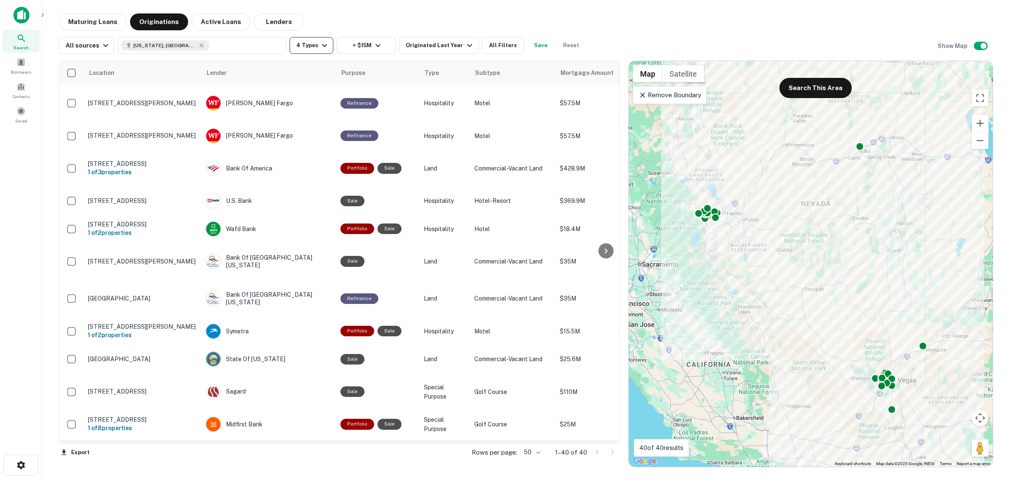
click at [304, 43] on button "4 Types" at bounding box center [311, 45] width 44 height 17
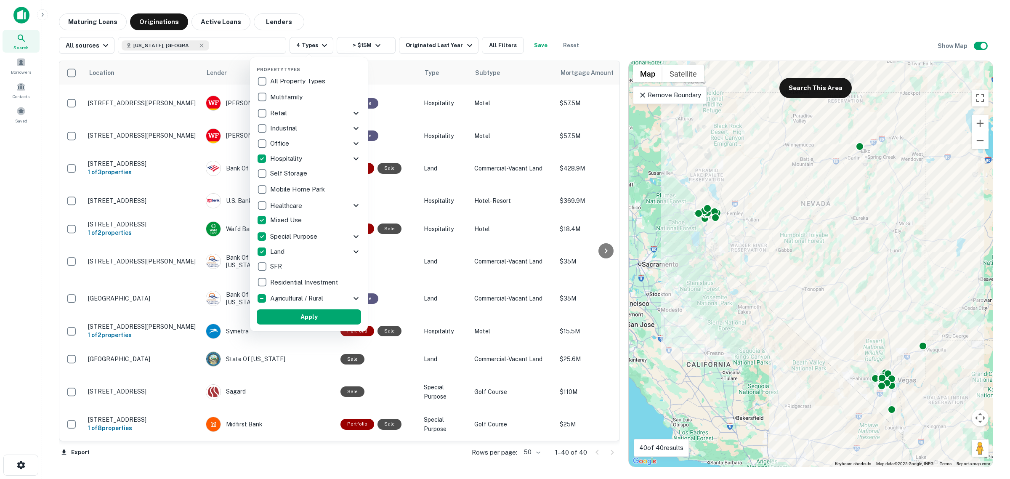
click at [274, 206] on p "Healthcare" at bounding box center [287, 206] width 34 height 10
drag, startPoint x: 20, startPoint y: 276, endPoint x: 327, endPoint y: 208, distance: 314.8
click at [20, 276] on div at bounding box center [505, 239] width 1010 height 479
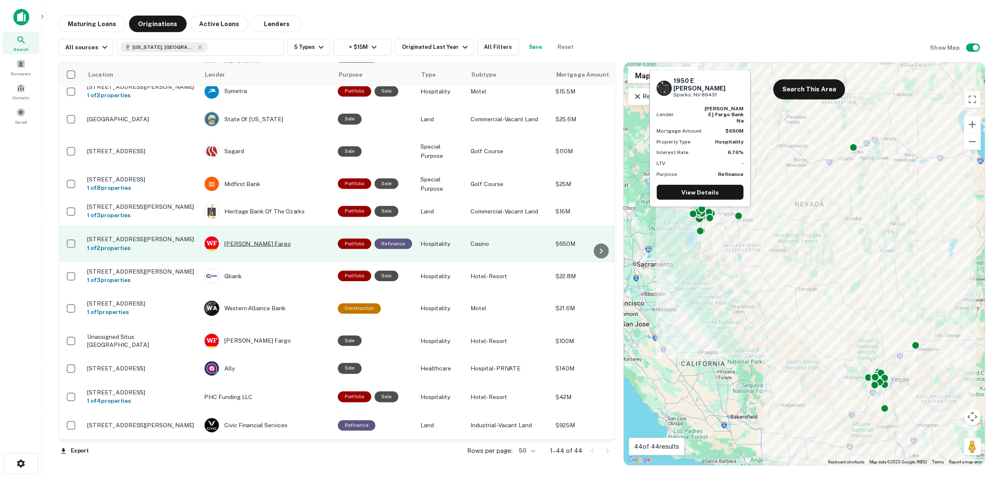
scroll to position [368, 0]
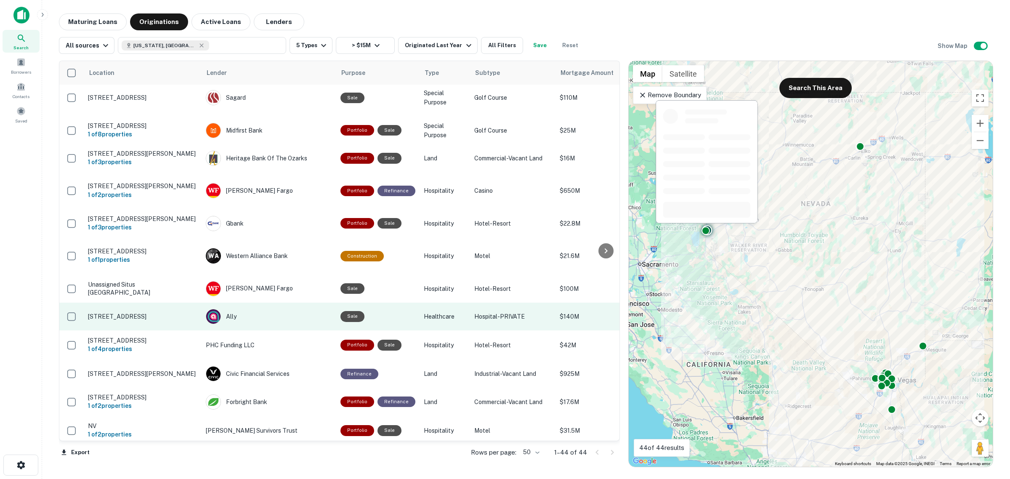
drag, startPoint x: 230, startPoint y: 307, endPoint x: 256, endPoint y: 316, distance: 27.0
click at [230, 309] on div "Ally" at bounding box center [269, 316] width 126 height 15
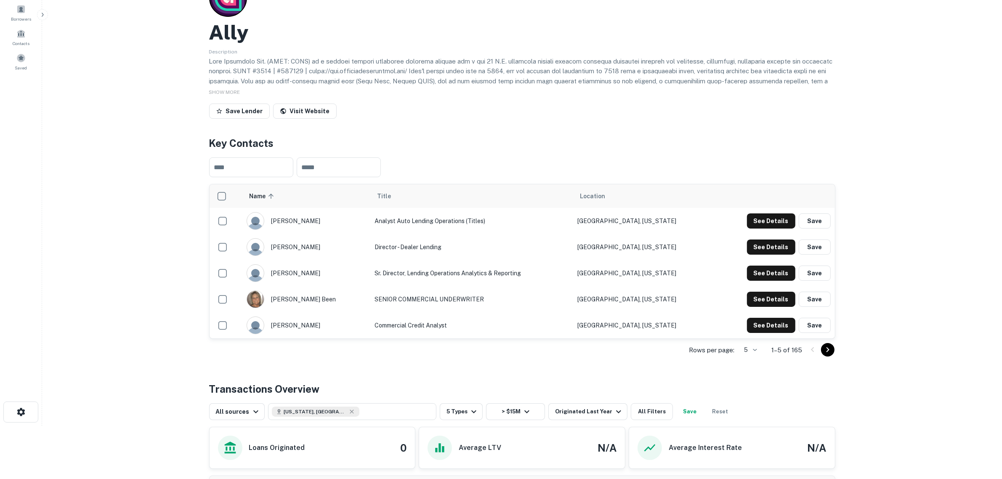
scroll to position [105, 0]
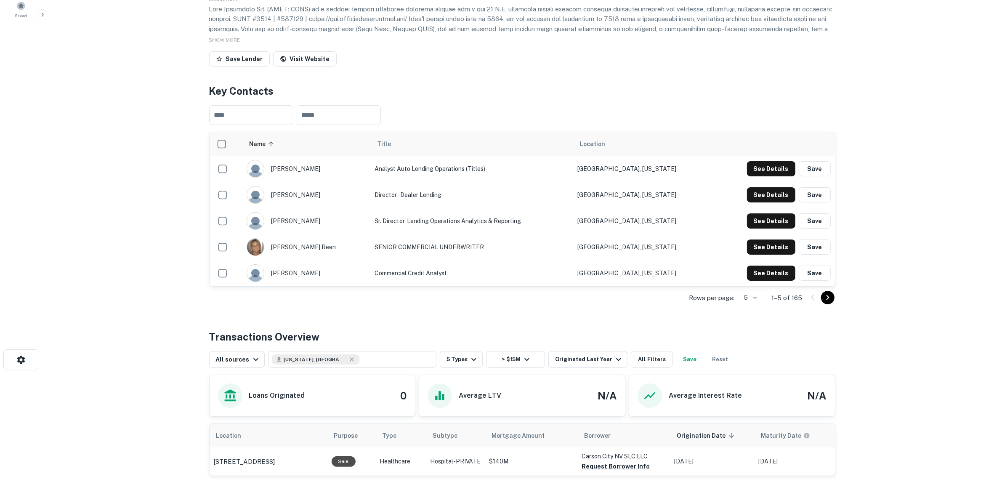
click at [827, 300] on icon "Go to next page" at bounding box center [827, 297] width 10 height 10
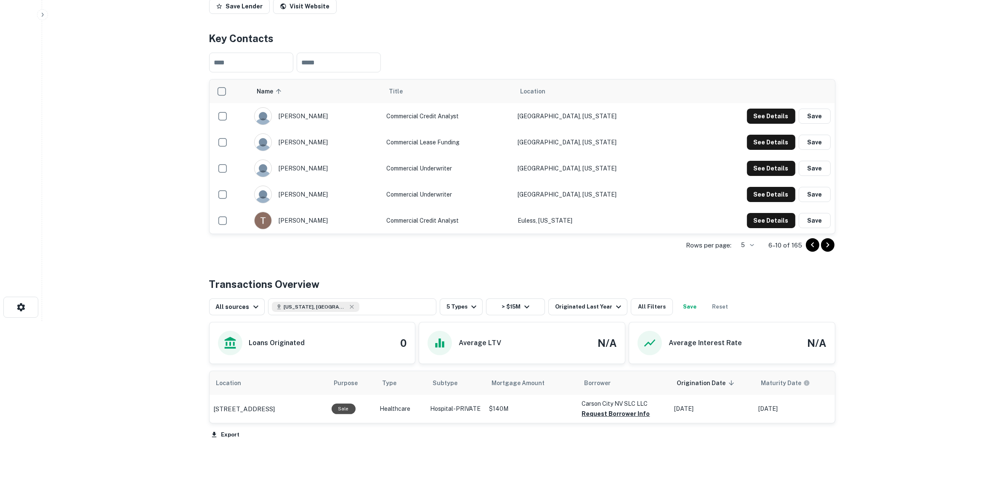
click at [828, 247] on icon "Go to next page" at bounding box center [827, 245] width 10 height 10
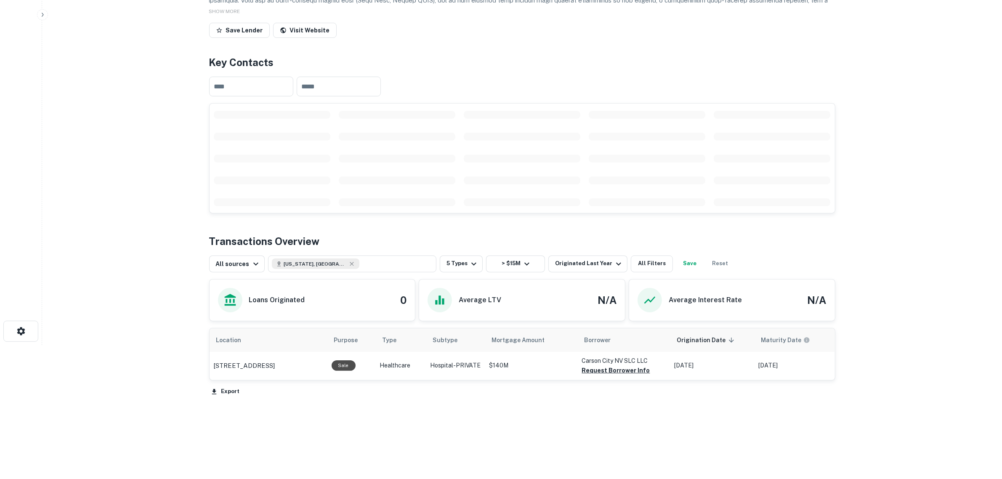
scroll to position [158, 0]
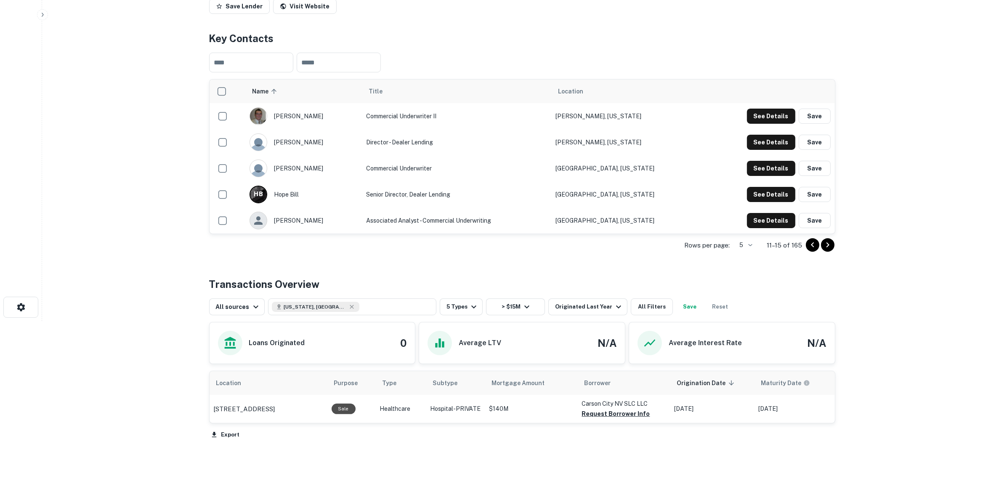
click at [829, 245] on icon "Go to next page" at bounding box center [827, 245] width 10 height 10
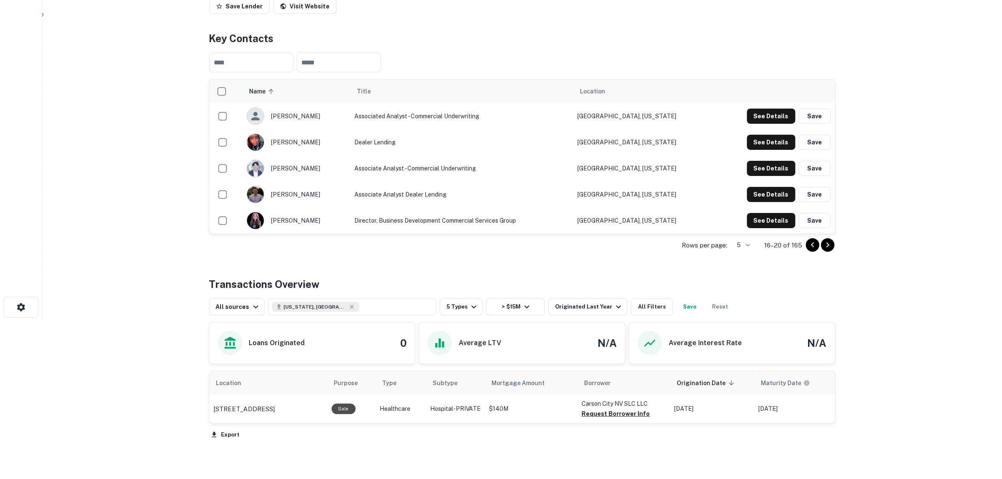
click at [829, 246] on icon "Go to next page" at bounding box center [827, 245] width 10 height 10
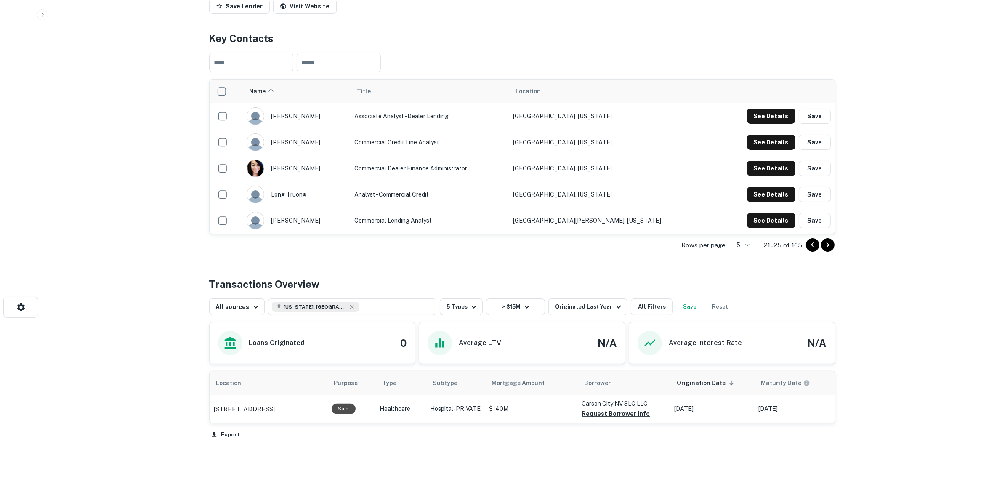
click at [829, 247] on icon "Go to next page" at bounding box center [827, 245] width 10 height 10
click at [830, 246] on icon "Go to next page" at bounding box center [827, 245] width 10 height 10
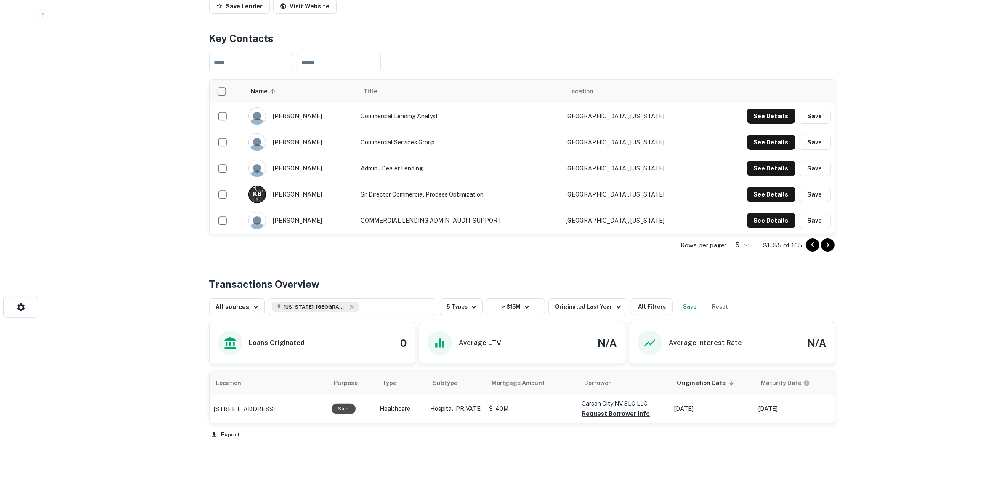
click at [810, 247] on icon "Go to previous page" at bounding box center [812, 245] width 10 height 10
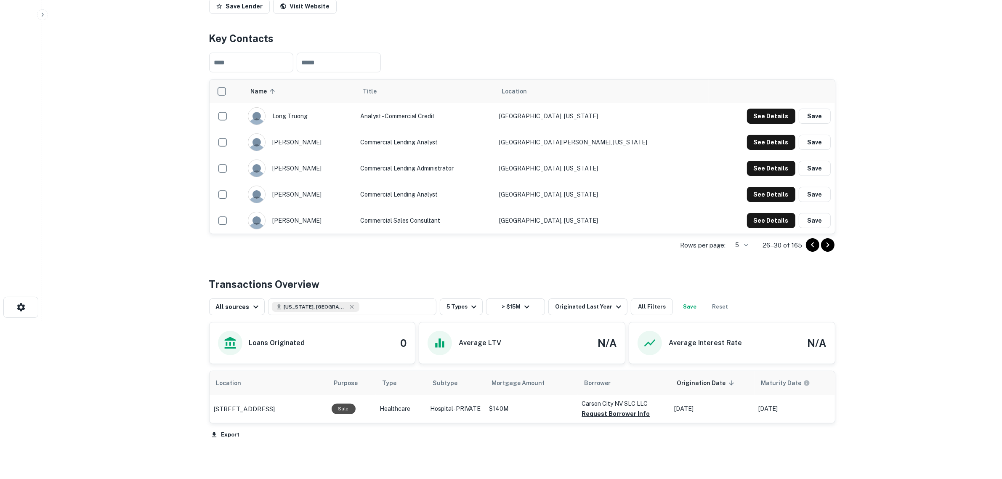
click at [828, 247] on icon "Go to next page" at bounding box center [827, 245] width 10 height 10
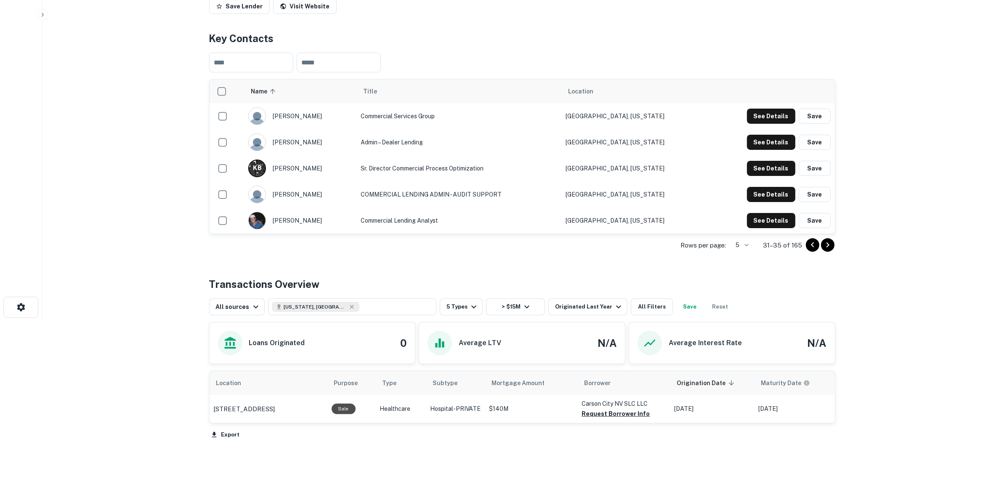
click at [828, 247] on icon "Go to next page" at bounding box center [827, 245] width 10 height 10
click at [829, 246] on icon "Go to next page" at bounding box center [827, 245] width 10 height 10
click at [829, 245] on icon "Go to next page" at bounding box center [827, 245] width 10 height 10
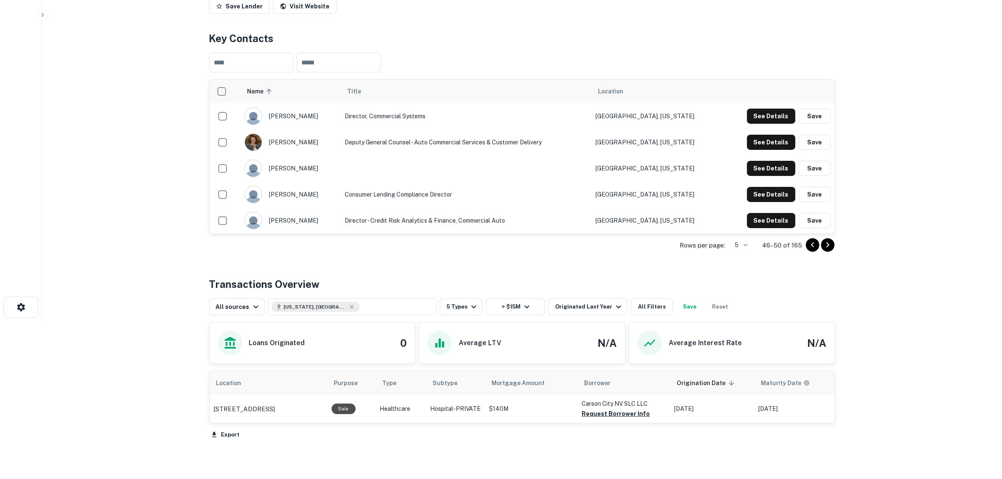
click at [829, 245] on icon "Go to next page" at bounding box center [827, 245] width 10 height 10
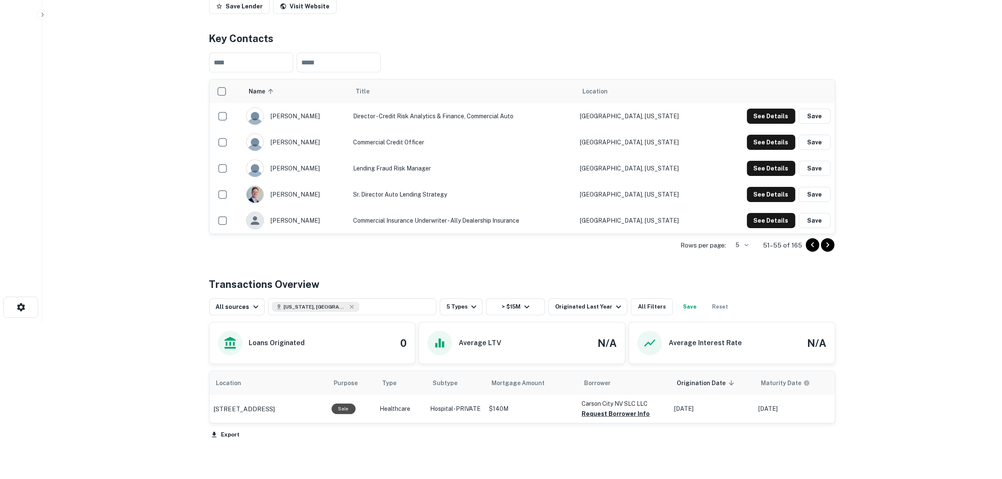
click at [829, 245] on icon "Go to next page" at bounding box center [827, 245] width 10 height 10
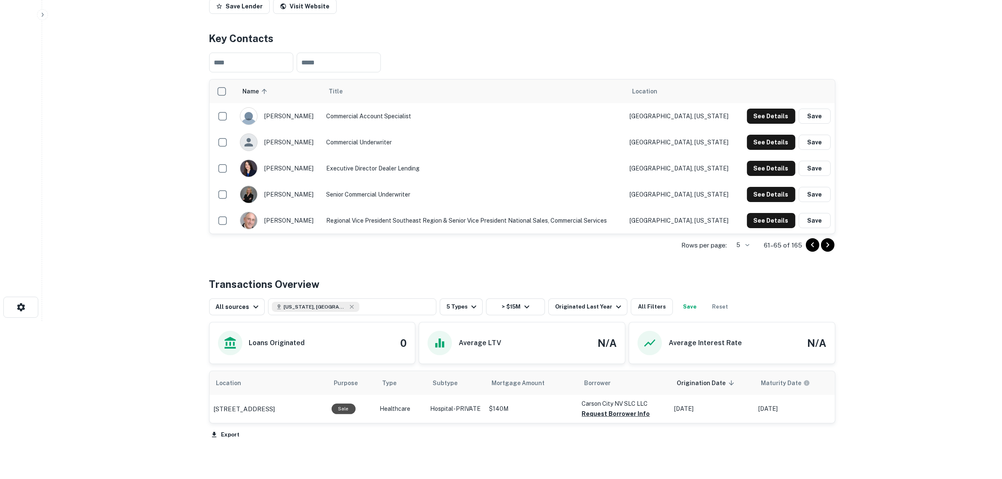
click at [829, 245] on icon "Go to next page" at bounding box center [827, 245] width 10 height 10
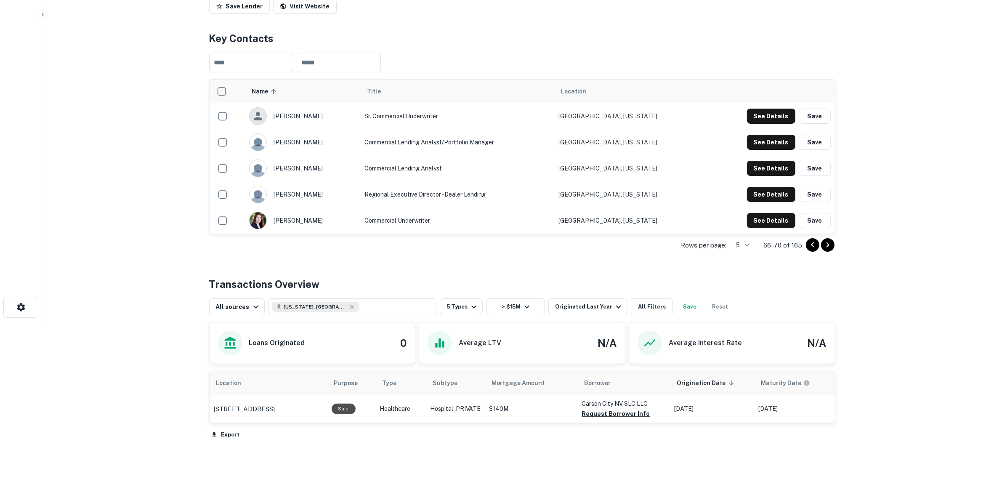
click at [829, 245] on icon "Go to next page" at bounding box center [827, 245] width 10 height 10
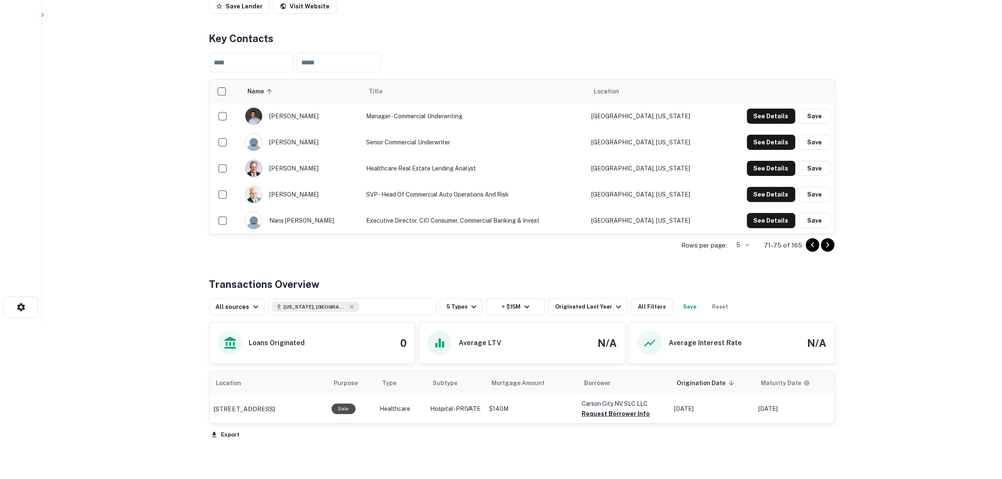
click at [829, 245] on icon "Go to next page" at bounding box center [827, 245] width 10 height 10
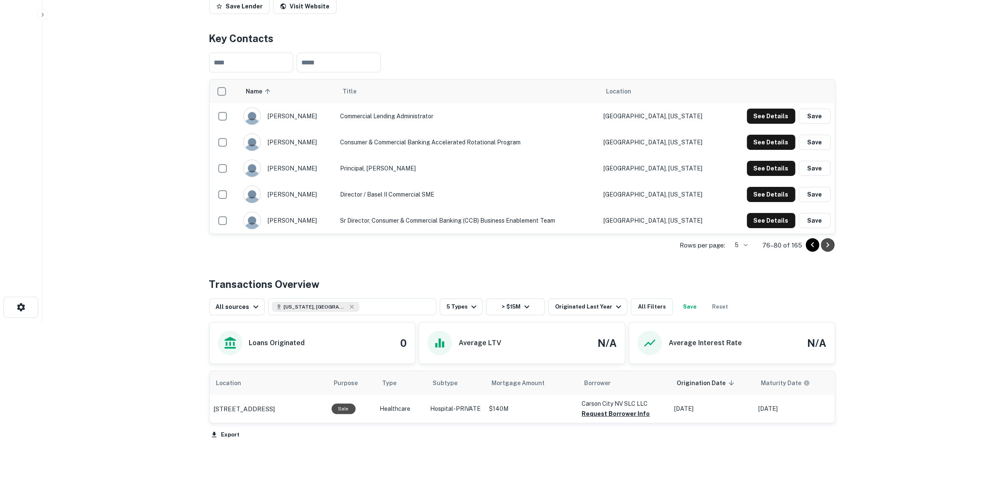
click at [829, 245] on icon "Go to next page" at bounding box center [827, 245] width 10 height 10
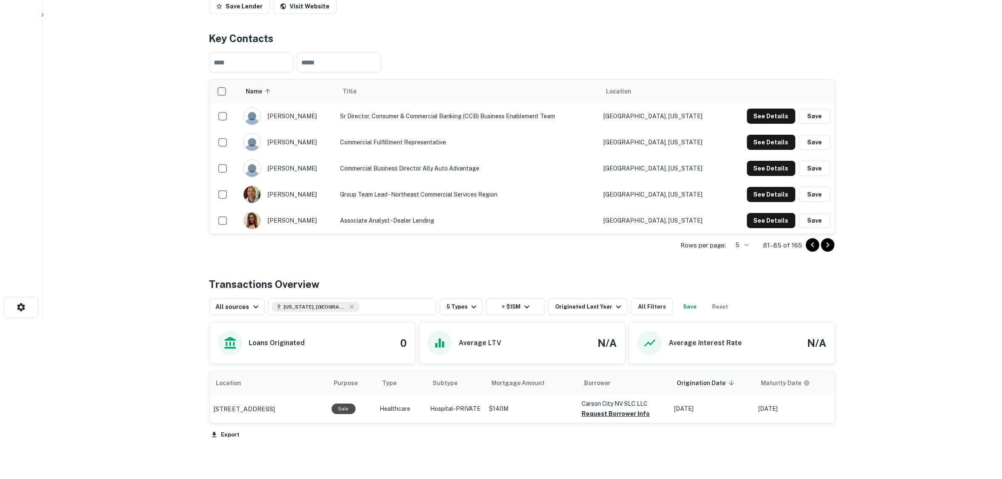
click at [829, 245] on icon "Go to next page" at bounding box center [827, 245] width 10 height 10
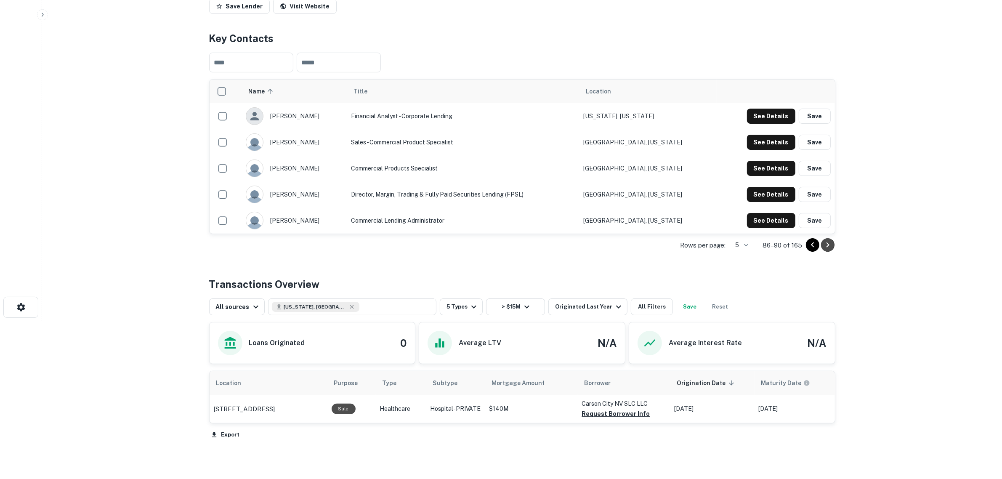
click at [829, 245] on icon "Go to next page" at bounding box center [827, 245] width 10 height 10
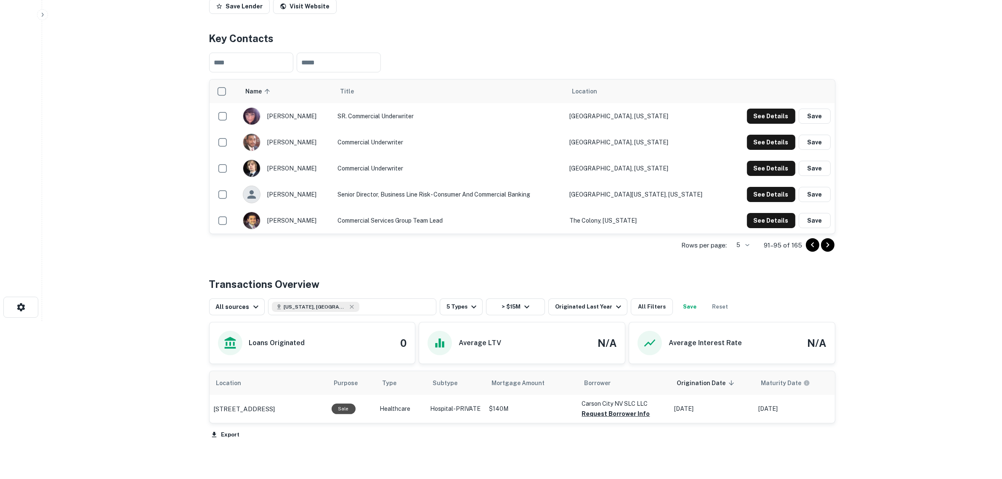
click at [829, 245] on icon "Go to next page" at bounding box center [827, 245] width 10 height 10
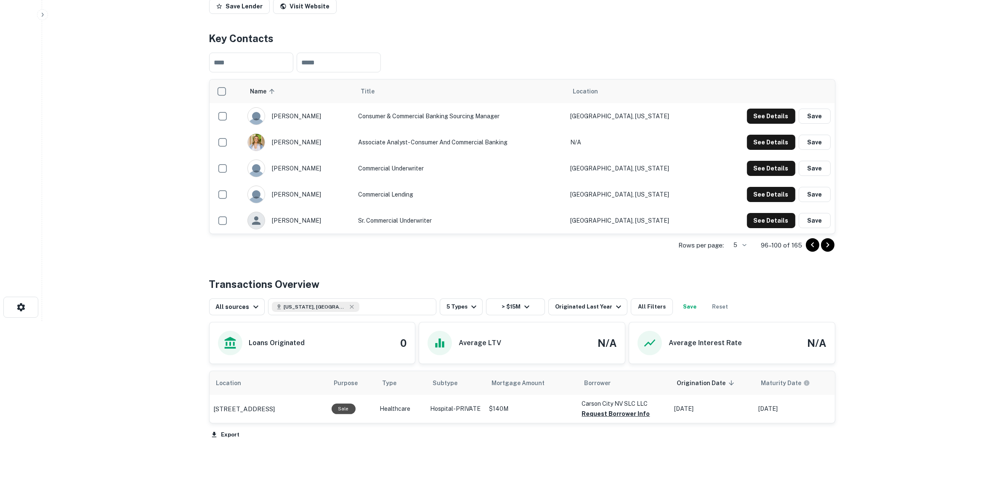
click at [829, 245] on icon "Go to next page" at bounding box center [827, 245] width 10 height 10
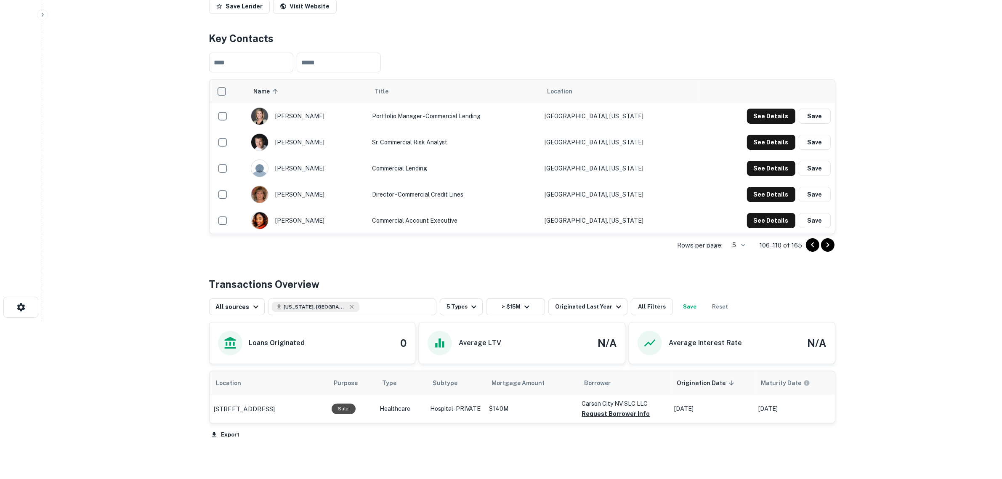
click at [830, 246] on icon "Go to next page" at bounding box center [827, 245] width 10 height 10
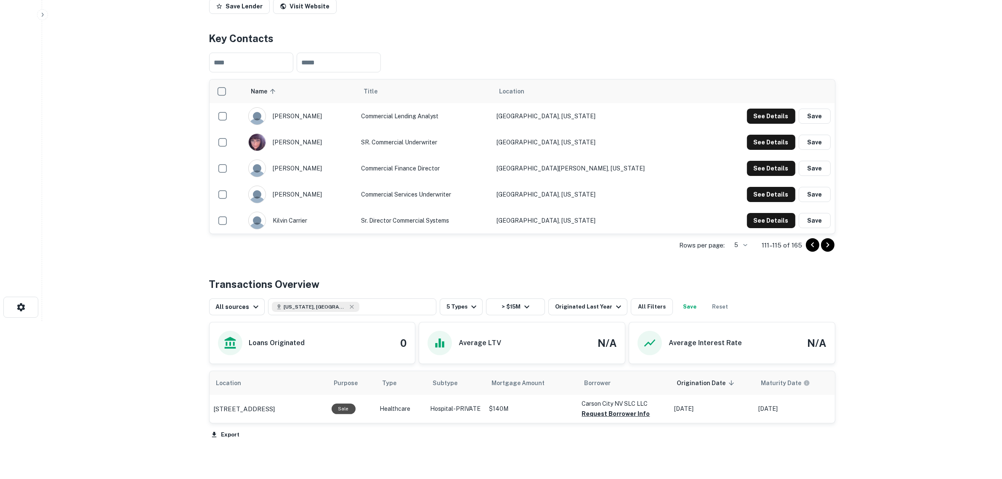
click at [829, 245] on icon "Go to next page" at bounding box center [827, 244] width 3 height 5
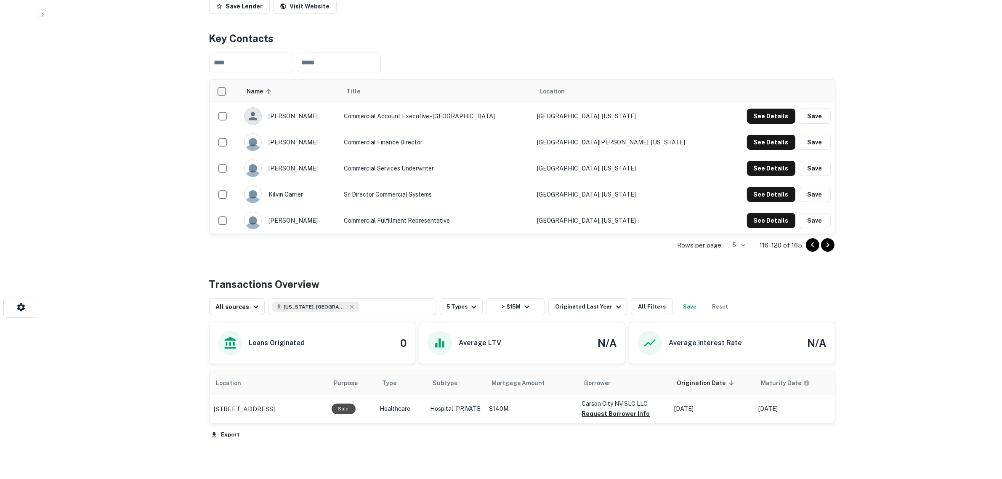
click at [829, 245] on icon "Go to next page" at bounding box center [827, 244] width 3 height 5
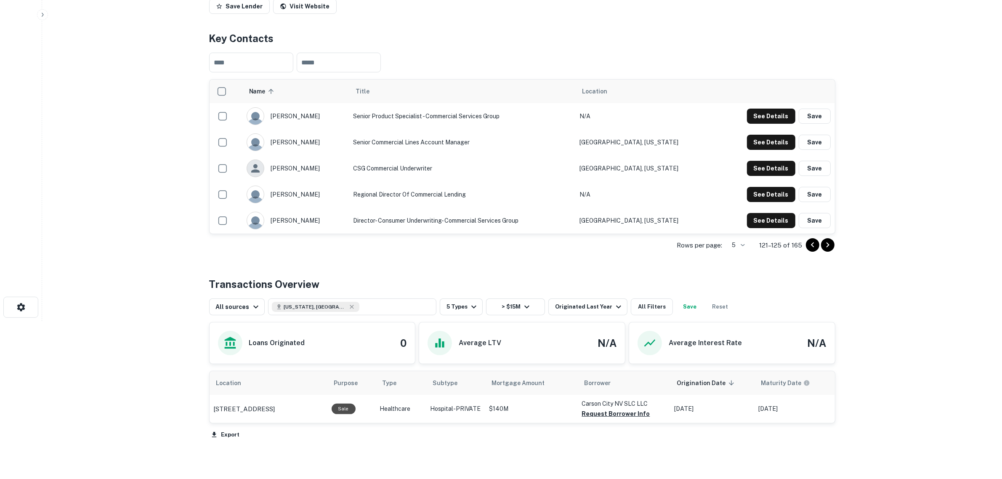
click at [829, 245] on icon "Go to next page" at bounding box center [827, 245] width 10 height 10
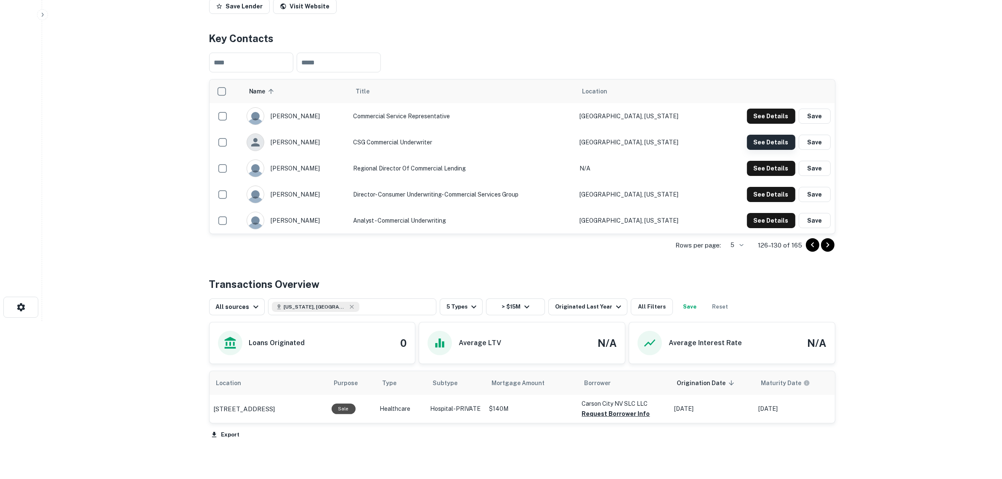
click at [764, 143] on button "See Details" at bounding box center [771, 142] width 48 height 15
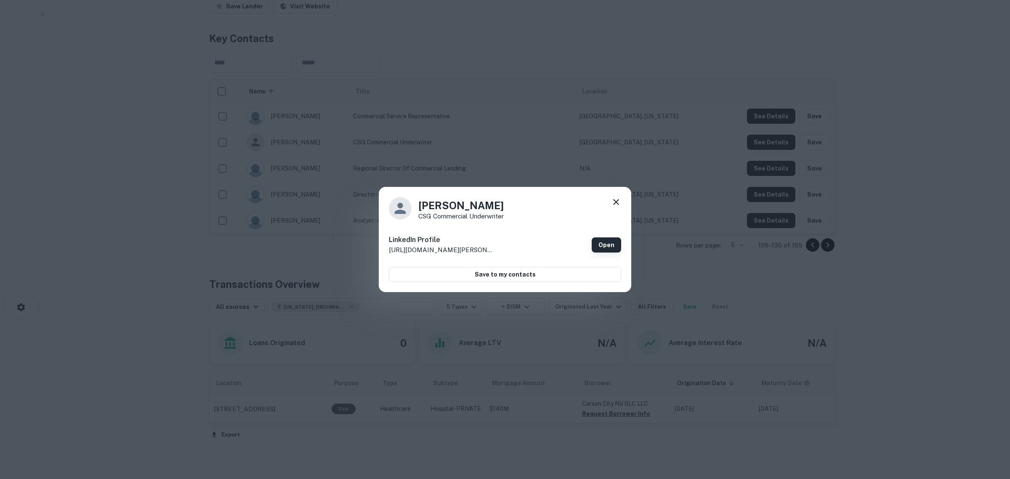
click at [610, 249] on link "Open" at bounding box center [606, 244] width 29 height 15
click at [619, 203] on icon at bounding box center [616, 202] width 10 height 10
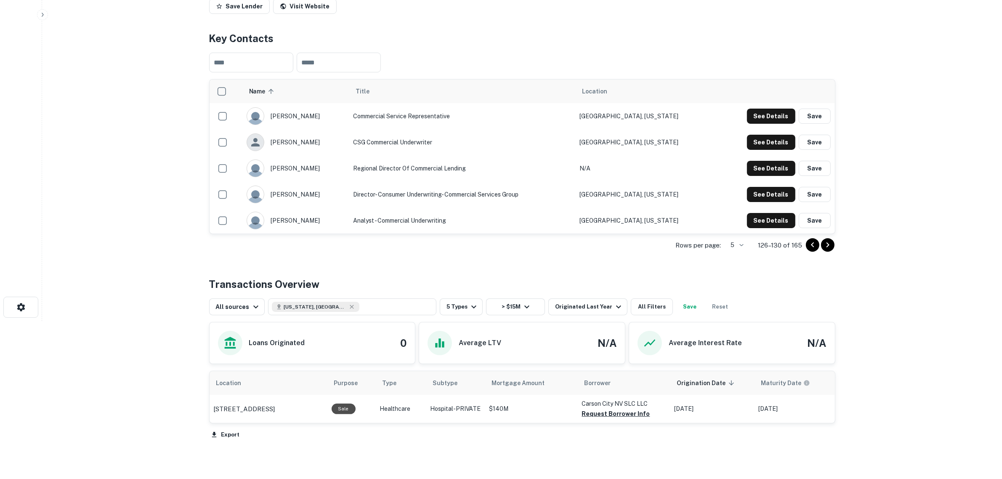
click at [834, 245] on div "Rows per page: 5 * 126–130 of 165" at bounding box center [522, 245] width 626 height 23
click at [830, 245] on icon "Go to next page" at bounding box center [827, 245] width 10 height 10
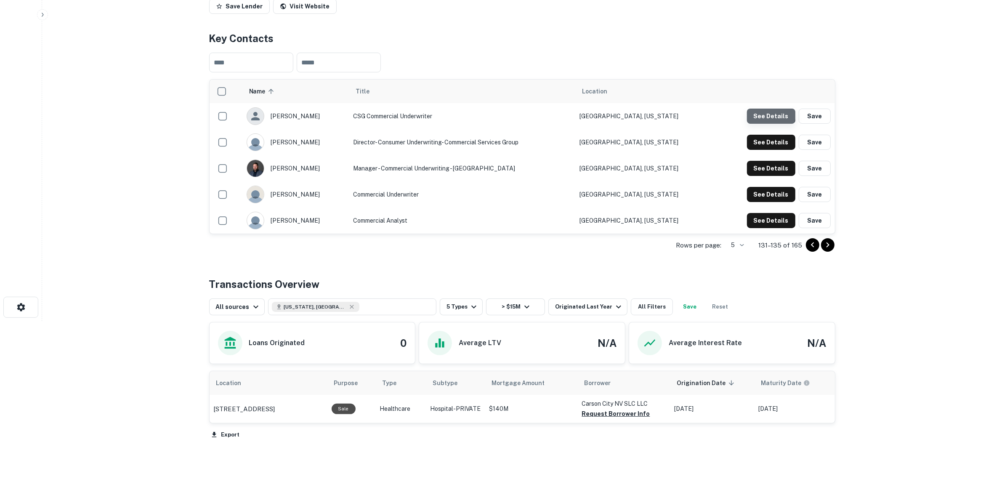
click at [770, 113] on button "See Details" at bounding box center [771, 116] width 48 height 15
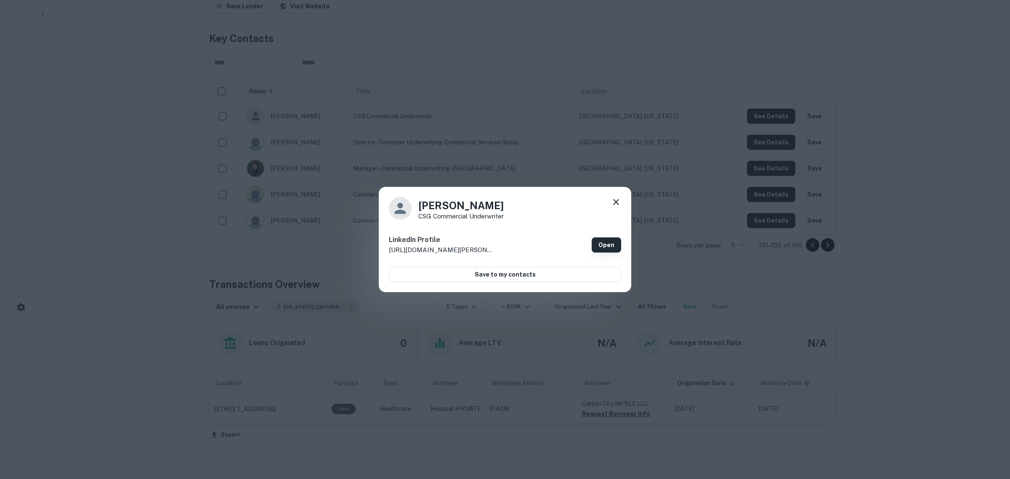
click at [607, 241] on link "Open" at bounding box center [606, 244] width 29 height 15
click at [617, 202] on icon at bounding box center [616, 202] width 10 height 10
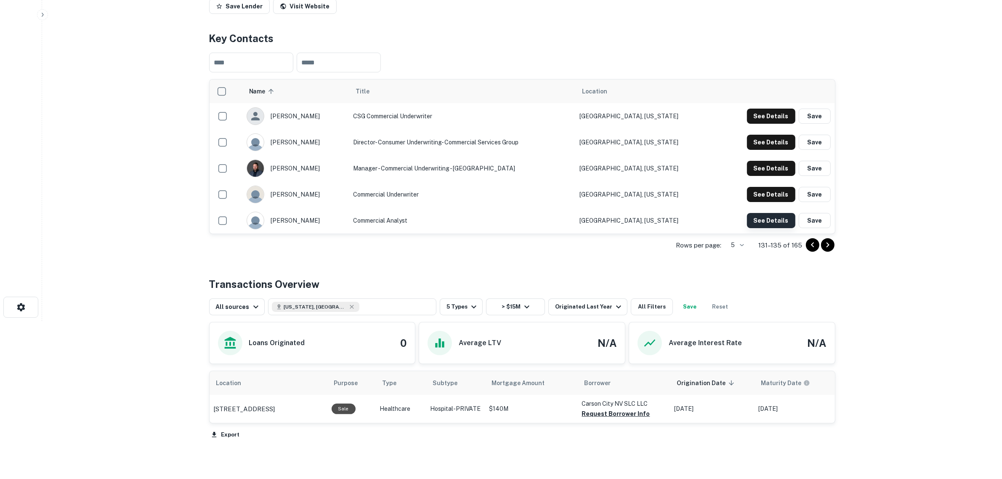
click at [761, 222] on button "See Details" at bounding box center [771, 220] width 48 height 15
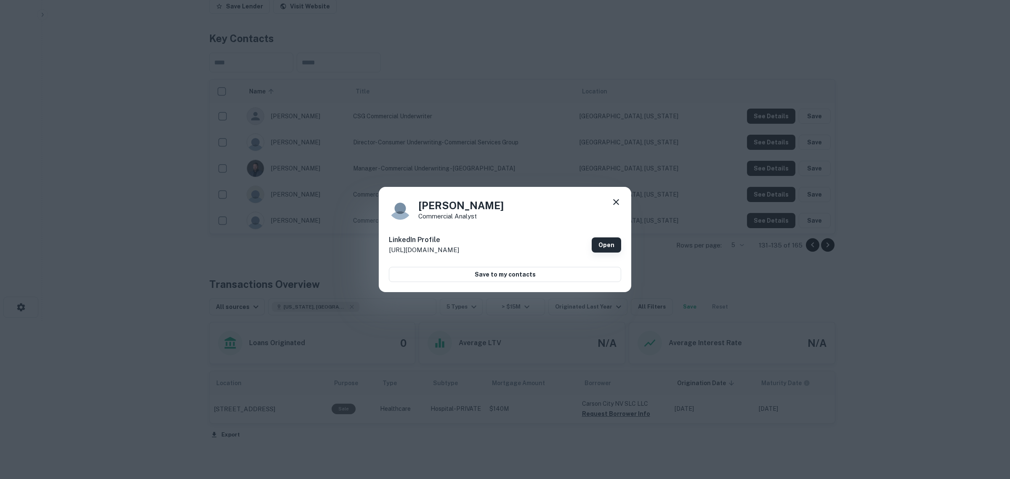
click at [594, 249] on link "Open" at bounding box center [606, 244] width 29 height 15
click at [616, 204] on icon at bounding box center [616, 202] width 10 height 10
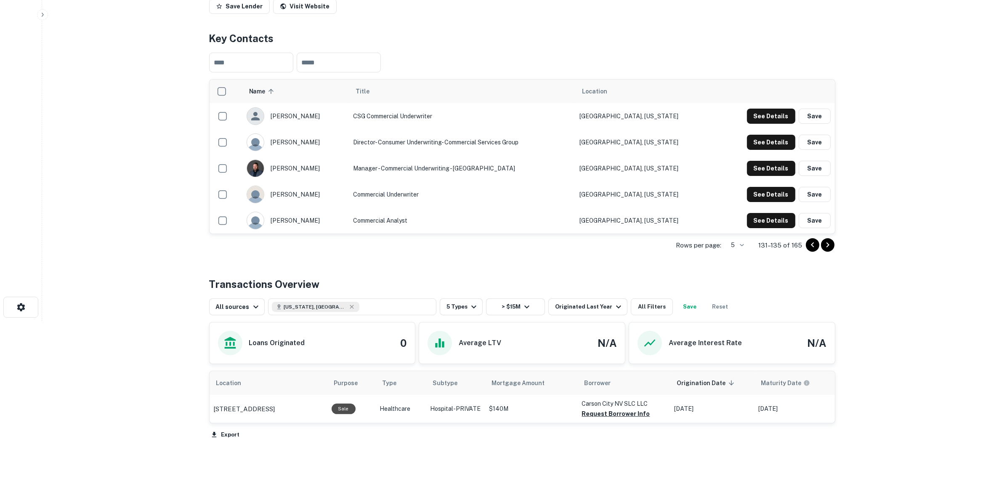
click at [828, 245] on icon "Go to next page" at bounding box center [827, 244] width 3 height 5
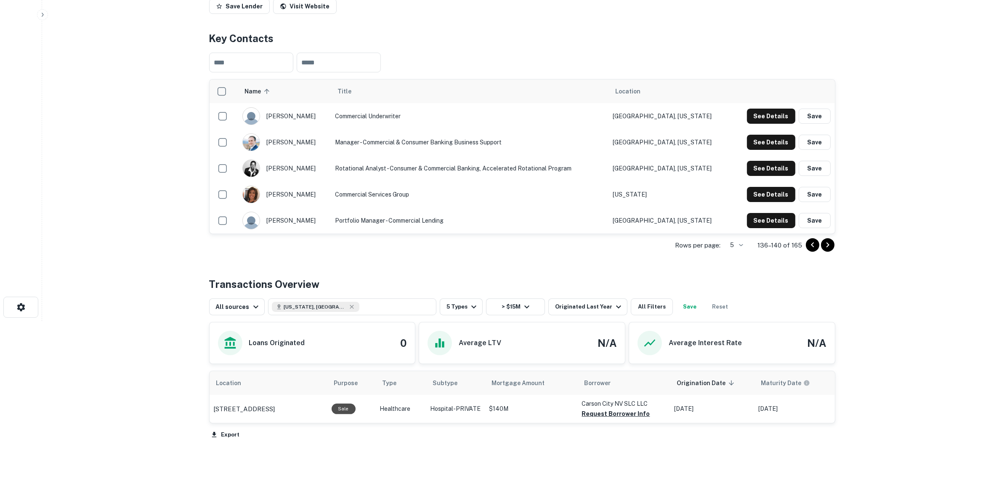
click at [829, 245] on icon "Go to next page" at bounding box center [827, 245] width 10 height 10
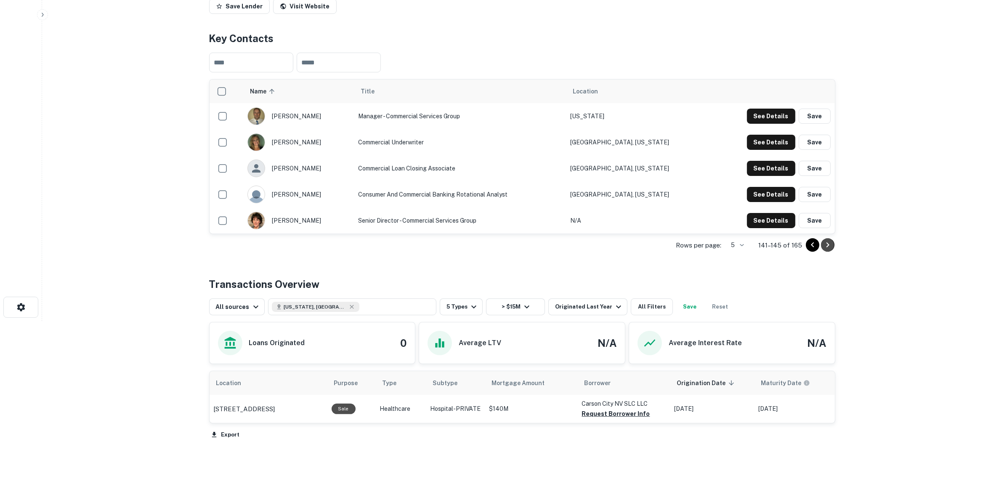
click at [829, 247] on icon "Go to next page" at bounding box center [827, 245] width 10 height 10
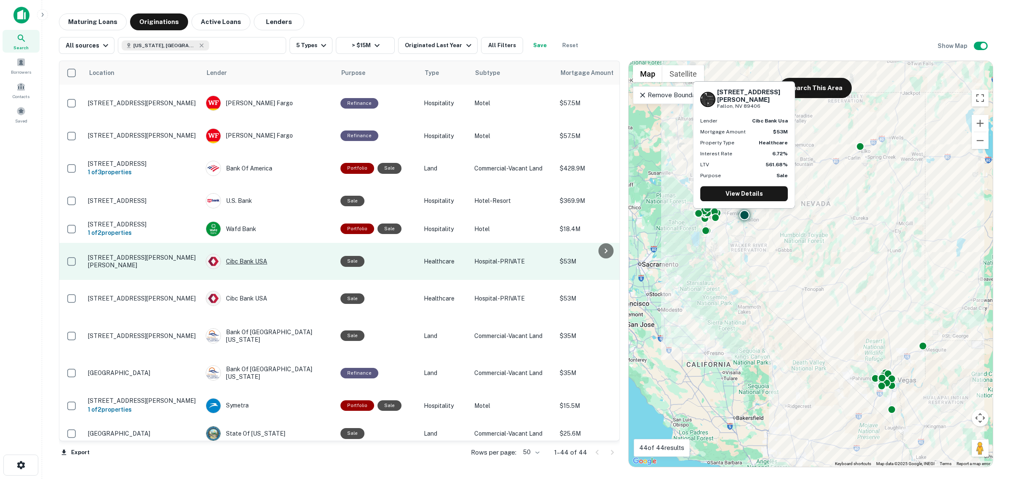
click at [236, 264] on div "Cibc Bank USA" at bounding box center [269, 261] width 126 height 15
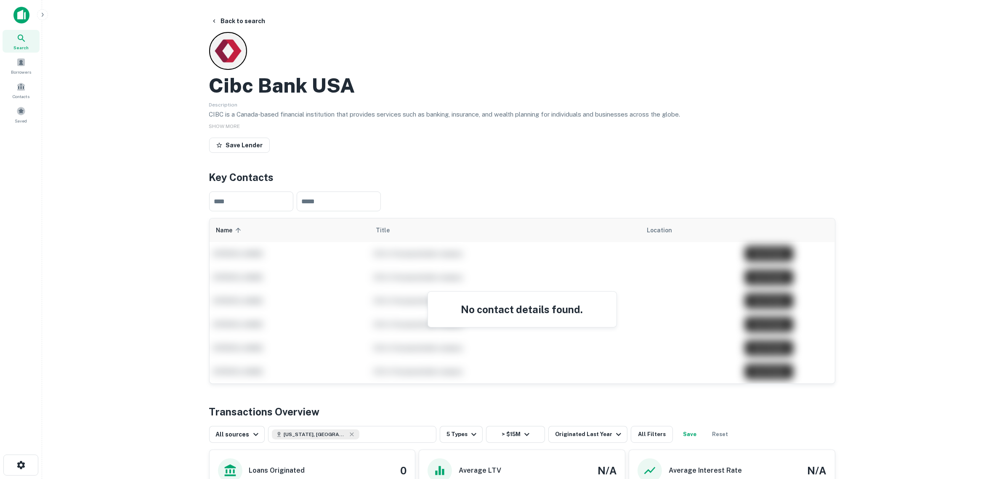
click at [364, 80] on div "Cibc Bank USA" at bounding box center [522, 85] width 626 height 24
drag, startPoint x: 368, startPoint y: 84, endPoint x: 205, endPoint y: 82, distance: 163.3
click at [205, 82] on div "Back to search Cibc Bank USA Description CIBC is a Canada-based financial insti…" at bounding box center [522, 354] width 646 height 682
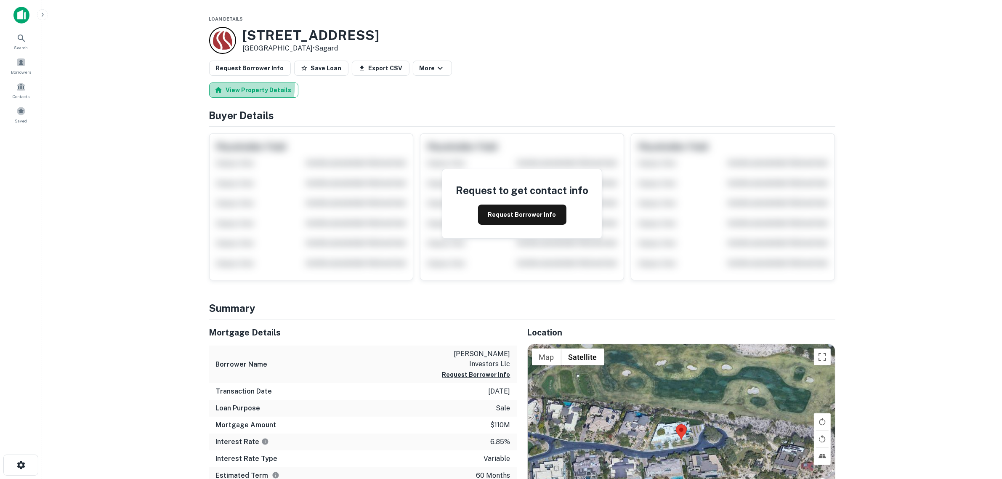
click at [249, 86] on button "View Property Details" at bounding box center [253, 89] width 89 height 15
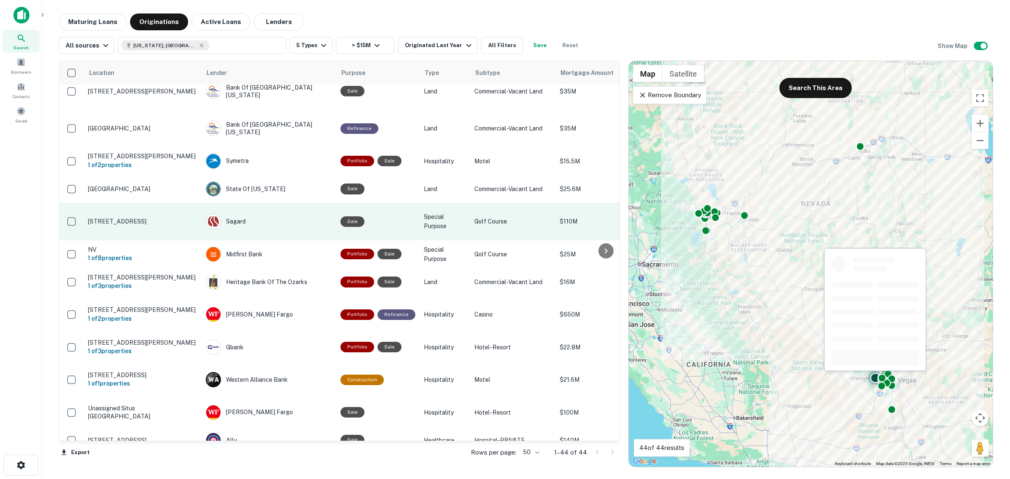
scroll to position [263, 0]
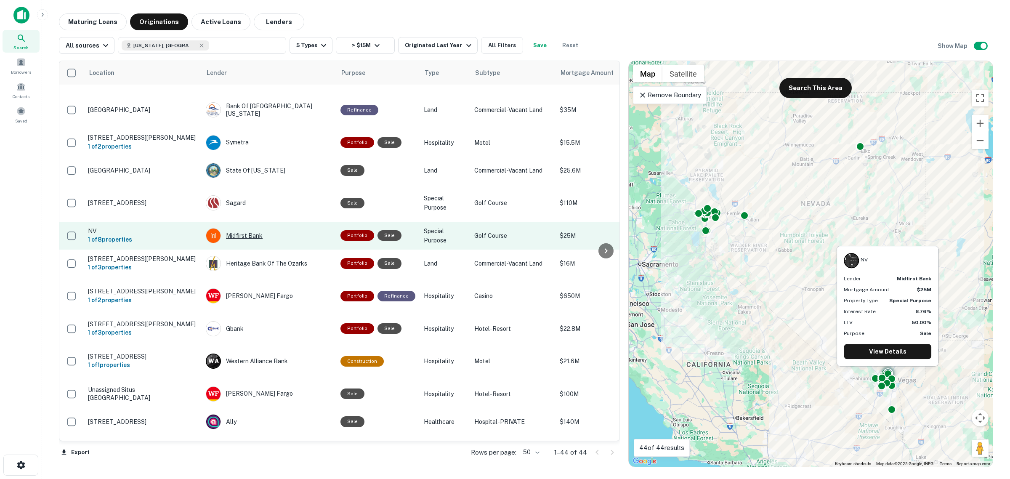
click at [239, 228] on div "Midfirst Bank" at bounding box center [269, 235] width 126 height 15
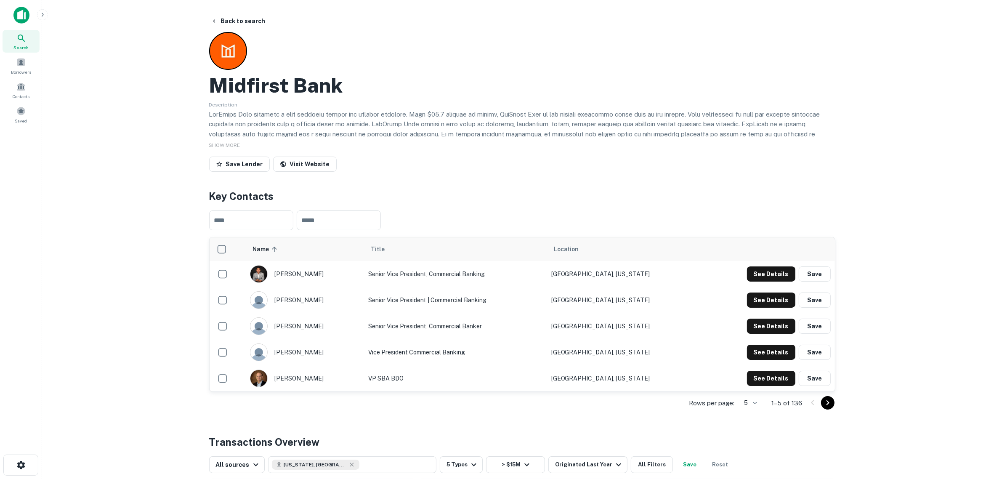
click at [925, 188] on main "Back to search Midfirst Bank Description SHOW MORE Save Lender Visit Website Ke…" at bounding box center [522, 239] width 960 height 479
click at [762, 273] on button "See Details" at bounding box center [771, 273] width 48 height 15
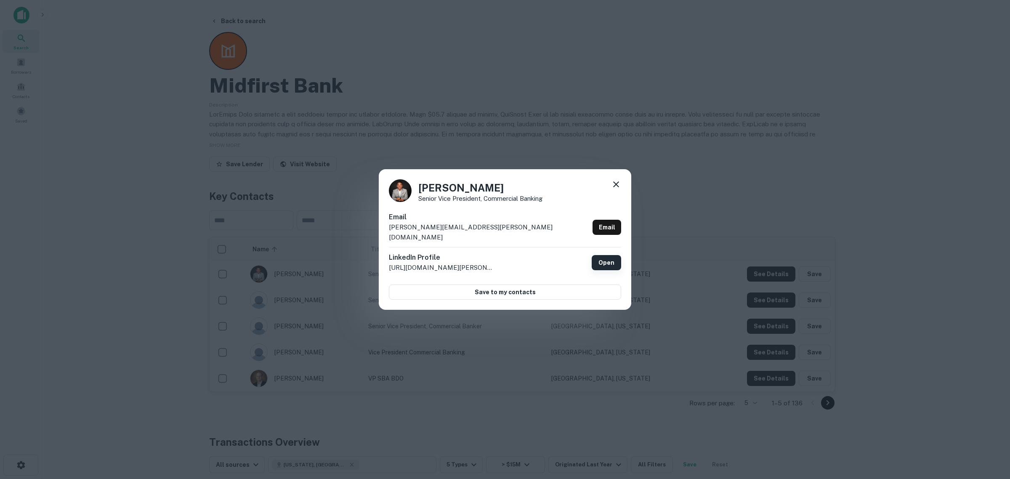
click at [598, 257] on link "Open" at bounding box center [606, 262] width 29 height 15
drag, startPoint x: 611, startPoint y: 224, endPoint x: 756, endPoint y: 194, distance: 147.9
click at [610, 224] on link "Email" at bounding box center [606, 227] width 29 height 15
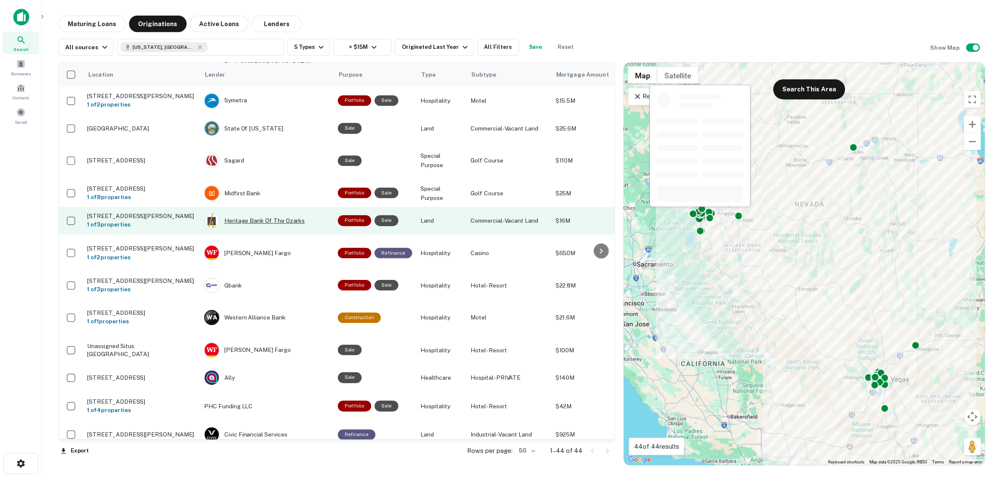
scroll to position [316, 0]
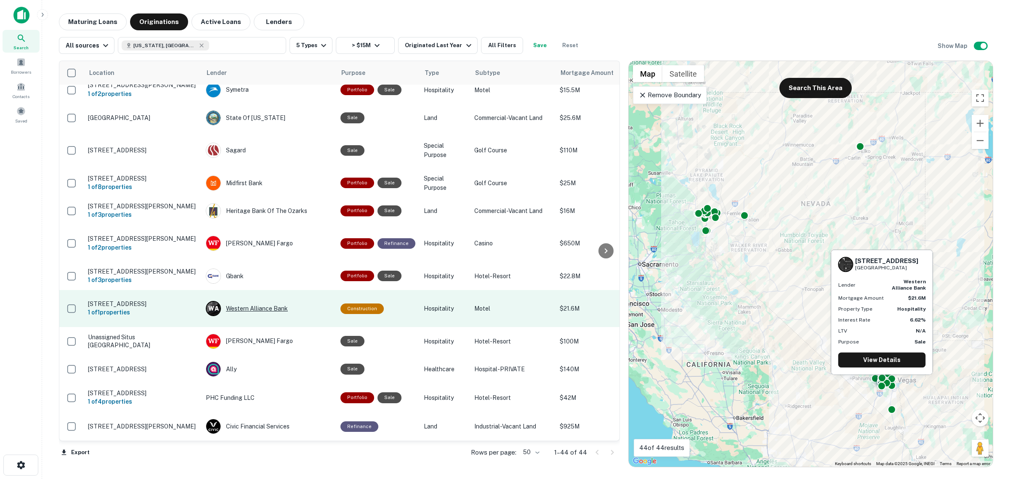
click at [247, 301] on div "W A Western Alliance Bank" at bounding box center [269, 308] width 126 height 15
